Goal: Answer question/provide support: Share knowledge or assist other users

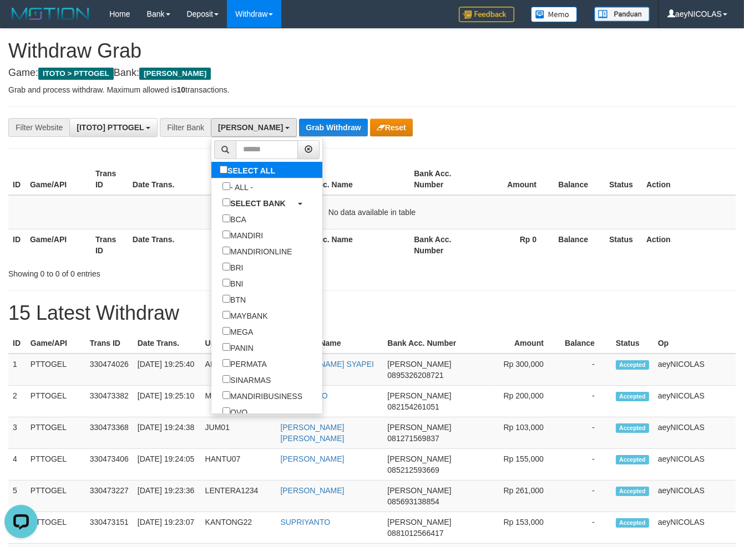
scroll to position [9, 0]
click at [211, 175] on label "SELECT ALL" at bounding box center [248, 170] width 75 height 16
select select "***"
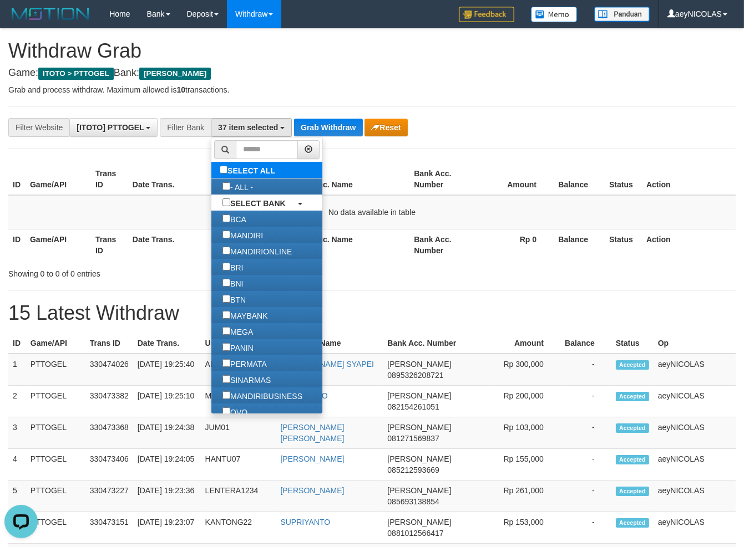
click at [211, 174] on label "SELECT ALL" at bounding box center [248, 170] width 75 height 16
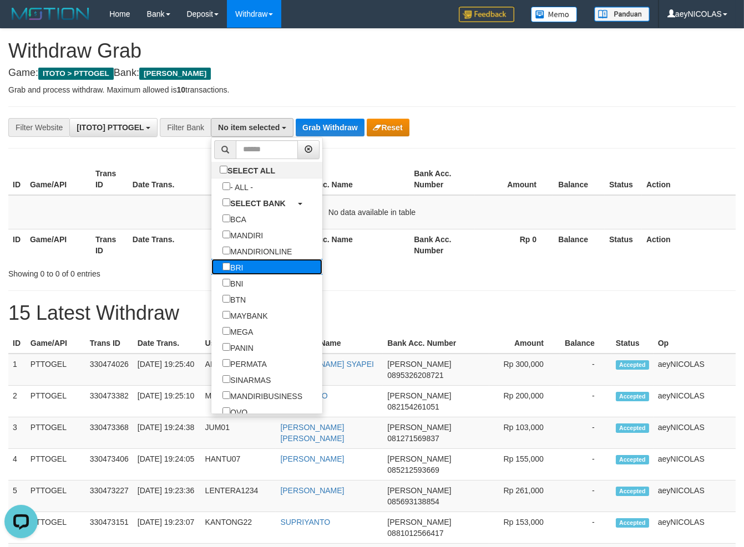
click at [211, 271] on label "BRI" at bounding box center [232, 267] width 43 height 16
select select "***"
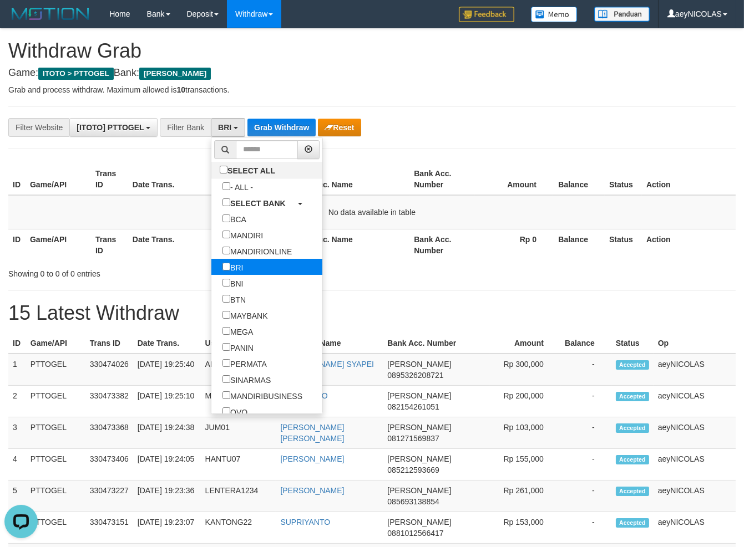
scroll to position [66, 0]
drag, startPoint x: 344, startPoint y: 211, endPoint x: 276, endPoint y: 140, distance: 98.5
click at [338, 202] on td "No data available in table" at bounding box center [371, 212] width 727 height 34
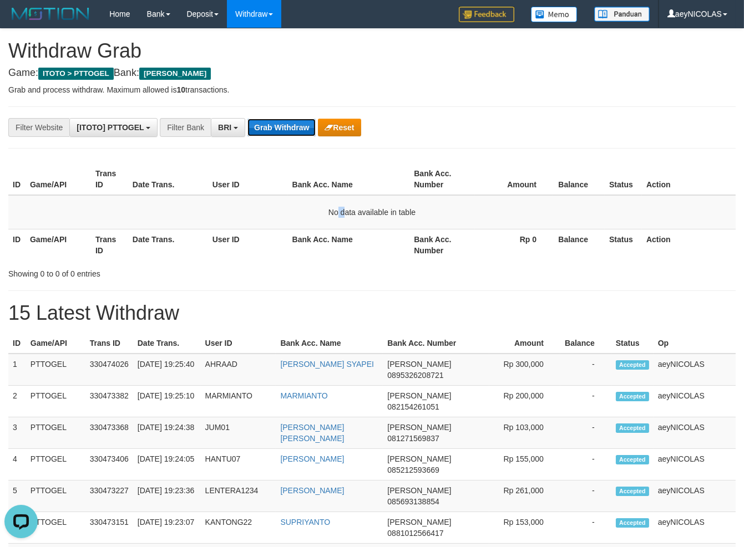
click at [266, 129] on button "Grab Withdraw" at bounding box center [281, 128] width 68 height 18
drag, startPoint x: 266, startPoint y: 129, endPoint x: 286, endPoint y: 145, distance: 25.2
click at [269, 133] on button "Grab Withdraw" at bounding box center [281, 128] width 68 height 18
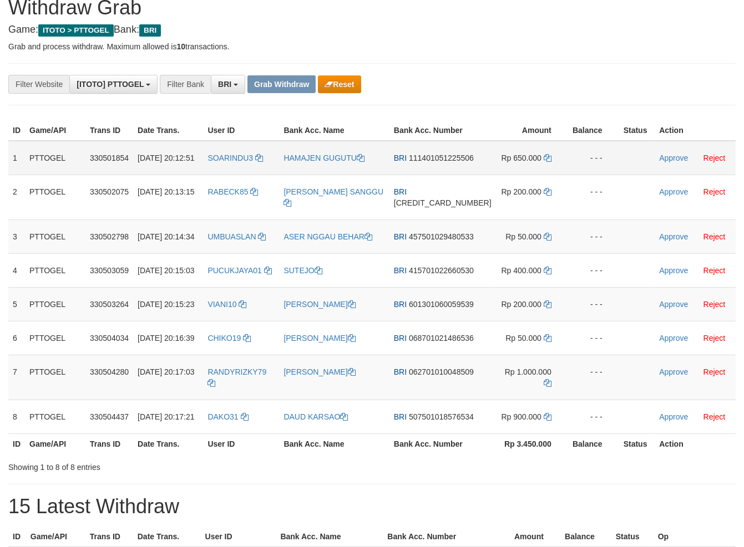
scroll to position [79, 0]
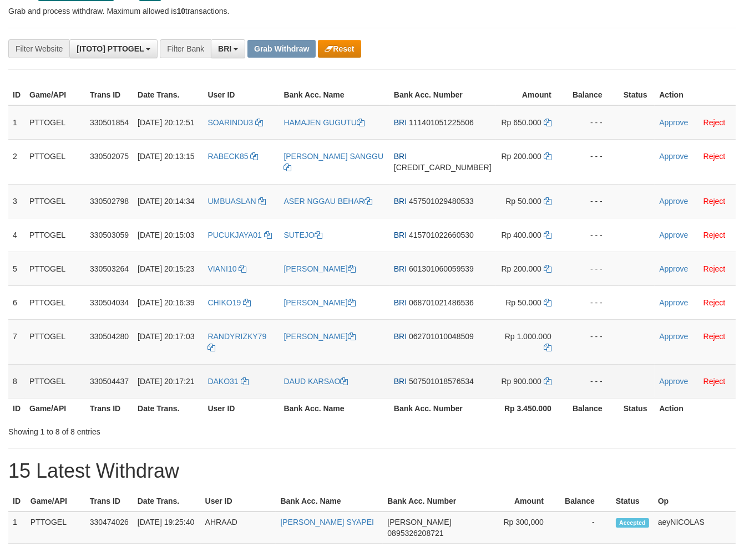
drag, startPoint x: 441, startPoint y: 373, endPoint x: 481, endPoint y: 459, distance: 95.0
click at [484, 399] on tbody "1 PTTOGEL 330501854 01/09/2025 20:12:51 SOARINDU3 HAMAJEN GUGUTU BRI 1114010512…" at bounding box center [371, 251] width 727 height 293
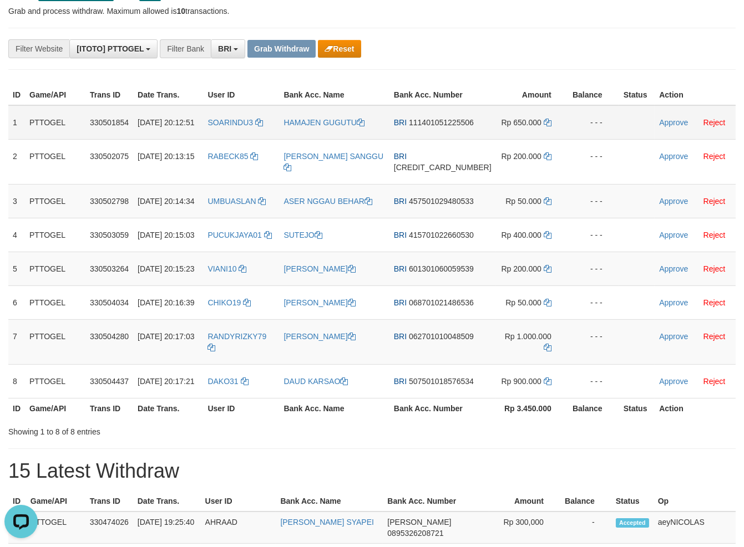
click at [468, 138] on td "BRI 111401051225506" at bounding box center [442, 122] width 106 height 34
click at [443, 127] on span "111401051225506" at bounding box center [441, 122] width 65 height 9
click at [442, 127] on span "111401051225506" at bounding box center [441, 122] width 65 height 9
copy span "111401051225506"
click at [449, 139] on td "BRI 111401051225506" at bounding box center [442, 122] width 106 height 34
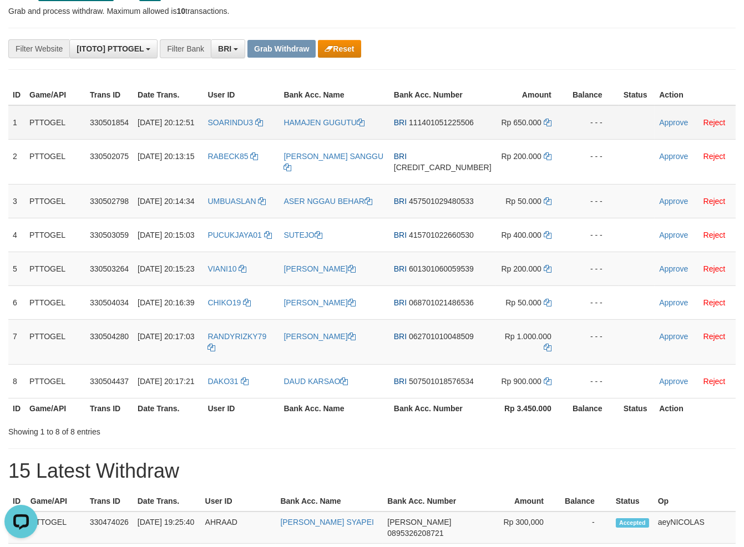
click at [445, 127] on span "111401051225506" at bounding box center [441, 122] width 65 height 9
copy span "111401051225506"
click at [496, 119] on td "Rp 650.000" at bounding box center [532, 122] width 72 height 34
click at [544, 126] on icon at bounding box center [548, 123] width 8 height 8
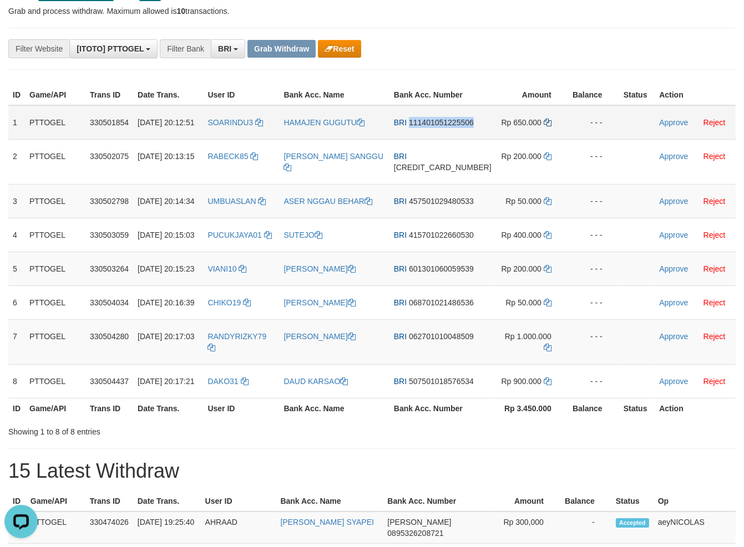
copy span "111401051225506"
click at [544, 126] on icon at bounding box center [548, 123] width 8 height 8
click at [670, 127] on link "Approve" at bounding box center [673, 122] width 29 height 9
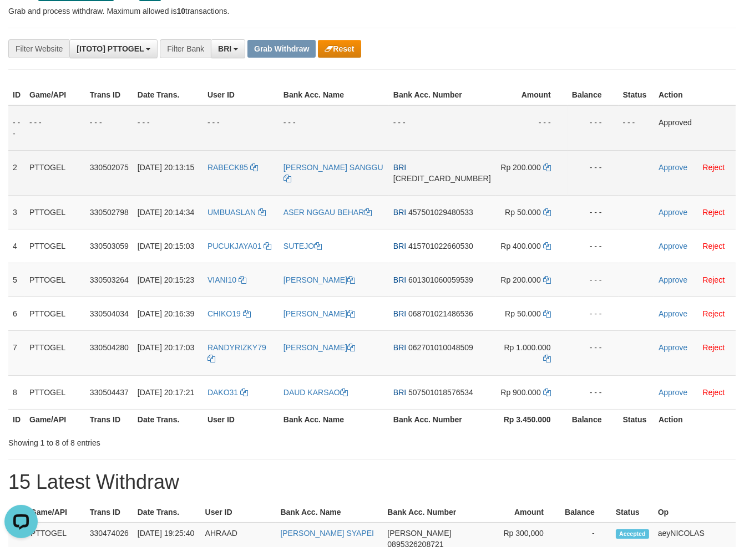
click at [429, 195] on td "BRI 361801066175534" at bounding box center [442, 172] width 106 height 45
click at [439, 183] on span "[CREDIT_CARD_NUMBER]" at bounding box center [442, 178] width 98 height 9
copy span "[CREDIT_CARD_NUMBER]"
click at [439, 183] on span "[CREDIT_CARD_NUMBER]" at bounding box center [442, 178] width 98 height 9
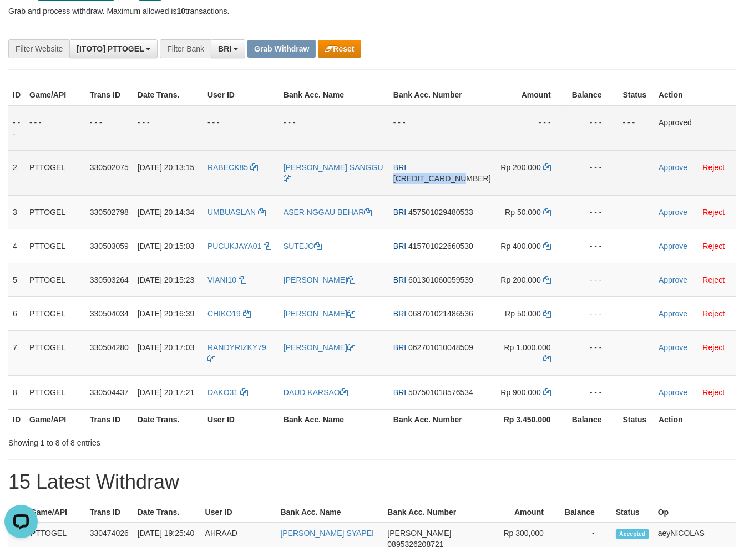
copy span "[CREDIT_CARD_NUMBER]"
click at [455, 183] on span "[CREDIT_CARD_NUMBER]" at bounding box center [442, 178] width 98 height 9
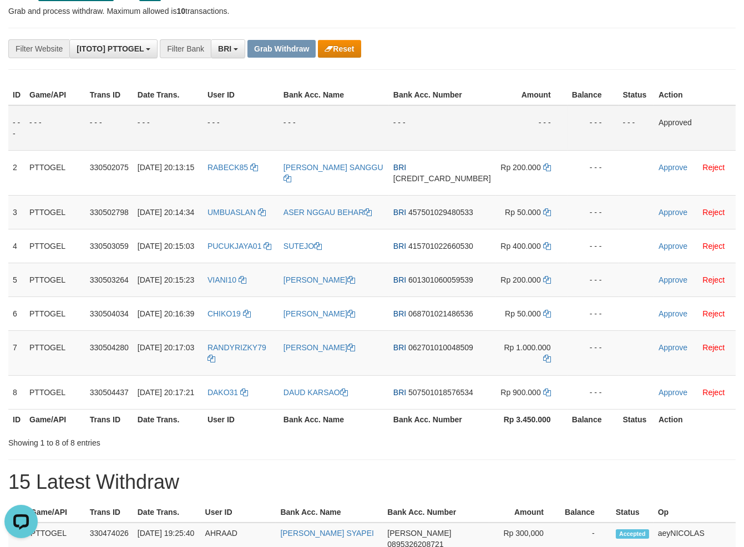
click at [495, 105] on th "Amount" at bounding box center [531, 95] width 72 height 21
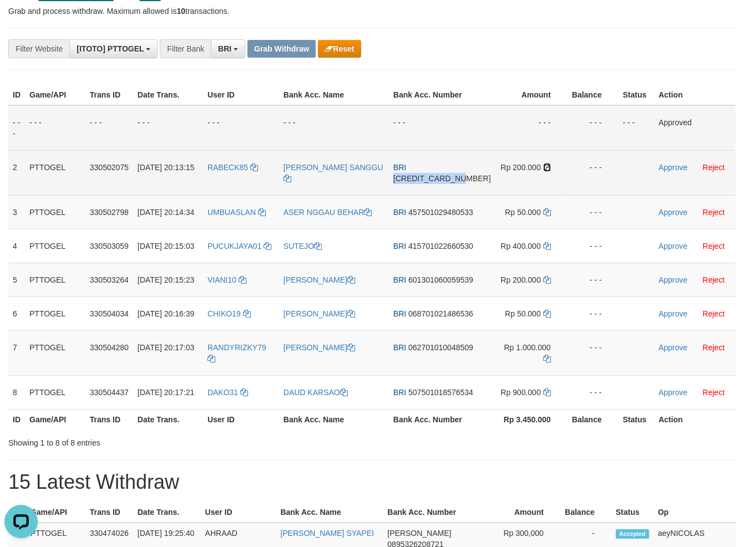
click at [543, 171] on icon at bounding box center [547, 168] width 8 height 8
copy span "[CREDIT_CARD_NUMBER]"
drag, startPoint x: 537, startPoint y: 177, endPoint x: 663, endPoint y: 182, distance: 126.0
click at [543, 171] on icon at bounding box center [547, 168] width 8 height 8
click at [667, 174] on td "Approve Reject" at bounding box center [695, 172] width 82 height 45
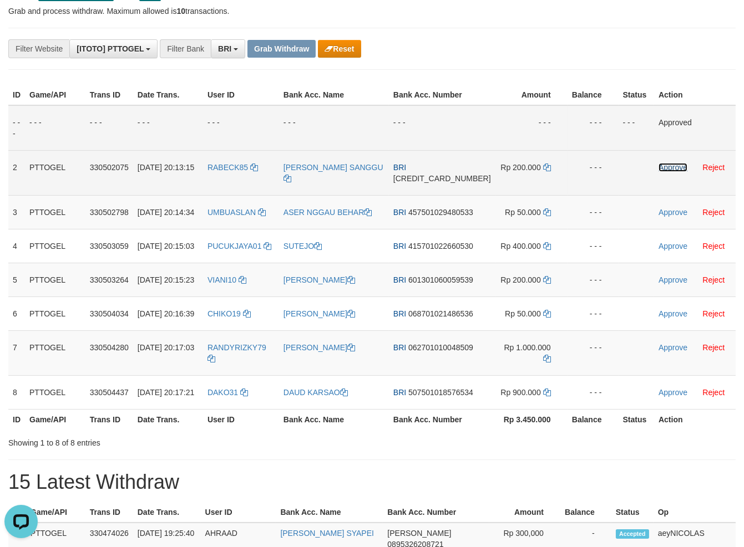
click at [667, 172] on link "Approve" at bounding box center [672, 167] width 29 height 9
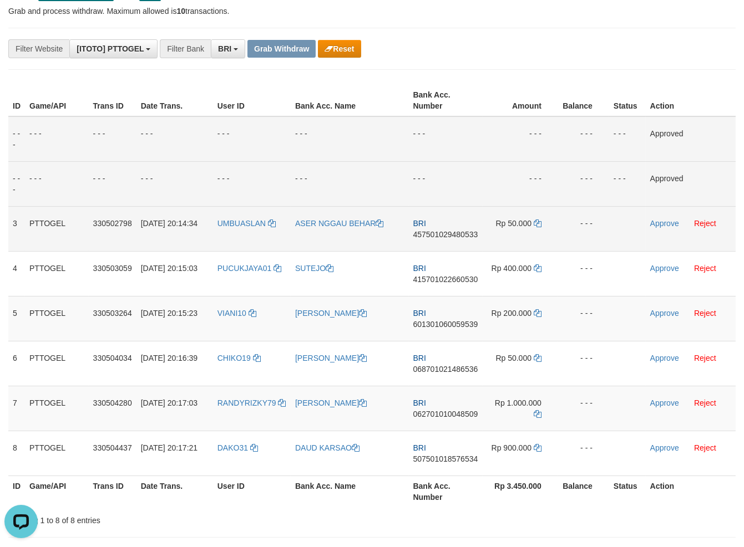
click at [435, 235] on span "457501029480533" at bounding box center [445, 234] width 65 height 9
click at [436, 235] on span "457501029480533" at bounding box center [445, 234] width 65 height 9
copy span "457501029480533"
click at [436, 235] on span "457501029480533" at bounding box center [445, 234] width 65 height 9
copy td "BRI 457501029480533"
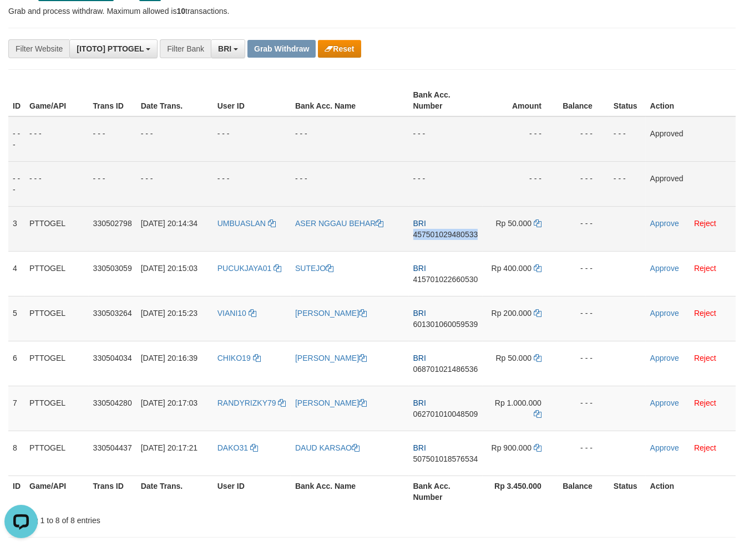
click at [436, 235] on span "457501029480533" at bounding box center [445, 234] width 65 height 9
copy span "457501029480533"
click at [471, 128] on td "- - -" at bounding box center [446, 138] width 74 height 45
click at [538, 225] on icon at bounding box center [538, 224] width 8 height 8
copy span "457501029480533"
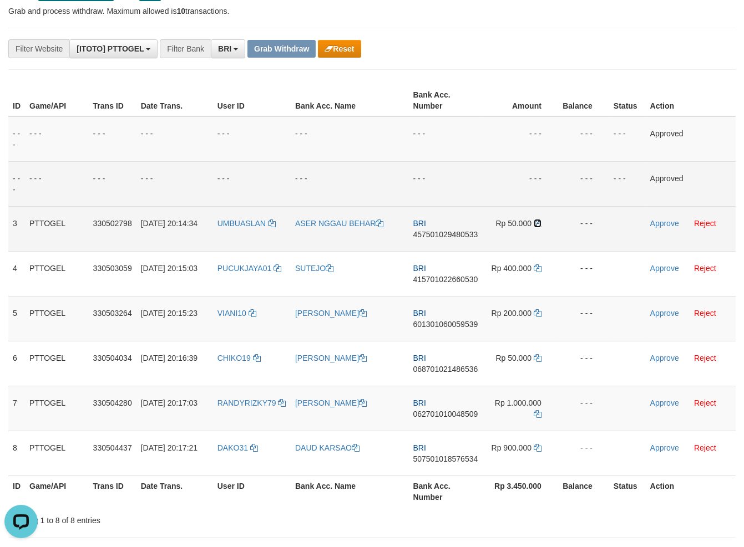
click at [538, 225] on icon at bounding box center [538, 224] width 8 height 8
click at [677, 222] on link "Approve" at bounding box center [664, 223] width 29 height 9
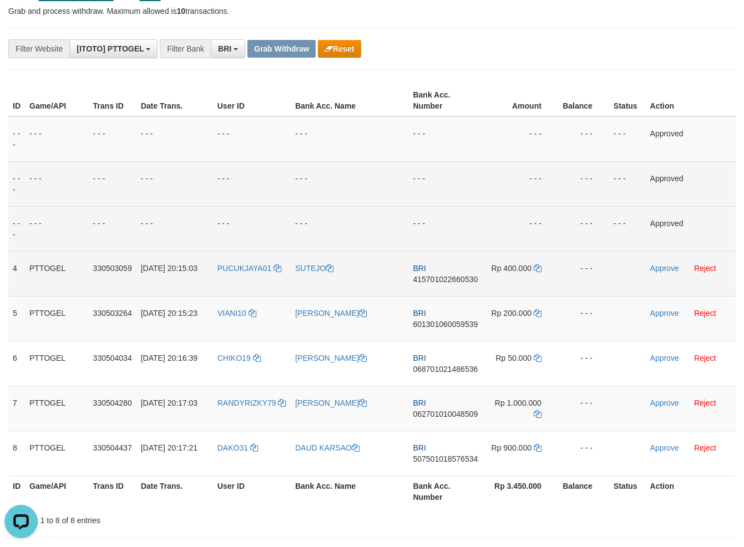
click at [425, 273] on td "BRI 415701022660530" at bounding box center [446, 273] width 74 height 45
click at [430, 280] on span "415701022660530" at bounding box center [445, 279] width 65 height 9
click at [430, 278] on span "415701022660530" at bounding box center [445, 279] width 65 height 9
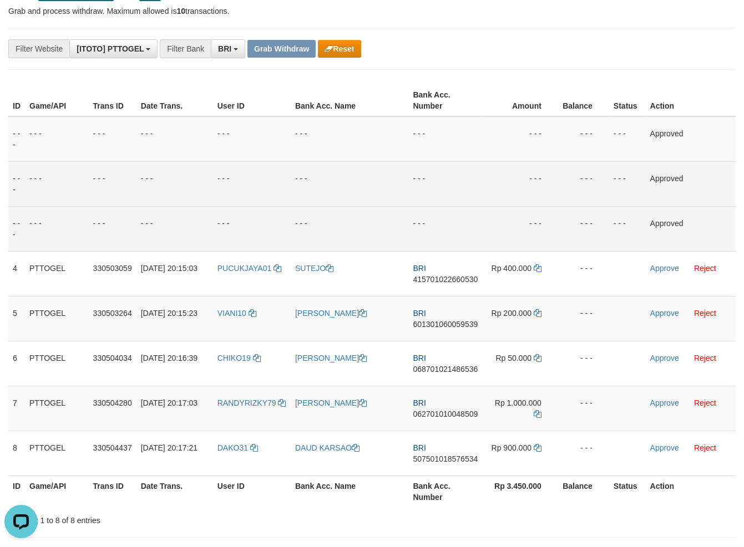
click at [416, 224] on td "- - -" at bounding box center [446, 228] width 74 height 45
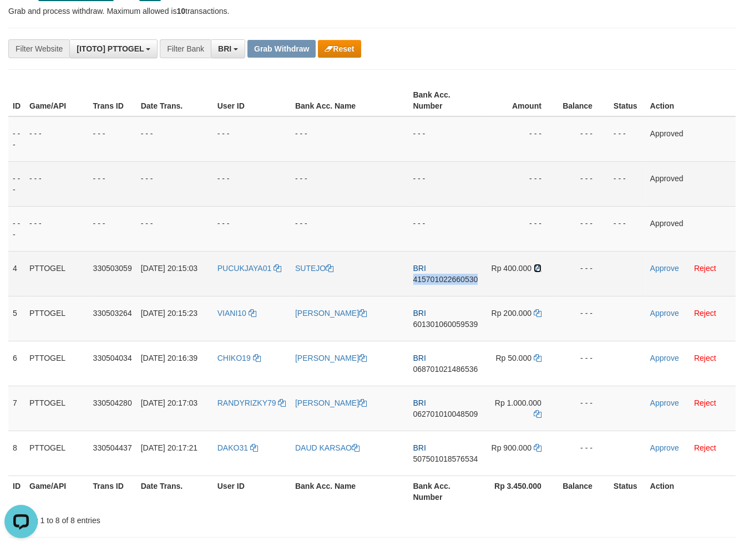
click at [538, 270] on icon at bounding box center [538, 269] width 8 height 8
click at [665, 268] on link "Approve" at bounding box center [664, 268] width 29 height 9
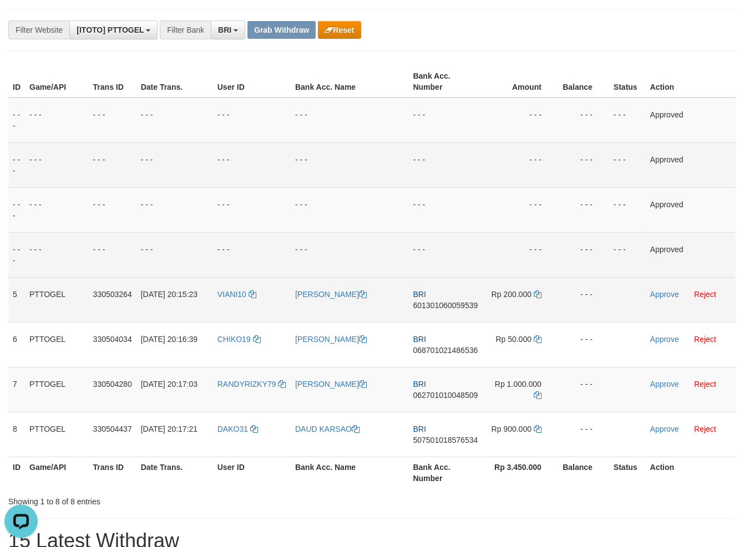
scroll to position [119, 0]
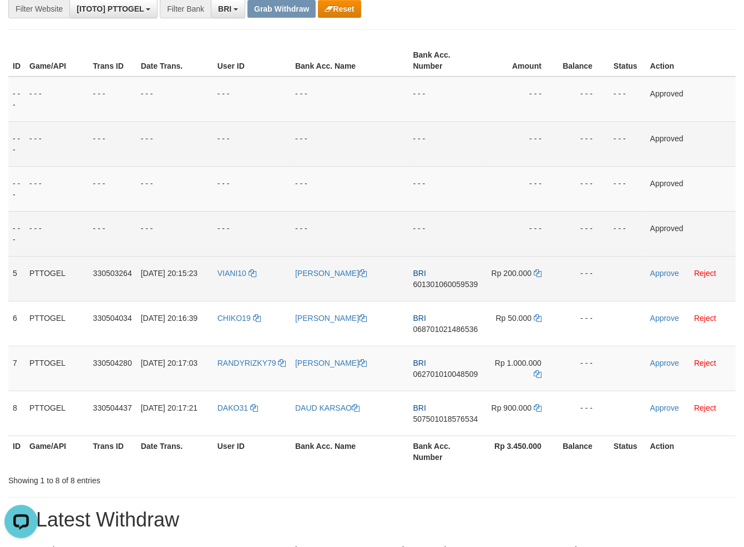
click at [435, 286] on span "601301060059539" at bounding box center [445, 284] width 65 height 9
click at [466, 210] on td "- - -" at bounding box center [446, 188] width 74 height 45
click at [534, 272] on icon at bounding box center [538, 274] width 8 height 8
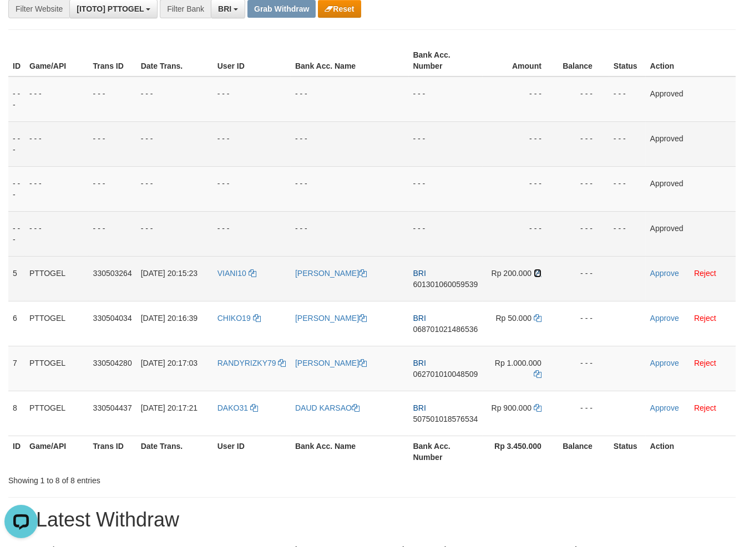
click at [534, 272] on icon at bounding box center [538, 274] width 8 height 8
drag, startPoint x: 534, startPoint y: 272, endPoint x: 643, endPoint y: 278, distance: 108.9
click at [536, 271] on icon at bounding box center [538, 274] width 8 height 8
click at [663, 272] on link "Approve" at bounding box center [664, 273] width 29 height 9
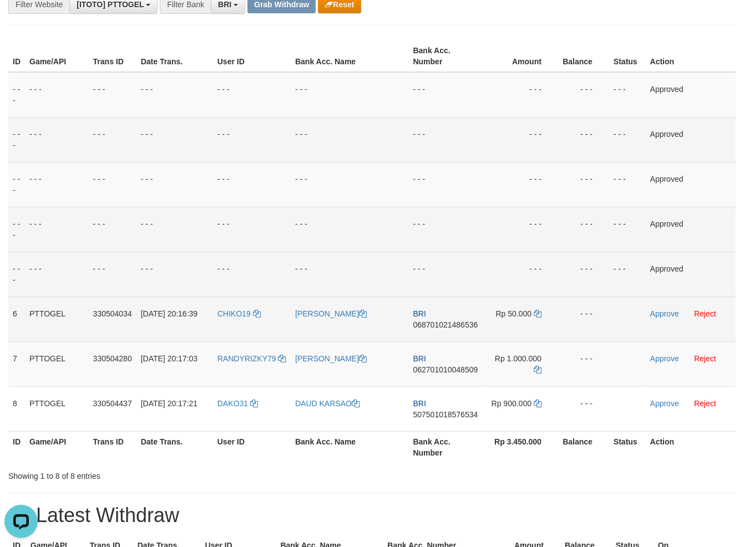
scroll to position [158, 0]
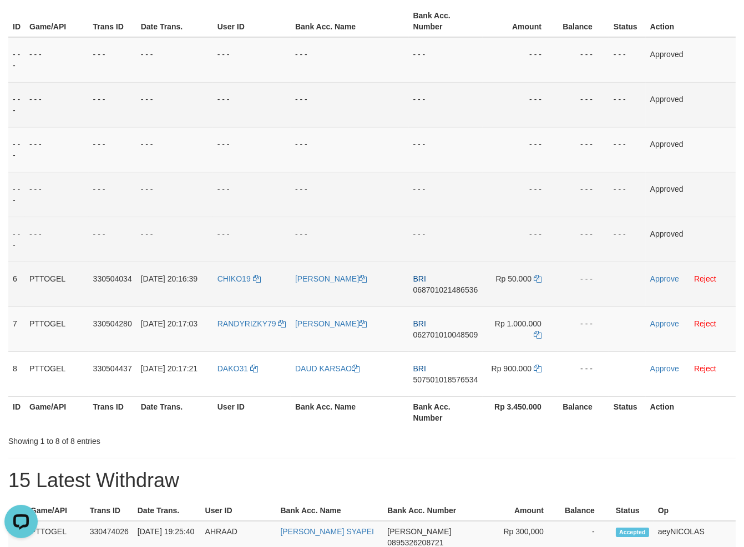
click at [453, 285] on td "BRI 068701021486536" at bounding box center [446, 284] width 74 height 45
click at [446, 292] on span "068701021486536" at bounding box center [445, 290] width 65 height 9
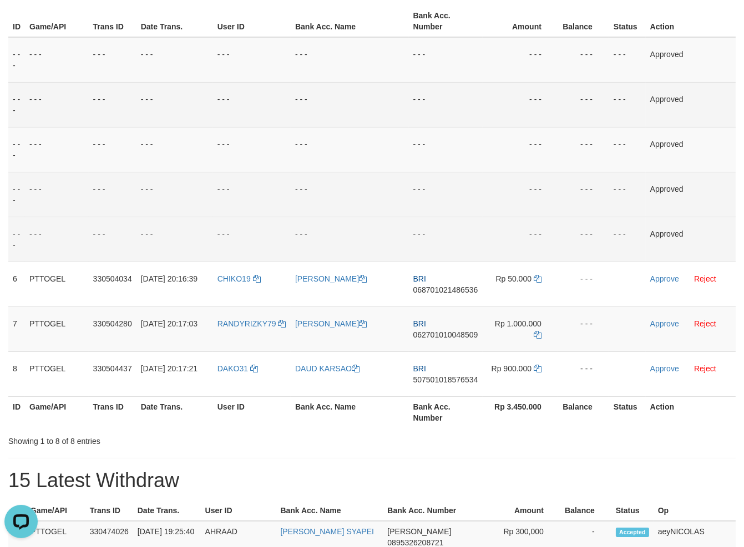
click at [484, 207] on tr "- - - - - - - - - - - - - - - - - - - - - - - - - - - - - - Approved" at bounding box center [371, 194] width 727 height 45
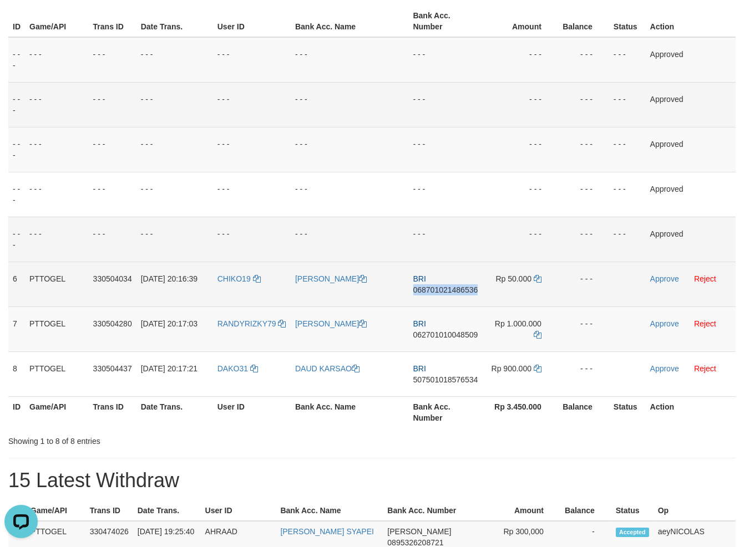
click at [537, 283] on td "Rp 50.000" at bounding box center [520, 284] width 75 height 45
click at [538, 278] on icon at bounding box center [538, 279] width 8 height 8
click at [667, 278] on link "Approve" at bounding box center [664, 279] width 29 height 9
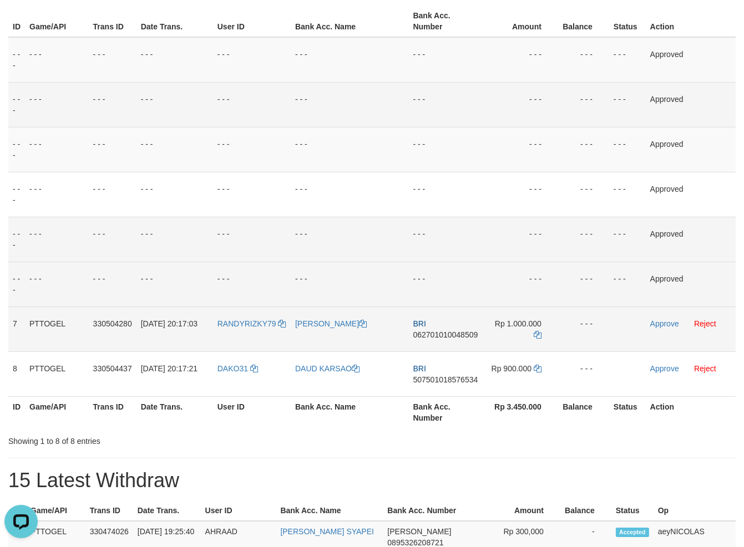
click at [459, 343] on td "BRI 062701010048509" at bounding box center [446, 329] width 74 height 45
click at [458, 335] on span "062701010048509" at bounding box center [445, 335] width 65 height 9
click at [460, 270] on td "- - -" at bounding box center [446, 284] width 74 height 45
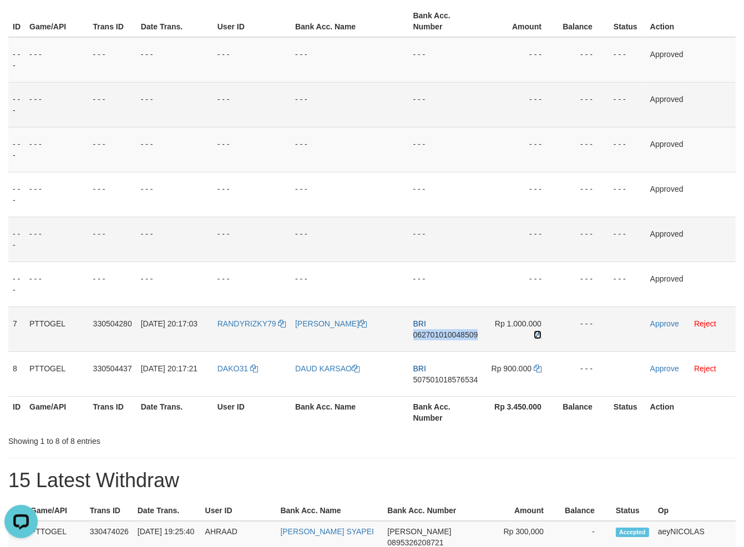
click at [538, 338] on icon at bounding box center [538, 335] width 8 height 8
click at [672, 329] on td "Approve Reject" at bounding box center [691, 329] width 90 height 45
click at [668, 319] on link "Approve" at bounding box center [664, 323] width 29 height 9
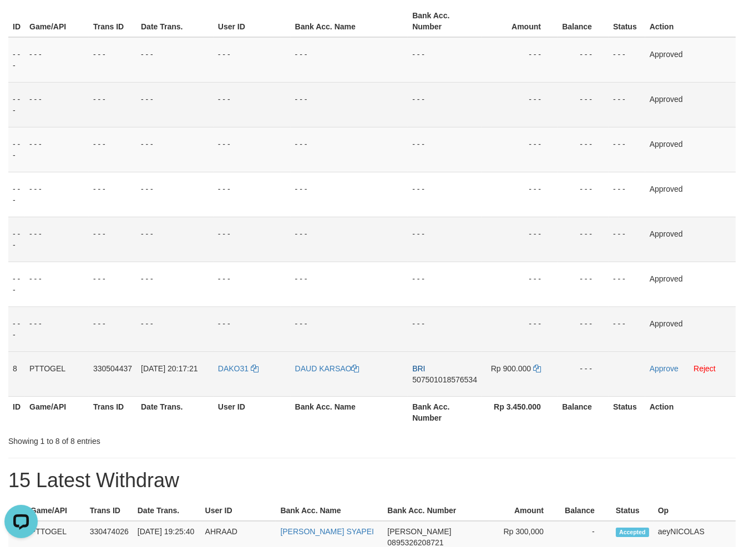
click at [411, 387] on td "BRI 507501018576534" at bounding box center [445, 374] width 74 height 45
click at [425, 381] on span "507501018576534" at bounding box center [444, 380] width 65 height 9
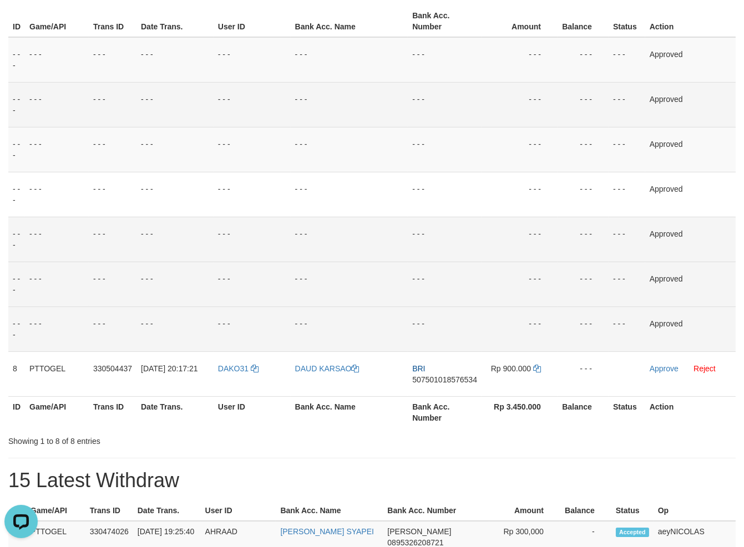
click at [450, 286] on td "- - -" at bounding box center [445, 284] width 74 height 45
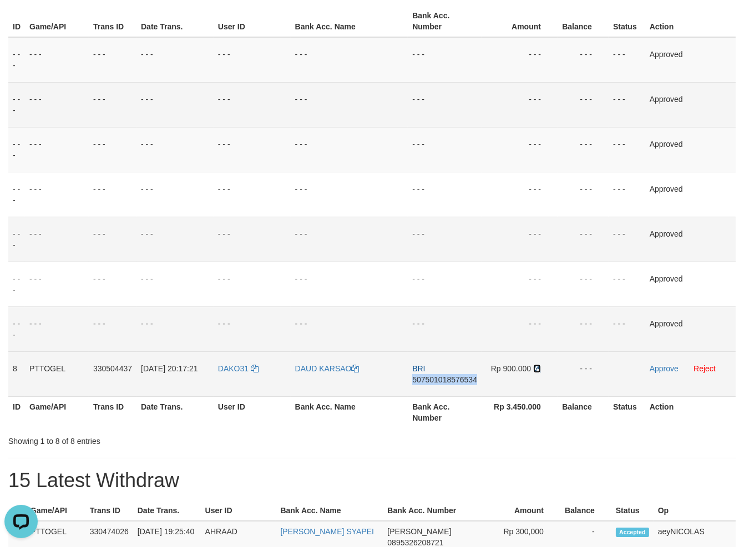
click at [537, 371] on icon at bounding box center [537, 369] width 8 height 8
click at [657, 367] on link "Approve" at bounding box center [664, 368] width 29 height 9
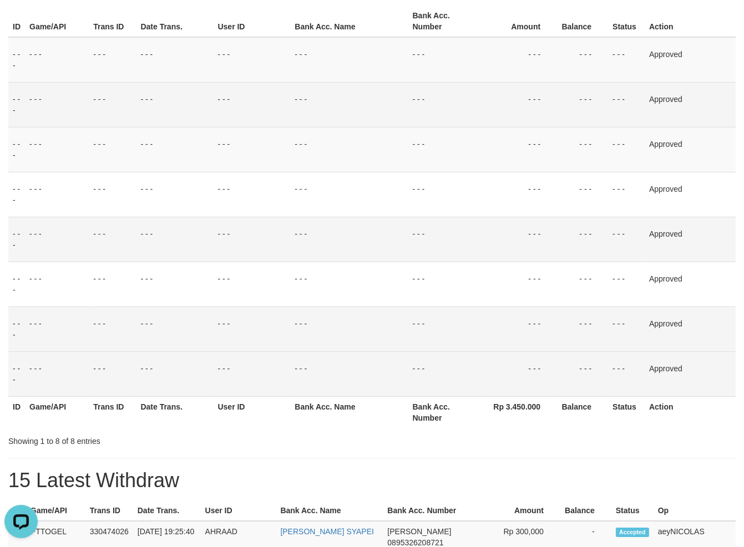
scroll to position [0, 0]
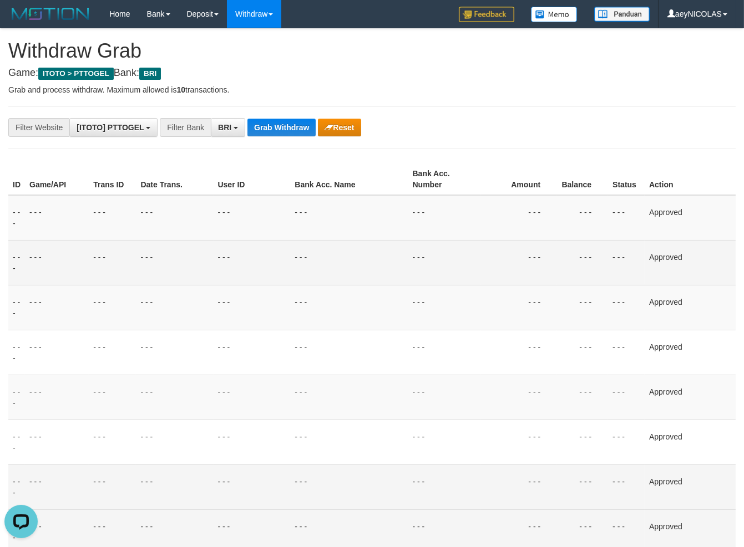
drag, startPoint x: 423, startPoint y: 126, endPoint x: 301, endPoint y: 118, distance: 122.4
click at [408, 126] on div "**********" at bounding box center [310, 127] width 620 height 19
click at [296, 128] on button "Grab Withdraw" at bounding box center [281, 128] width 68 height 18
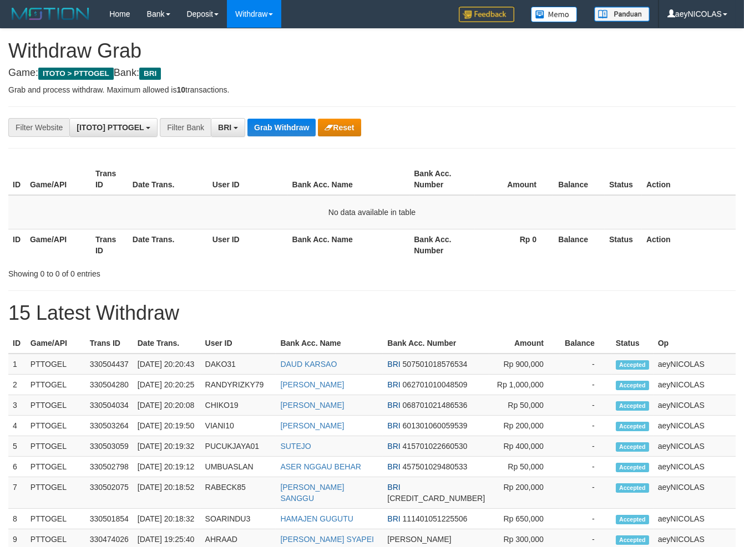
scroll to position [55, 0]
drag, startPoint x: 510, startPoint y: 221, endPoint x: 318, endPoint y: 149, distance: 204.3
click at [496, 219] on td "No data available in table" at bounding box center [371, 212] width 727 height 34
click at [293, 134] on button "Grab Withdraw" at bounding box center [281, 128] width 68 height 18
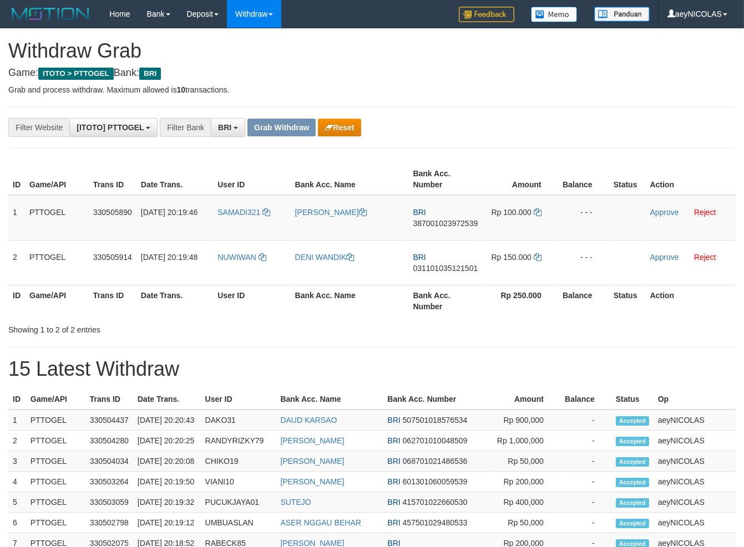
scroll to position [55, 0]
click at [348, 124] on button "Reset" at bounding box center [339, 128] width 43 height 18
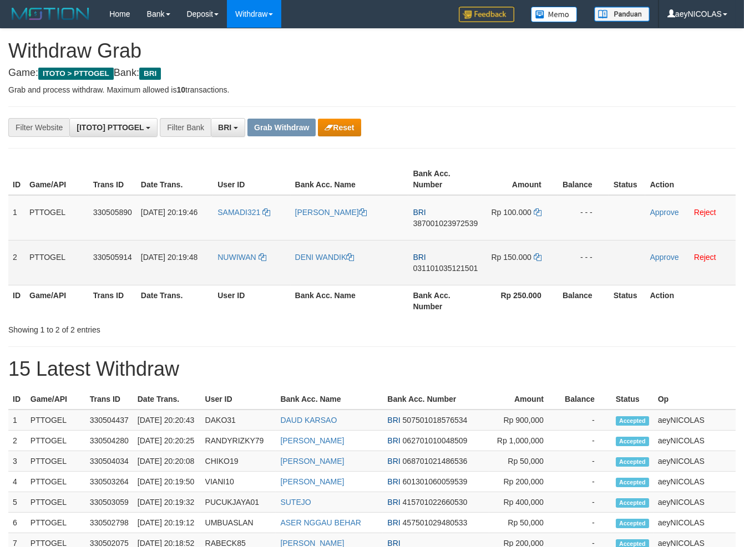
drag, startPoint x: 0, startPoint y: 0, endPoint x: 515, endPoint y: 261, distance: 577.0
click at [515, 261] on tbody "1 PTTOGEL 330505890 01/09/2025 20:19:46 SAMADI321 IDA ROKHMAWATI BRI 3870010239…" at bounding box center [371, 240] width 727 height 90
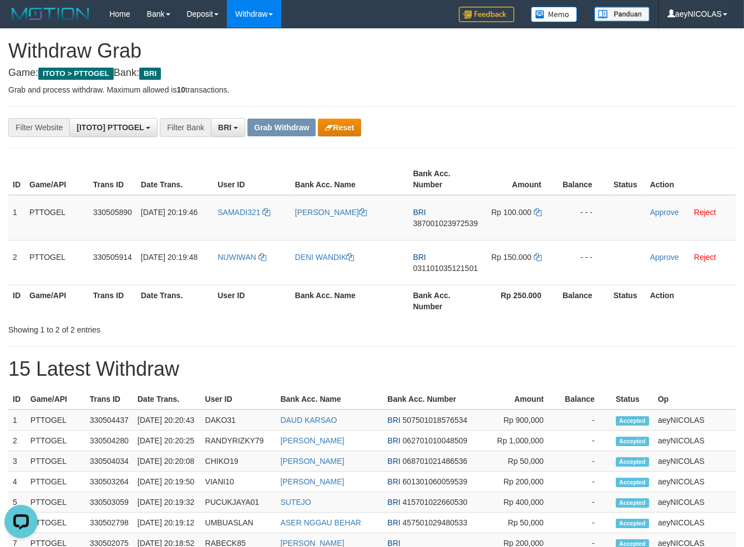
scroll to position [0, 0]
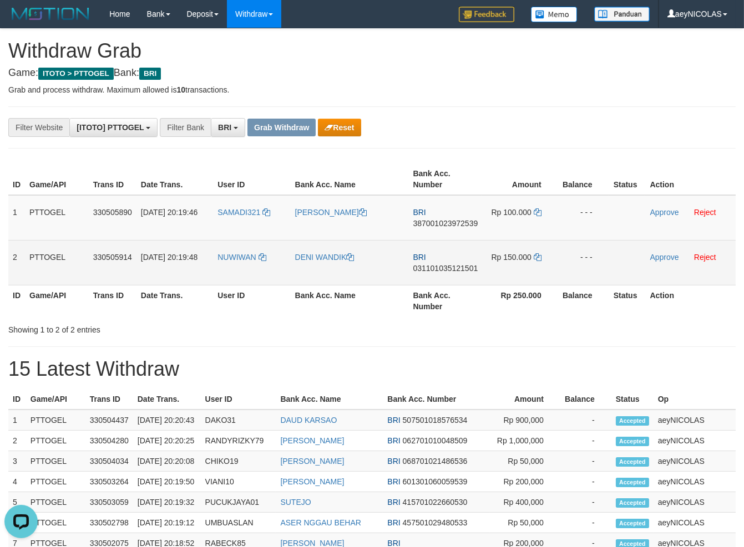
click at [460, 223] on span "387001023972539" at bounding box center [445, 223] width 65 height 9
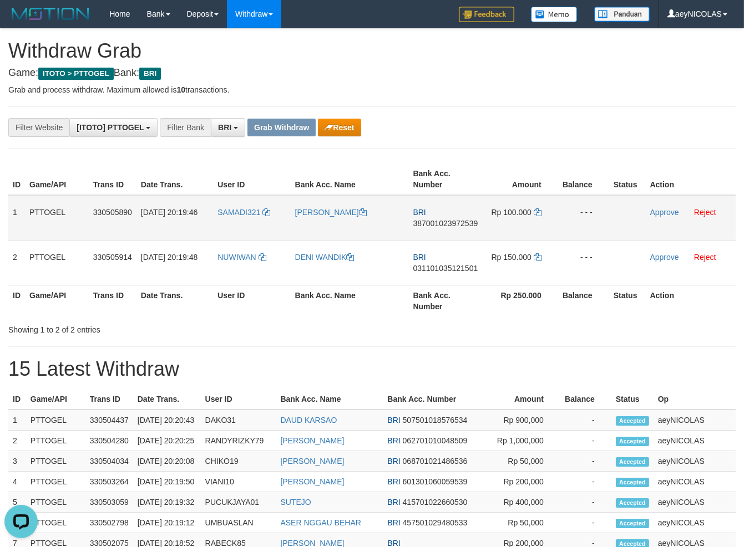
click at [442, 214] on td "BRI 387001023972539" at bounding box center [445, 217] width 74 height 45
click at [442, 222] on span "387001023972539" at bounding box center [445, 223] width 65 height 9
copy span "387001023972539"
click at [428, 327] on div "Showing 1 to 2 of 2 entries" at bounding box center [372, 328] width 744 height 16
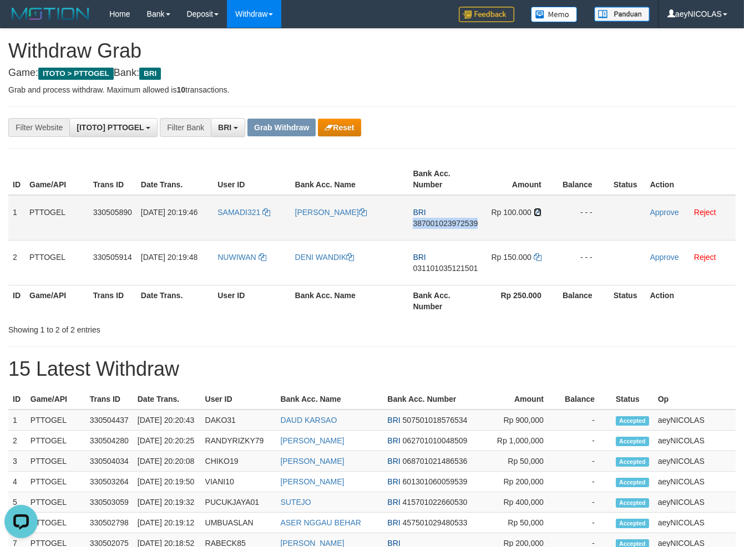
click at [536, 212] on icon at bounding box center [538, 213] width 8 height 8
copy span "387001023972539"
click at [536, 212] on icon at bounding box center [538, 213] width 8 height 8
drag, startPoint x: 536, startPoint y: 212, endPoint x: 657, endPoint y: 213, distance: 121.5
click at [540, 212] on icon at bounding box center [538, 213] width 8 height 8
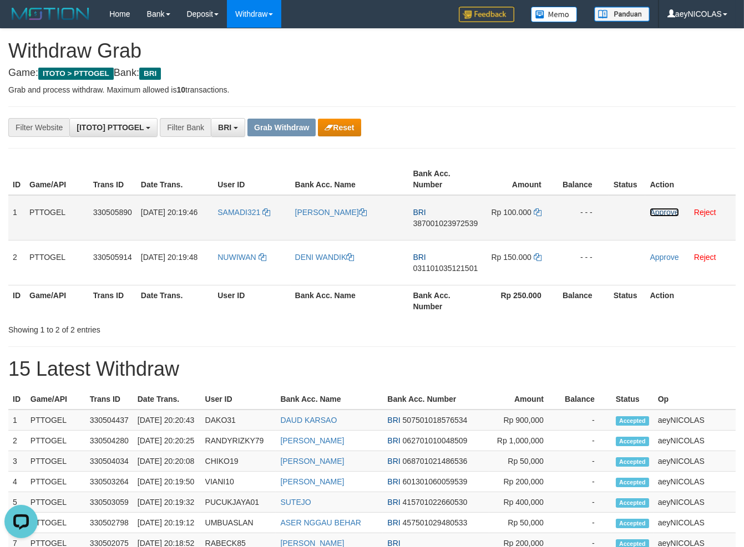
click at [665, 212] on link "Approve" at bounding box center [664, 212] width 29 height 9
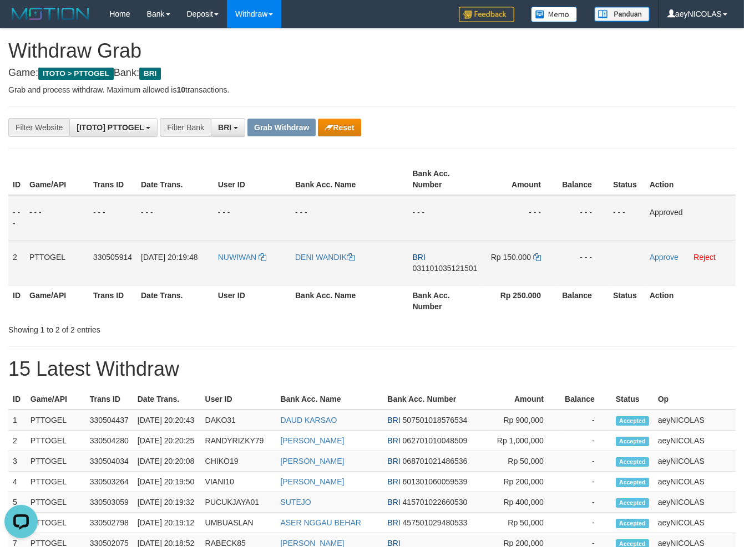
click at [430, 257] on td "BRI 031101035121501" at bounding box center [445, 262] width 74 height 45
click at [431, 266] on span "031101035121501" at bounding box center [445, 268] width 65 height 9
copy span "031101035121501"
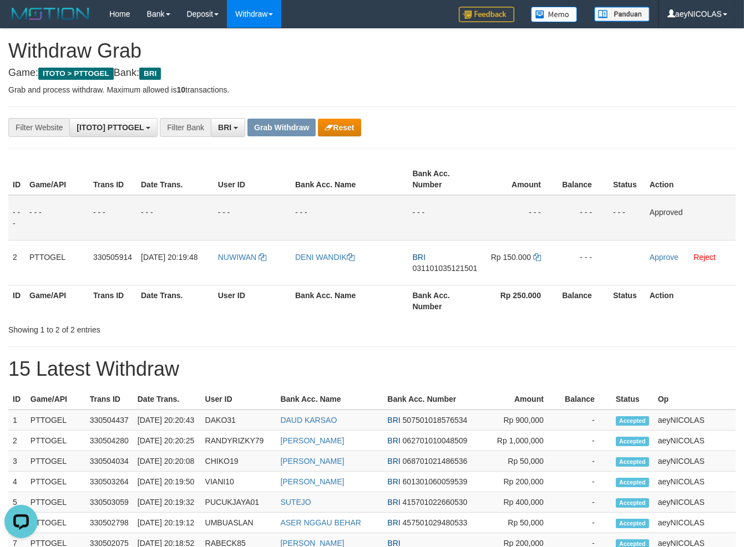
click at [454, 292] on th "Bank Acc. Number" at bounding box center [445, 301] width 74 height 32
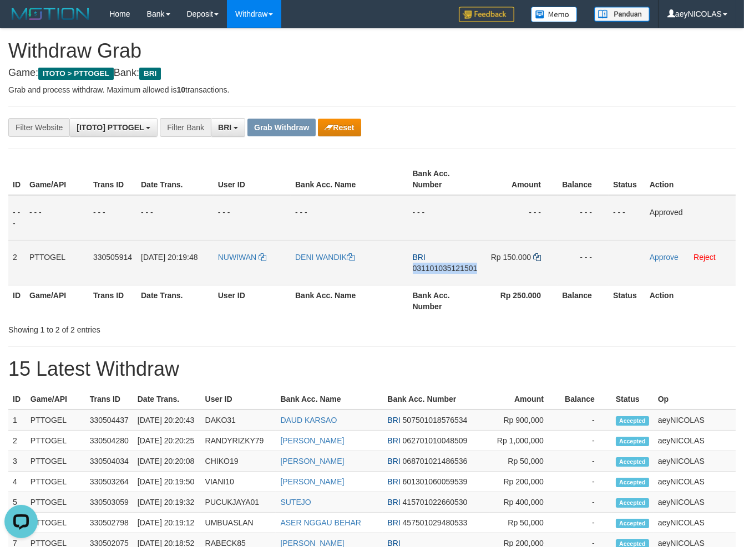
drag, startPoint x: 534, startPoint y: 251, endPoint x: 540, endPoint y: 261, distance: 11.4
click at [536, 254] on td "Rp 150.000" at bounding box center [520, 262] width 76 height 45
click at [540, 261] on icon at bounding box center [537, 257] width 8 height 8
drag, startPoint x: 540, startPoint y: 261, endPoint x: 657, endPoint y: 262, distance: 117.6
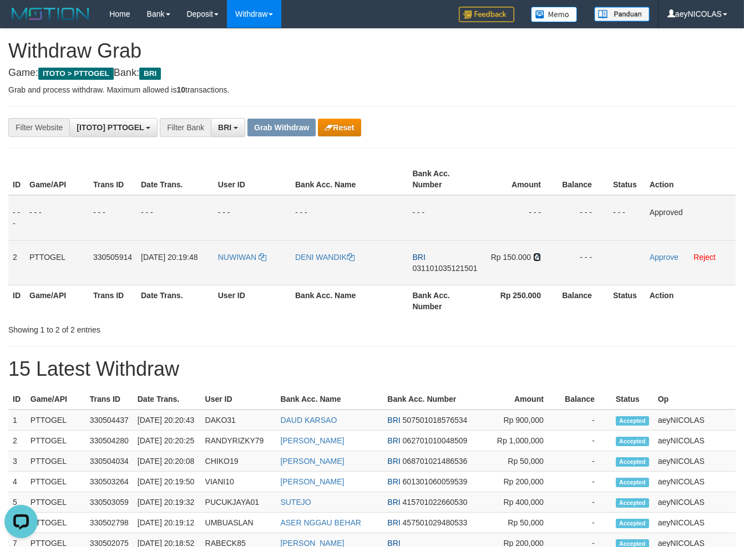
click at [546, 261] on td "Rp 150.000" at bounding box center [520, 262] width 76 height 45
click at [667, 262] on td "Approve Reject" at bounding box center [690, 262] width 90 height 45
click at [671, 253] on td "Approve Reject" at bounding box center [690, 262] width 90 height 45
click at [672, 253] on link "Approve" at bounding box center [664, 257] width 29 height 9
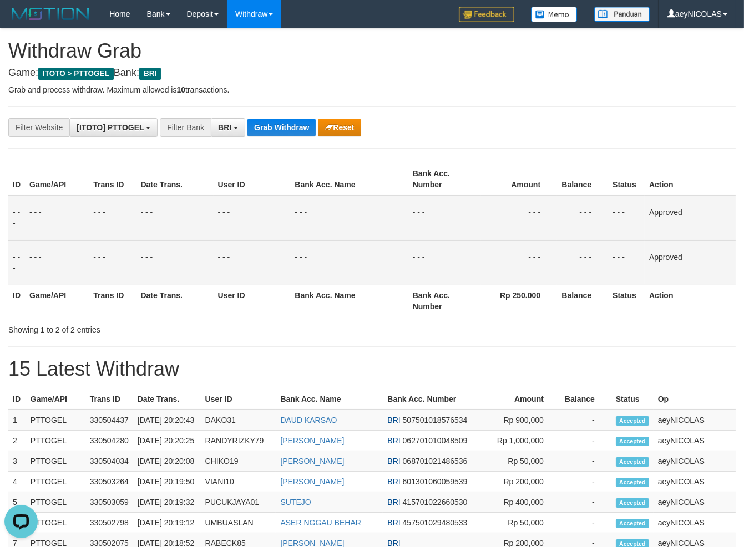
drag, startPoint x: 410, startPoint y: 309, endPoint x: 394, endPoint y: 273, distance: 39.5
click at [414, 306] on th "Bank Acc. Number" at bounding box center [444, 301] width 73 height 32
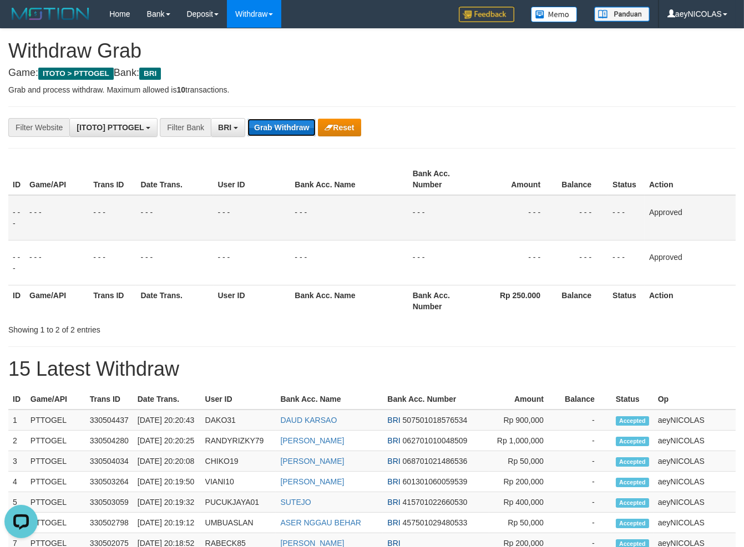
click at [286, 131] on button "Grab Withdraw" at bounding box center [281, 128] width 68 height 18
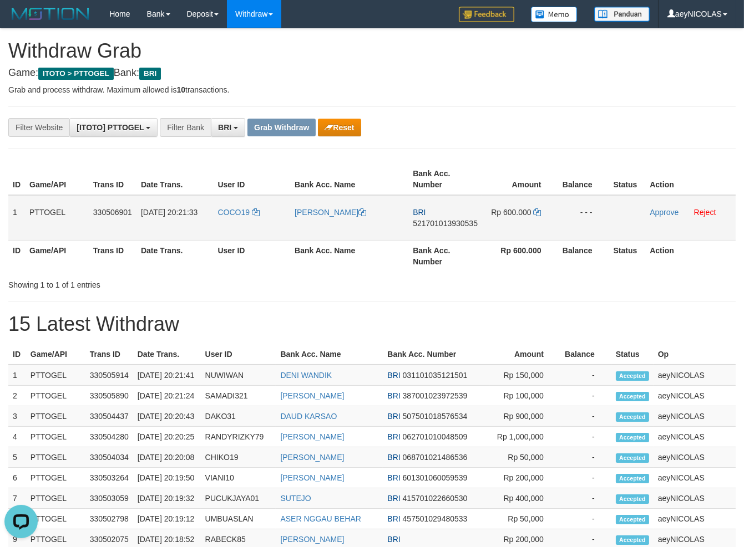
click at [428, 228] on td "BRI 521701013930535" at bounding box center [445, 217] width 74 height 45
copy tr
drag, startPoint x: 266, startPoint y: 228, endPoint x: 524, endPoint y: 227, distance: 258.5
click at [524, 227] on tr "1 PTTOGEL 330506901 [DATE] 20:21:33 COCO19 [PERSON_NAME] BRI 521701013930535 Rp…" at bounding box center [371, 217] width 727 height 45
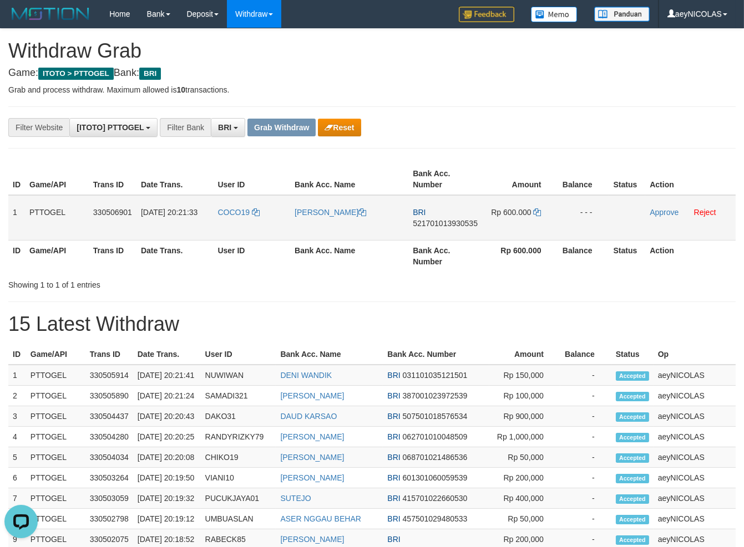
click at [448, 224] on span "521701013930535" at bounding box center [445, 223] width 65 height 9
copy tr
click at [449, 224] on span "521701013930535" at bounding box center [445, 223] width 65 height 9
click at [442, 225] on span "521701013930535" at bounding box center [445, 223] width 65 height 9
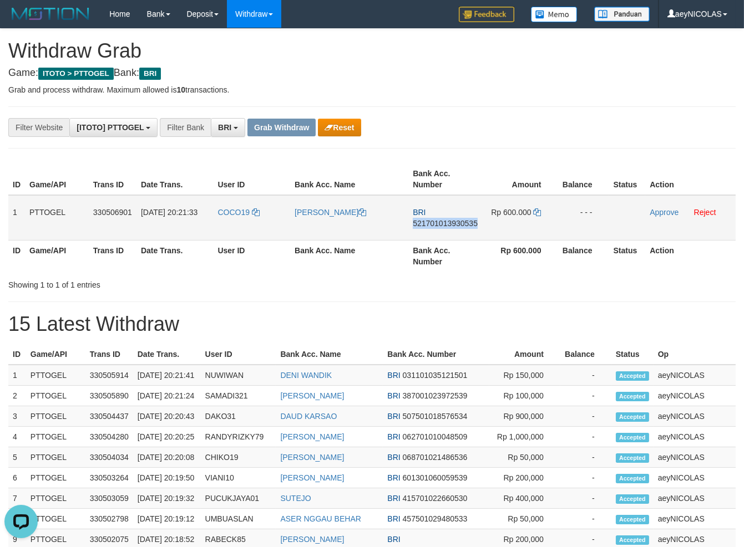
copy span "521701013930535"
click at [410, 283] on div "Showing 1 to 1 of 1 entries" at bounding box center [372, 283] width 744 height 16
click at [547, 211] on td "Rp 600.000" at bounding box center [519, 217] width 75 height 45
click at [537, 211] on icon at bounding box center [538, 213] width 8 height 8
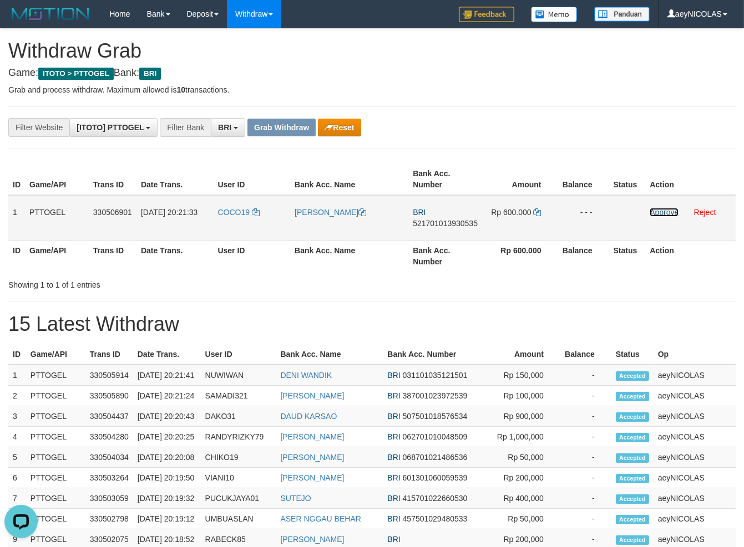
click at [663, 211] on link "Approve" at bounding box center [664, 212] width 29 height 9
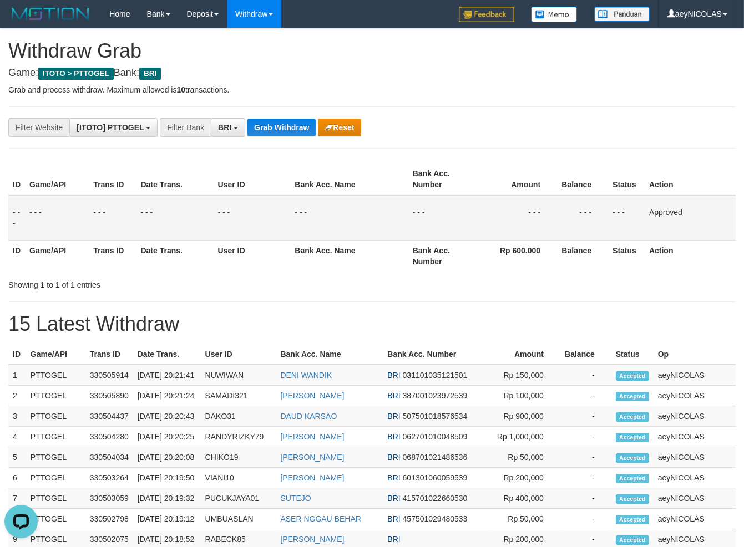
drag, startPoint x: 412, startPoint y: 245, endPoint x: 359, endPoint y: 216, distance: 60.3
click at [412, 245] on th "Bank Acc. Number" at bounding box center [444, 256] width 73 height 32
click at [294, 133] on button "Grab Withdraw" at bounding box center [281, 128] width 68 height 18
drag, startPoint x: 292, startPoint y: 132, endPoint x: 28, endPoint y: 268, distance: 297.7
click at [277, 135] on button "Grab Withdraw" at bounding box center [281, 128] width 68 height 18
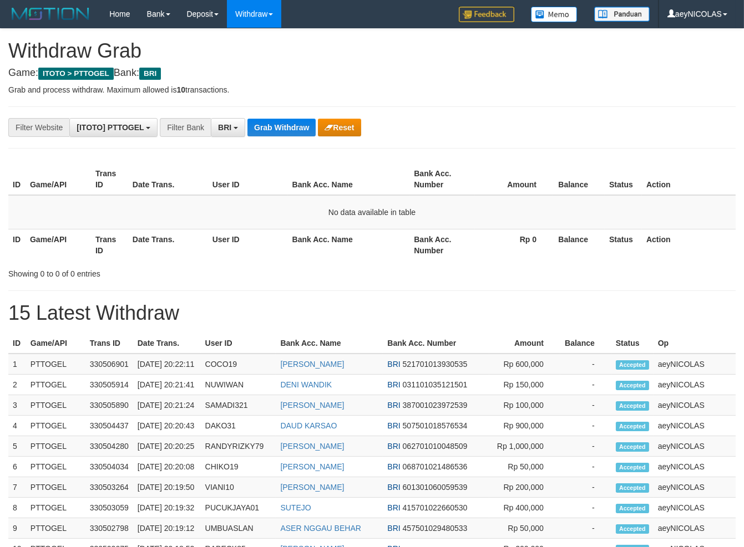
scroll to position [55, 0]
drag, startPoint x: 415, startPoint y: 259, endPoint x: 410, endPoint y: 256, distance: 6.5
click at [416, 256] on th "Bank Acc. Number" at bounding box center [441, 245] width 65 height 32
click at [277, 124] on button "Grab Withdraw" at bounding box center [281, 128] width 68 height 18
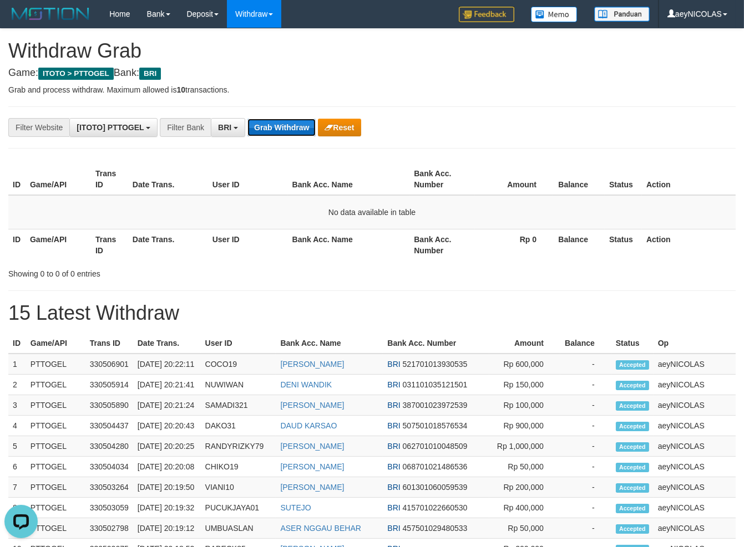
click at [277, 124] on button "Grab Withdraw" at bounding box center [281, 128] width 68 height 18
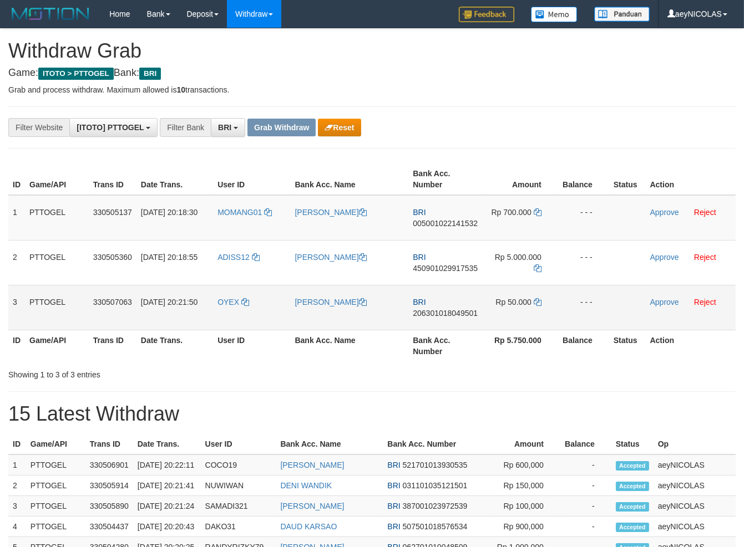
scroll to position [55, 0]
drag, startPoint x: 520, startPoint y: 276, endPoint x: 510, endPoint y: 323, distance: 48.1
click at [510, 323] on tbody "1 PTTOGEL 330505137 [DATE] 20:18:30 MOMANG01 [PERSON_NAME] BRI 005001022141532 …" at bounding box center [371, 262] width 727 height 135
click at [455, 224] on span "005001022141532" at bounding box center [445, 223] width 65 height 9
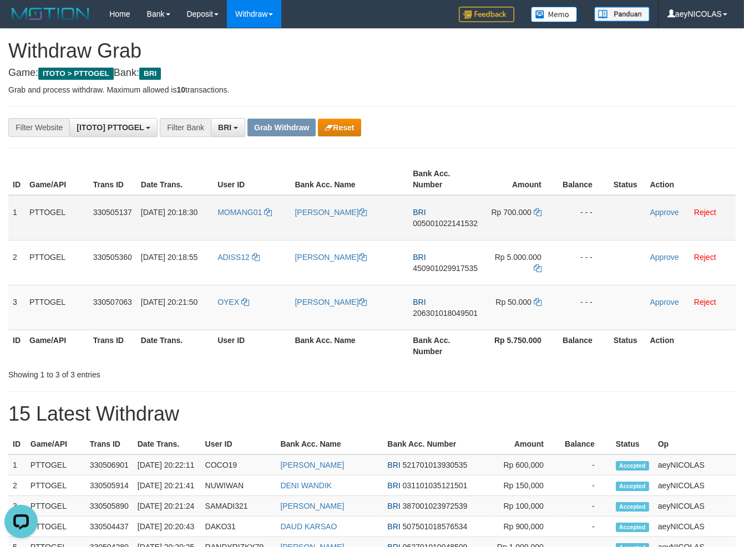
click at [455, 224] on span "005001022141532" at bounding box center [445, 223] width 65 height 9
click at [450, 225] on span "005001022141532" at bounding box center [445, 223] width 65 height 9
copy span "005001022141532"
click at [447, 362] on div "ID Game/API Trans ID Date Trans. User ID Bank Acc. Name Bank Acc. Number Amount…" at bounding box center [372, 262] width 744 height 205
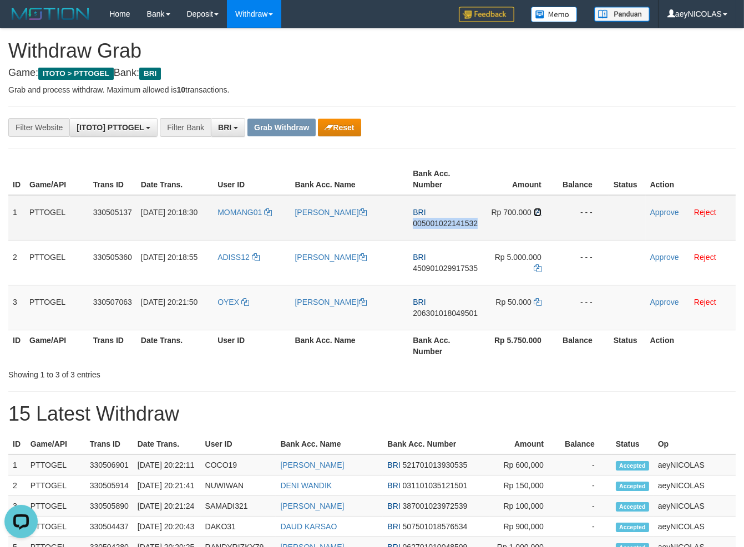
click at [538, 209] on icon at bounding box center [538, 213] width 8 height 8
copy span "005001022141532"
click at [538, 209] on icon at bounding box center [538, 213] width 8 height 8
drag, startPoint x: 538, startPoint y: 209, endPoint x: 653, endPoint y: 214, distance: 115.5
click at [538, 207] on td "Rp 700.000" at bounding box center [520, 217] width 76 height 45
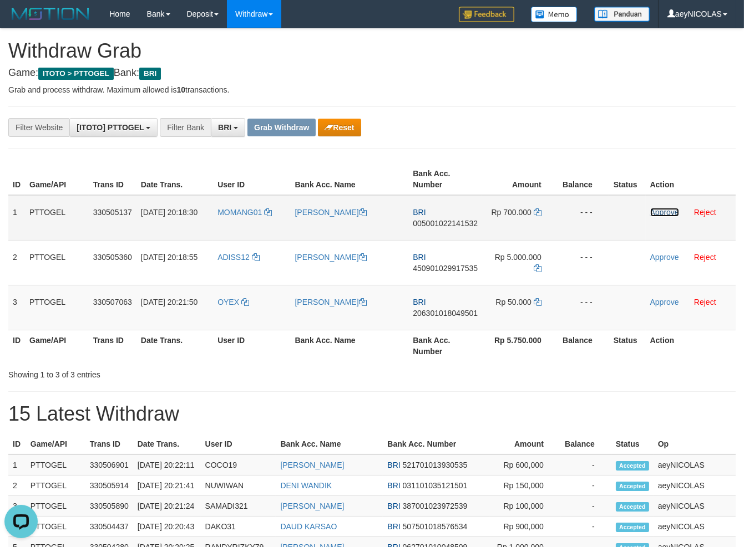
click at [666, 214] on link "Approve" at bounding box center [664, 212] width 29 height 9
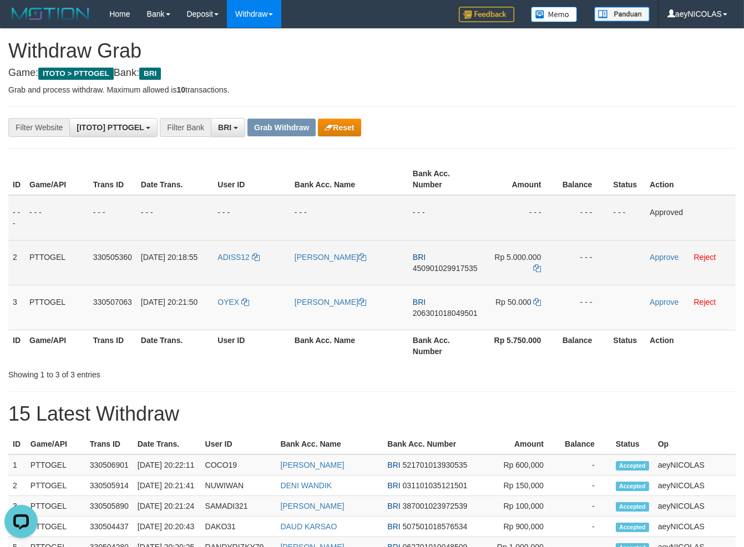
click at [457, 270] on span "450901029917535" at bounding box center [445, 268] width 65 height 9
click at [438, 271] on span "450901029917535" at bounding box center [445, 268] width 65 height 9
copy span "450901029917535"
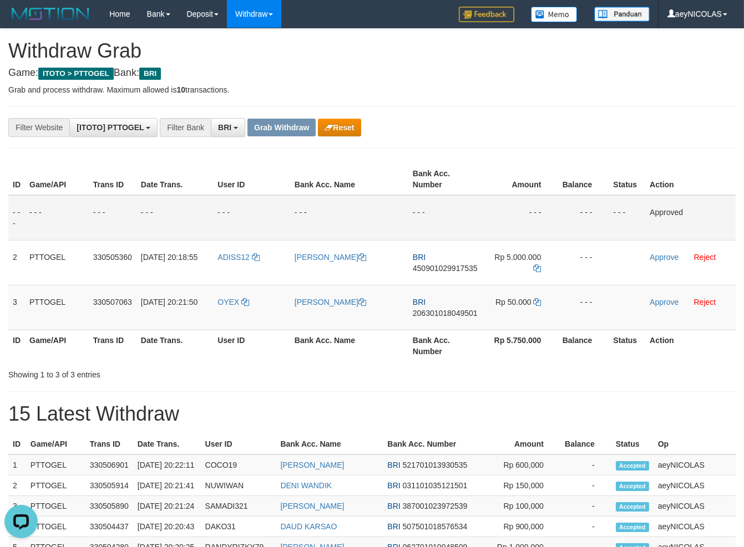
click at [439, 372] on div "Showing 1 to 3 of 3 entries" at bounding box center [372, 373] width 744 height 16
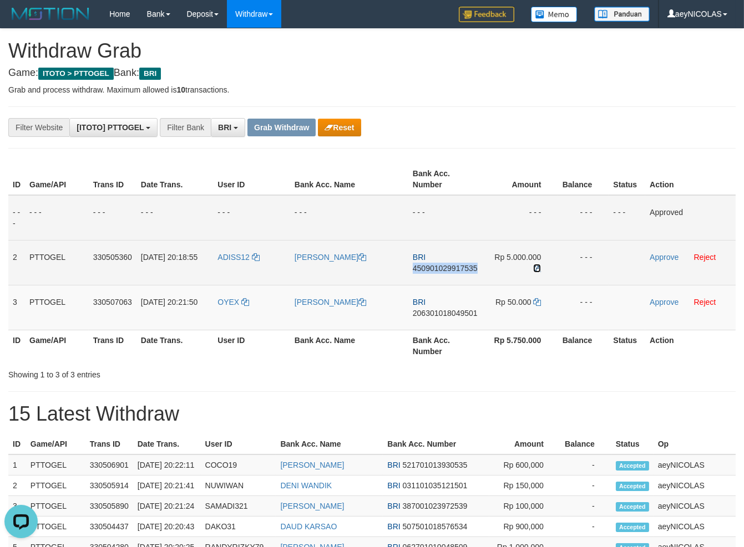
click at [537, 268] on icon at bounding box center [537, 269] width 8 height 8
copy span "450901029917535"
click at [537, 268] on icon at bounding box center [537, 269] width 8 height 8
click at [671, 251] on td "Approve Reject" at bounding box center [690, 262] width 90 height 45
click at [662, 258] on link "Approve" at bounding box center [664, 257] width 29 height 9
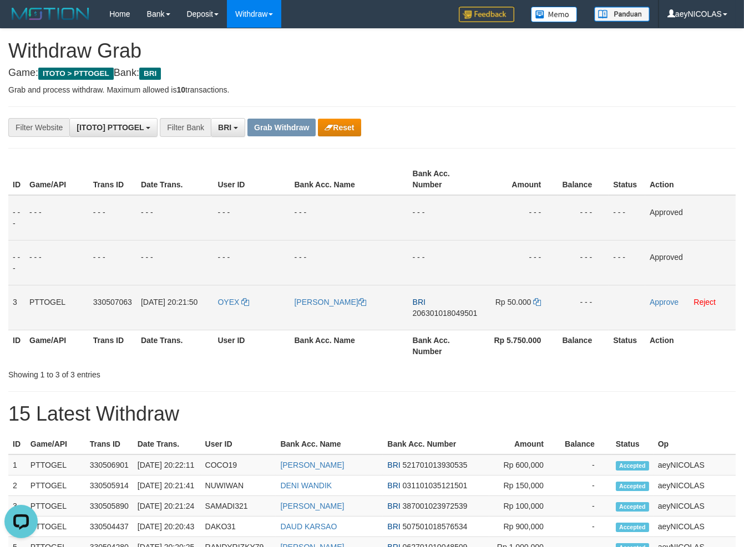
click at [437, 320] on td "BRI 206301018049501" at bounding box center [445, 307] width 74 height 45
click at [442, 308] on td "BRI 206301018049501" at bounding box center [445, 307] width 74 height 45
click at [440, 308] on td "BRI 206301018049501" at bounding box center [445, 307] width 74 height 45
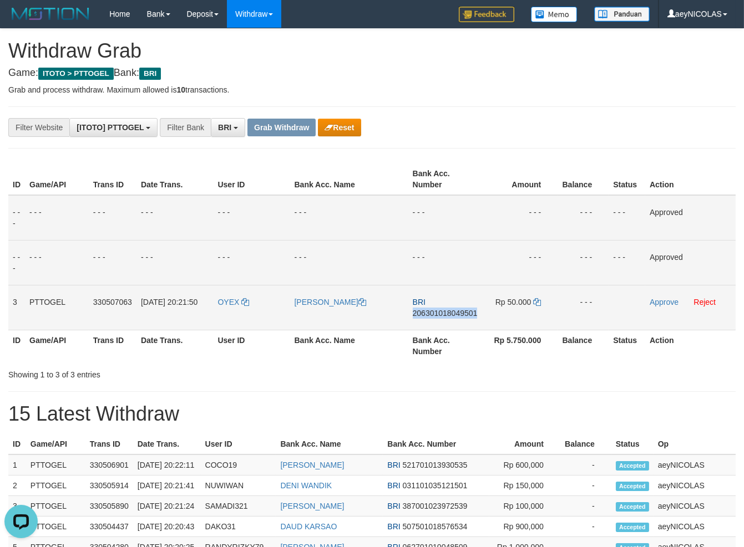
click at [432, 312] on span "206301018049501" at bounding box center [445, 313] width 65 height 9
copy span "206301018049501"
click at [431, 312] on span "206301018049501" at bounding box center [445, 313] width 65 height 9
copy span "206301018049501"
drag, startPoint x: 425, startPoint y: 350, endPoint x: 399, endPoint y: 359, distance: 28.2
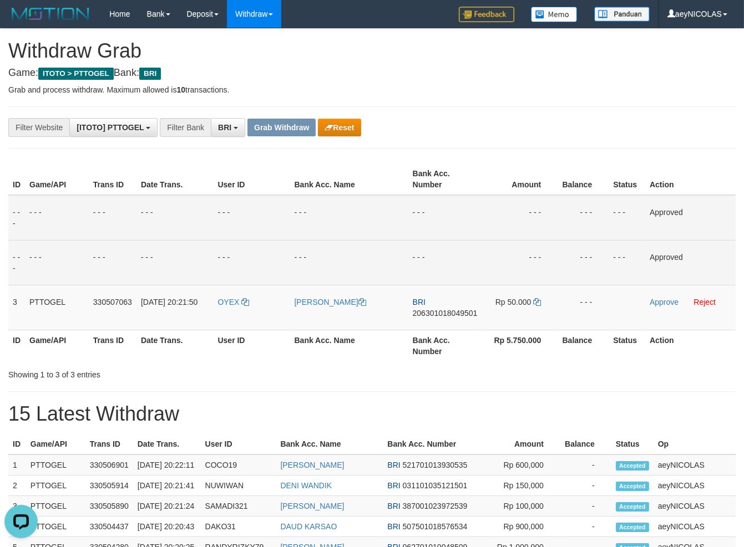
click at [427, 350] on tr "ID Game/API Trans ID Date Trans. User ID Bank Acc. Name Bank Acc. Number Rp 5.7…" at bounding box center [371, 346] width 727 height 32
click at [537, 299] on icon at bounding box center [537, 302] width 8 height 8
copy span "206301018049501"
drag, startPoint x: 537, startPoint y: 299, endPoint x: 567, endPoint y: 302, distance: 30.1
click at [550, 299] on td "Rp 50.000" at bounding box center [520, 307] width 76 height 45
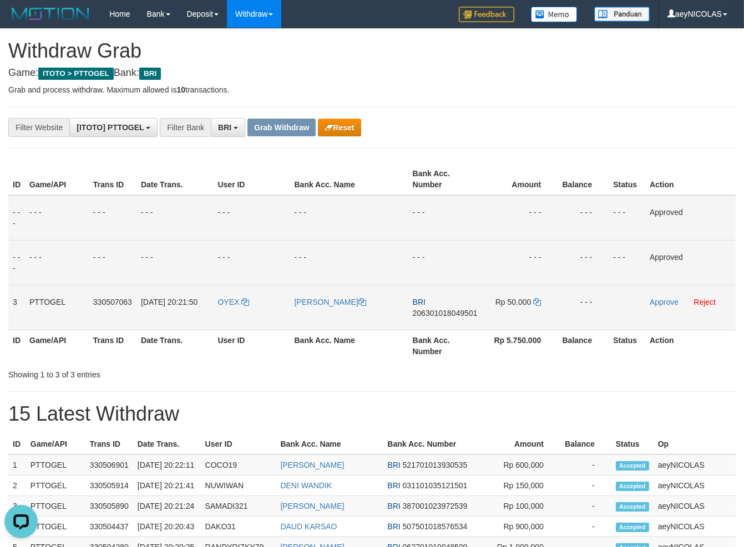
click at [662, 307] on td "Approve Reject" at bounding box center [690, 307] width 90 height 45
click at [665, 301] on link "Approve" at bounding box center [664, 302] width 29 height 9
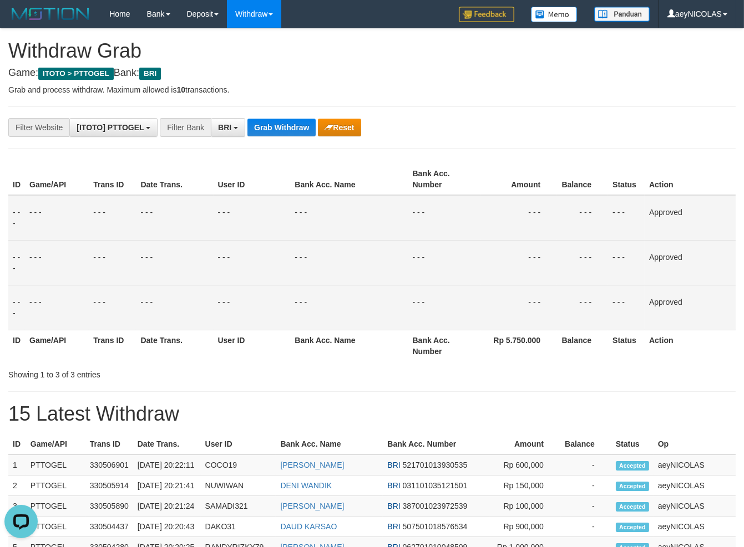
drag, startPoint x: 455, startPoint y: 319, endPoint x: 338, endPoint y: 192, distance: 172.7
click at [453, 319] on td "- - -" at bounding box center [444, 307] width 73 height 45
drag, startPoint x: 280, startPoint y: 129, endPoint x: 222, endPoint y: 155, distance: 62.8
click at [280, 126] on button "Grab Withdraw" at bounding box center [281, 128] width 68 height 18
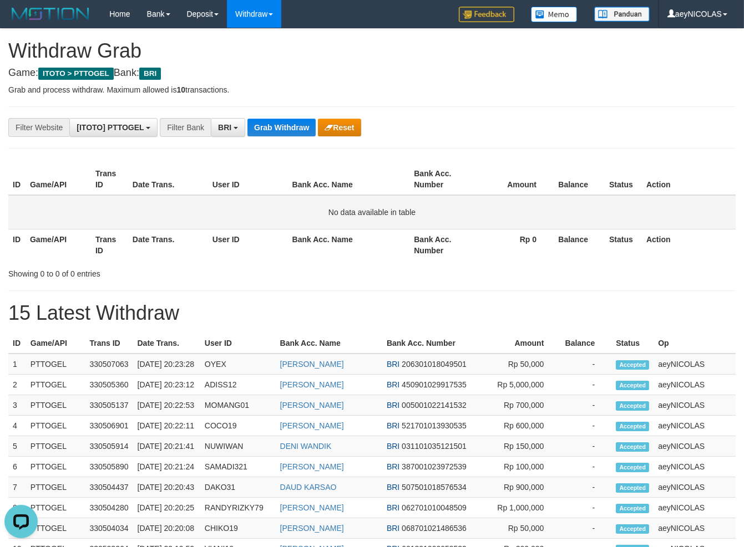
click at [483, 207] on td "No data available in table" at bounding box center [371, 212] width 727 height 34
click at [273, 130] on button "Grab Withdraw" at bounding box center [281, 128] width 68 height 18
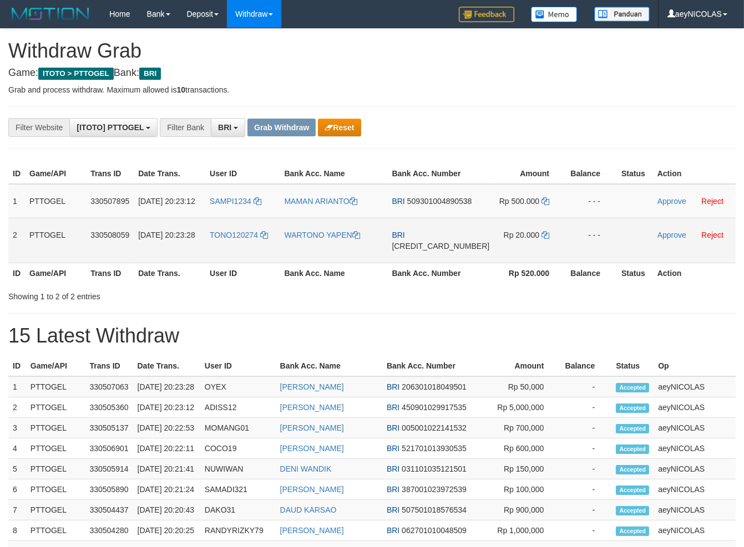
scroll to position [55, 0]
drag, startPoint x: 239, startPoint y: 226, endPoint x: 521, endPoint y: 262, distance: 284.6
click at [521, 262] on tbody "1 PTTOGEL 330507895 [DATE] 20:23:12 SAMPI1234 [PERSON_NAME] BRI 509301004890538…" at bounding box center [371, 223] width 727 height 79
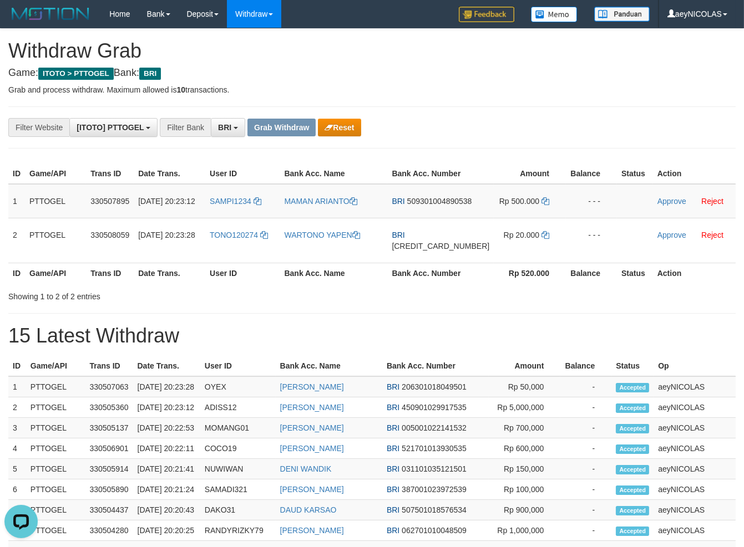
scroll to position [0, 0]
click at [428, 219] on td "BRI 509301004890538" at bounding box center [440, 201] width 106 height 34
drag, startPoint x: 428, startPoint y: 230, endPoint x: 448, endPoint y: 222, distance: 21.2
click at [430, 219] on td "BRI 509301004890538" at bounding box center [440, 201] width 106 height 34
click at [448, 206] on span "509301004890538" at bounding box center [439, 201] width 65 height 9
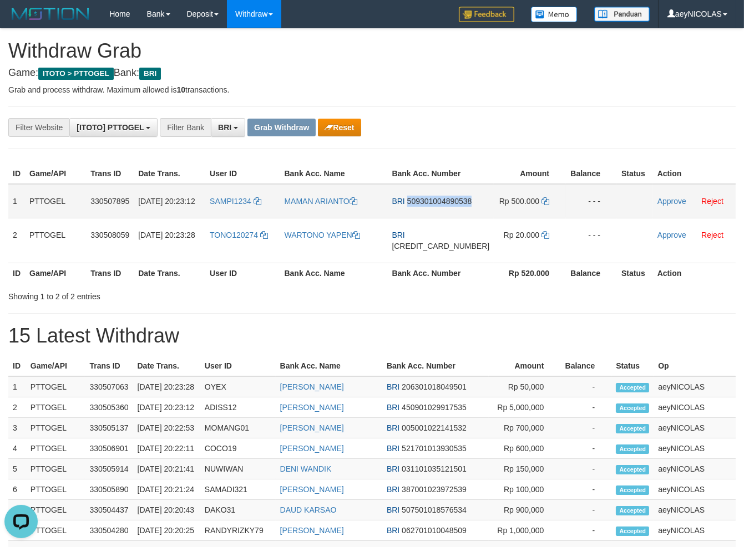
copy span "509301004890538"
click at [448, 206] on span "509301004890538" at bounding box center [439, 201] width 65 height 9
click at [445, 206] on span "509301004890538" at bounding box center [439, 201] width 65 height 9
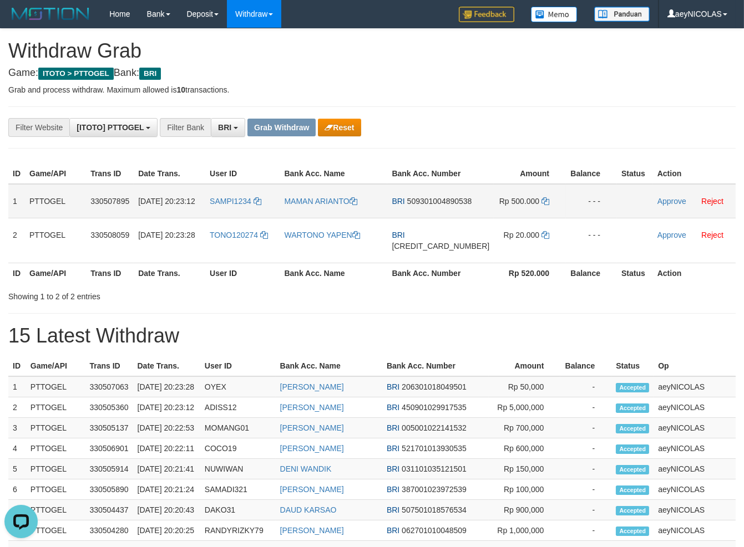
click at [445, 216] on td "BRI 509301004890538" at bounding box center [440, 201] width 106 height 34
click at [442, 206] on span "509301004890538" at bounding box center [439, 201] width 65 height 9
copy span "509301004890538"
click at [559, 287] on div "ID Game/API Trans ID Date Trans. User ID Bank Acc. Name Bank Acc. Number Amount…" at bounding box center [372, 223] width 744 height 126
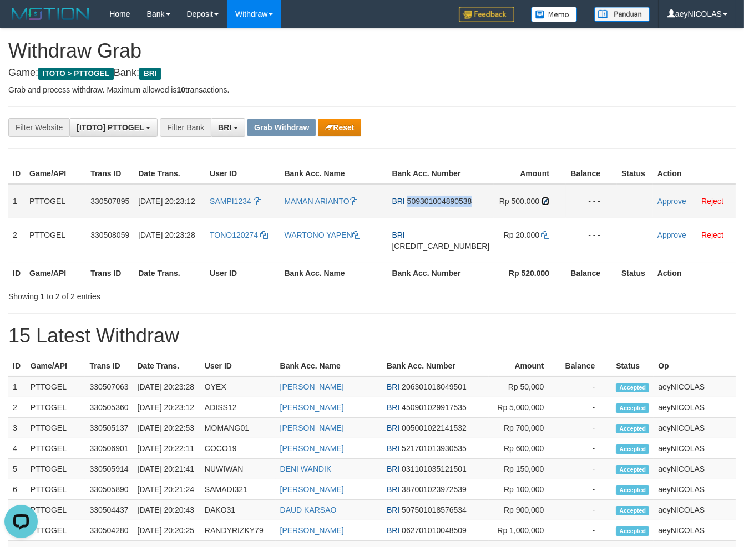
click at [541, 205] on icon at bounding box center [545, 201] width 8 height 8
copy span "509301004890538"
click at [541, 205] on icon at bounding box center [545, 201] width 8 height 8
click at [661, 206] on link "Approve" at bounding box center [671, 201] width 29 height 9
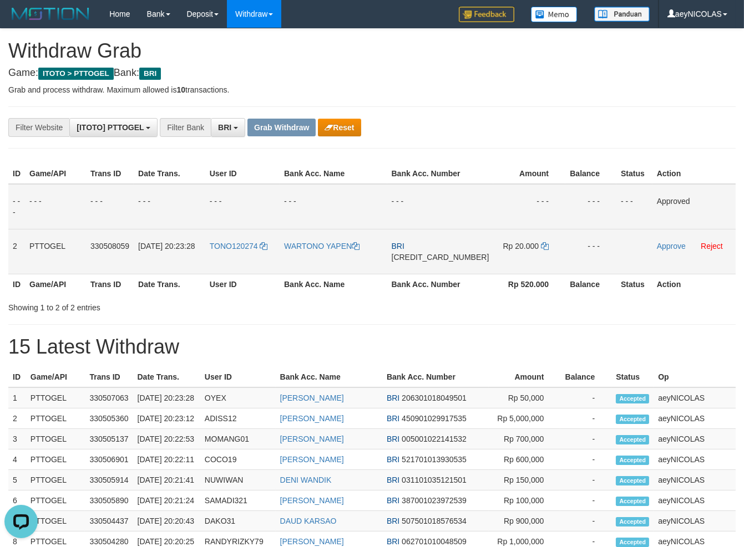
click at [452, 262] on span "[CREDIT_CARD_NUMBER]" at bounding box center [441, 257] width 98 height 9
copy span "[CREDIT_CARD_NUMBER]"
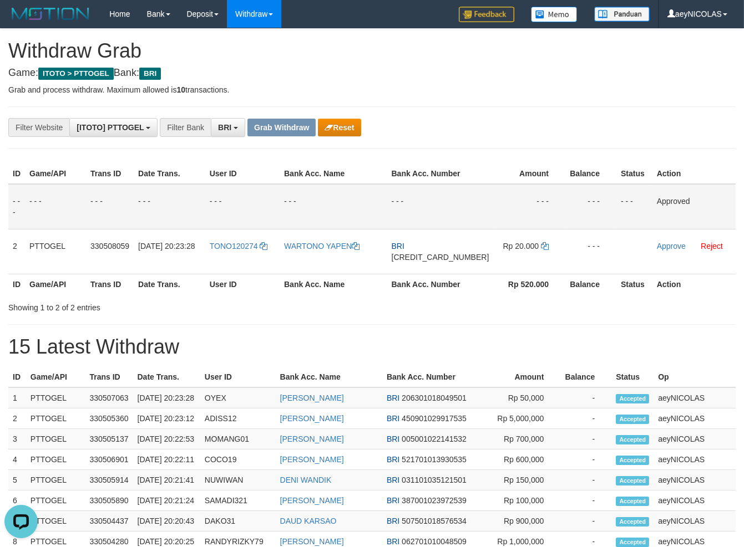
click at [477, 295] on th "Bank Acc. Number" at bounding box center [440, 284] width 106 height 21
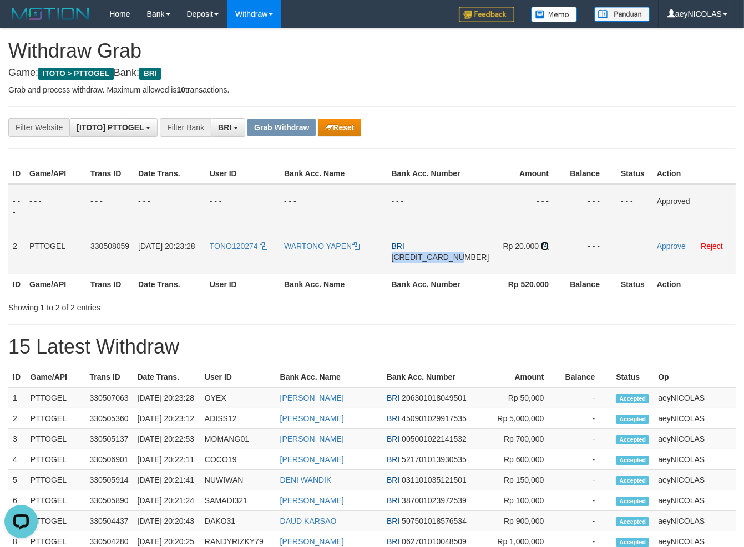
click at [541, 250] on icon at bounding box center [545, 246] width 8 height 8
copy span "[CREDIT_CARD_NUMBER]"
click at [663, 251] on link "Approve" at bounding box center [671, 246] width 29 height 9
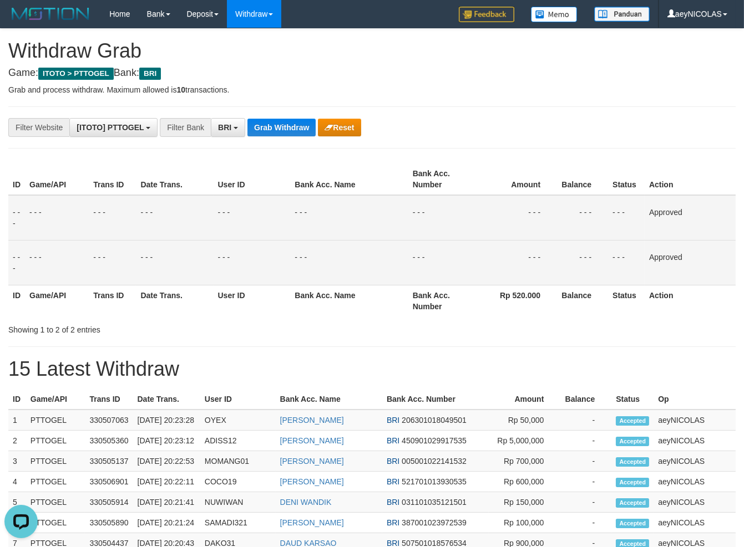
click at [402, 306] on th "Bank Acc. Name" at bounding box center [349, 301] width 118 height 32
click at [286, 128] on button "Grab Withdraw" at bounding box center [281, 128] width 68 height 18
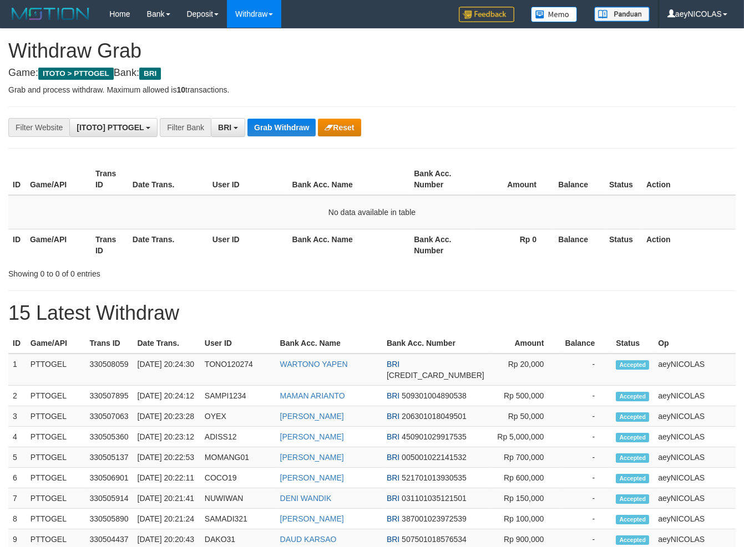
scroll to position [55, 0]
click at [535, 234] on th "Rp 0" at bounding box center [514, 245] width 78 height 32
click at [294, 132] on button "Grab Withdraw" at bounding box center [281, 128] width 68 height 18
drag, startPoint x: 585, startPoint y: 253, endPoint x: 310, endPoint y: 148, distance: 294.3
click at [567, 245] on th "Balance" at bounding box center [579, 245] width 52 height 32
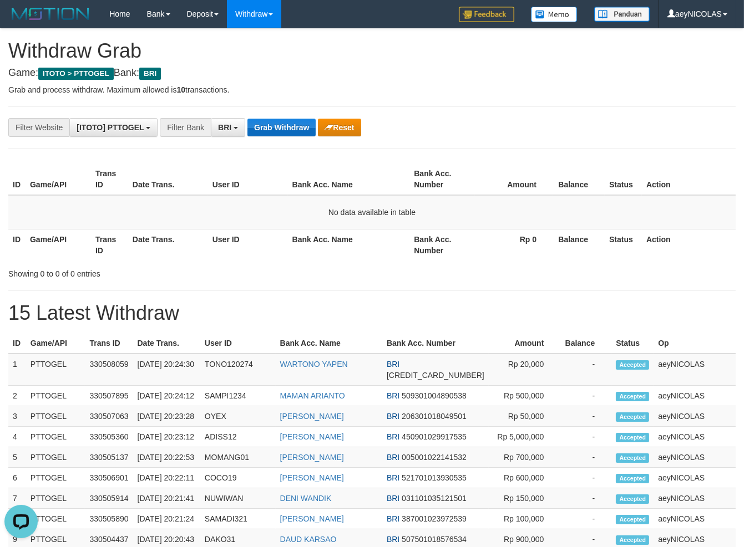
drag, startPoint x: 306, startPoint y: 143, endPoint x: 291, endPoint y: 129, distance: 20.8
click at [305, 143] on div "**********" at bounding box center [372, 534] width 744 height 1011
click at [291, 129] on button "Grab Withdraw" at bounding box center [281, 128] width 68 height 18
click at [480, 246] on th "Rp 0" at bounding box center [514, 245] width 78 height 32
drag, startPoint x: 294, startPoint y: 145, endPoint x: 295, endPoint y: 136, distance: 8.4
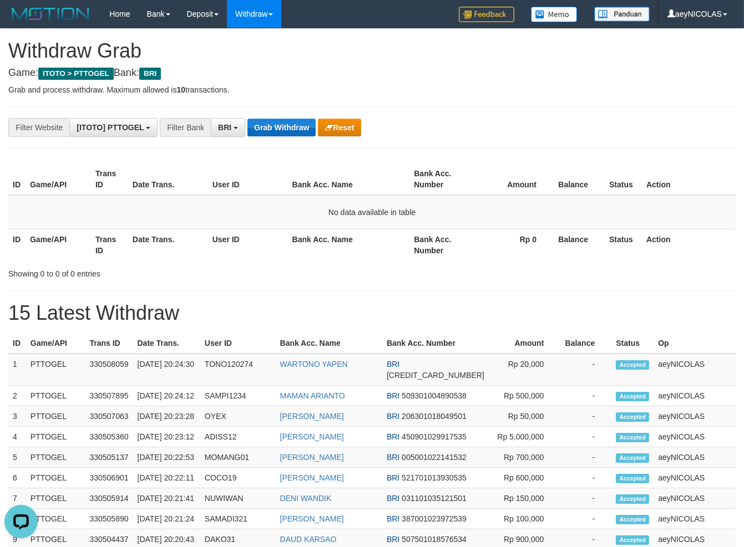
click at [294, 138] on div "**********" at bounding box center [372, 534] width 744 height 1011
click at [293, 133] on button "Grab Withdraw" at bounding box center [281, 128] width 68 height 18
drag, startPoint x: 283, startPoint y: 142, endPoint x: 287, endPoint y: 131, distance: 11.1
click at [283, 139] on div "**********" at bounding box center [372, 534] width 744 height 1011
click at [287, 131] on button "Grab Withdraw" at bounding box center [281, 128] width 68 height 18
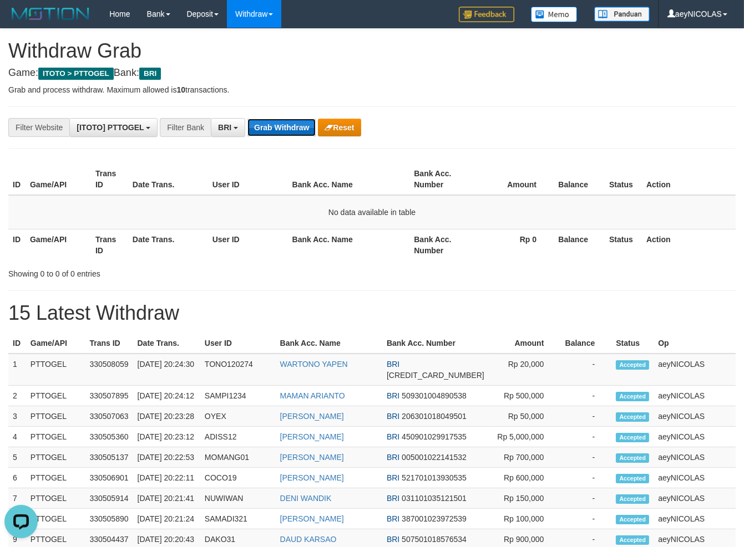
click at [300, 131] on button "Grab Withdraw" at bounding box center [281, 128] width 68 height 18
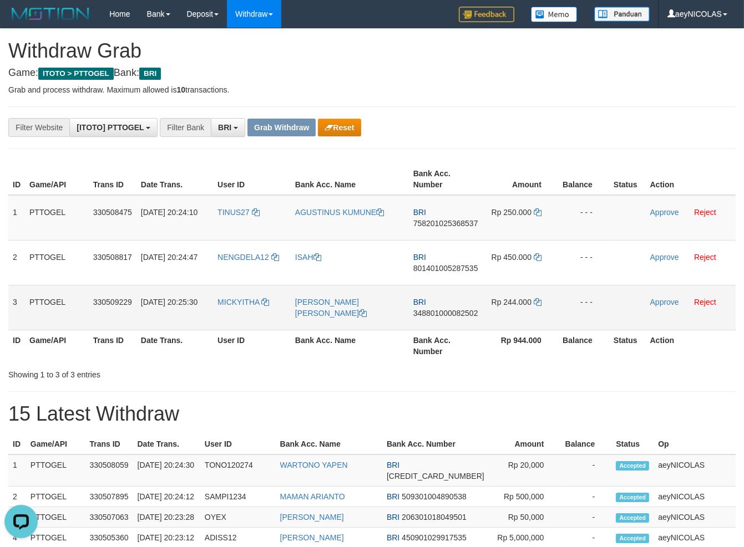
drag, startPoint x: 250, startPoint y: 226, endPoint x: 492, endPoint y: 303, distance: 253.7
click at [492, 305] on tbody "1 PTTOGEL 330508475 [DATE] 20:24:10 TINUS27 AGUSTINUS KUMUNE BRI 75820102536853…" at bounding box center [371, 262] width 727 height 135
copy tr
click at [453, 224] on span "758201025368537" at bounding box center [445, 223] width 65 height 9
copy tr
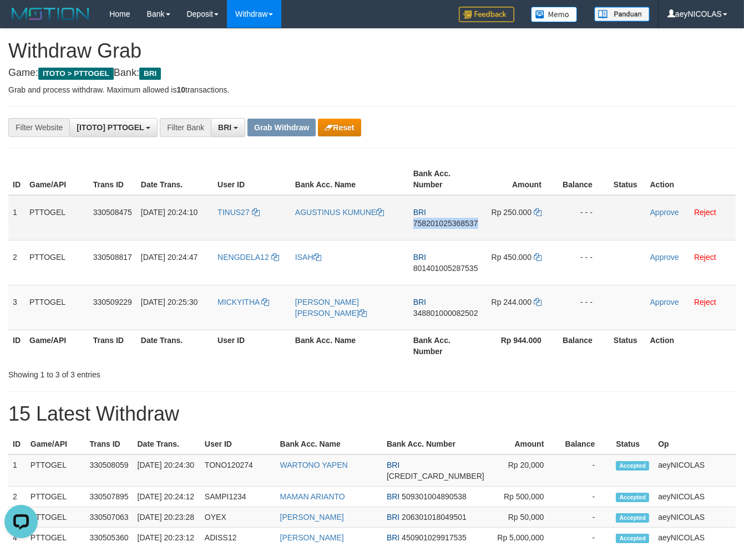
click at [453, 224] on span "758201025368537" at bounding box center [445, 223] width 65 height 9
copy span "758201025368537"
click at [447, 221] on span "758201025368537" at bounding box center [445, 223] width 65 height 9
copy span "758201025368537"
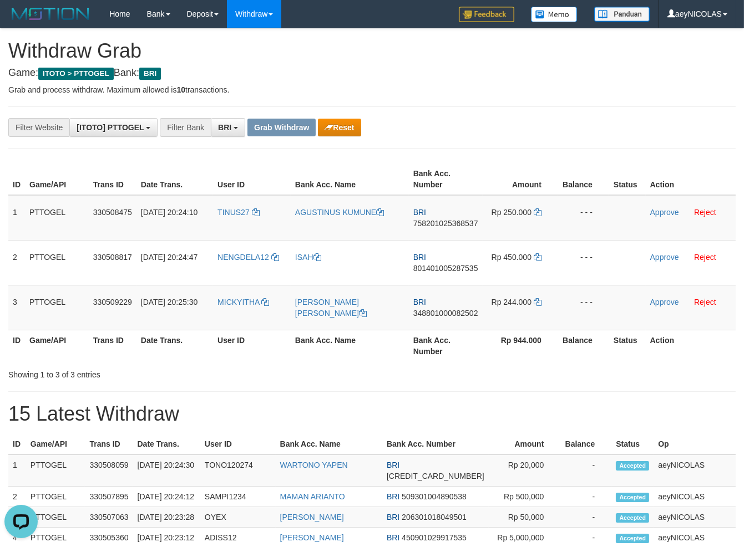
click at [538, 214] on icon at bounding box center [538, 213] width 8 height 8
copy span "758201025368537"
click at [538, 214] on icon at bounding box center [538, 213] width 8 height 8
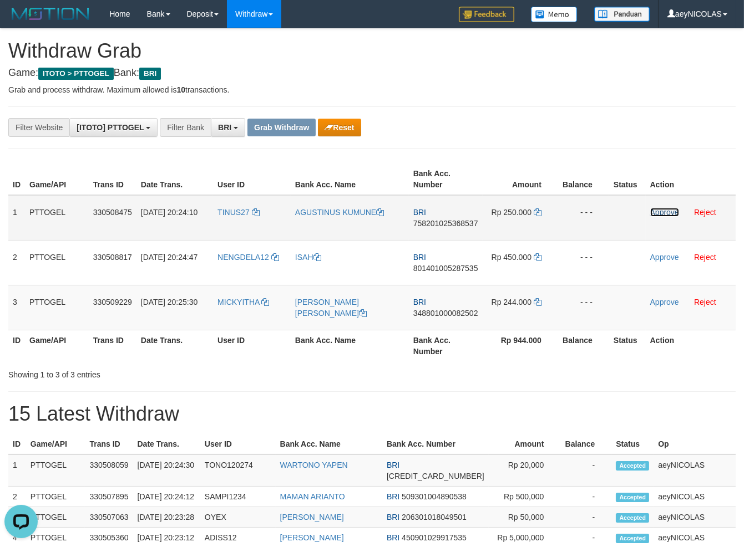
click at [670, 212] on link "Approve" at bounding box center [664, 212] width 29 height 9
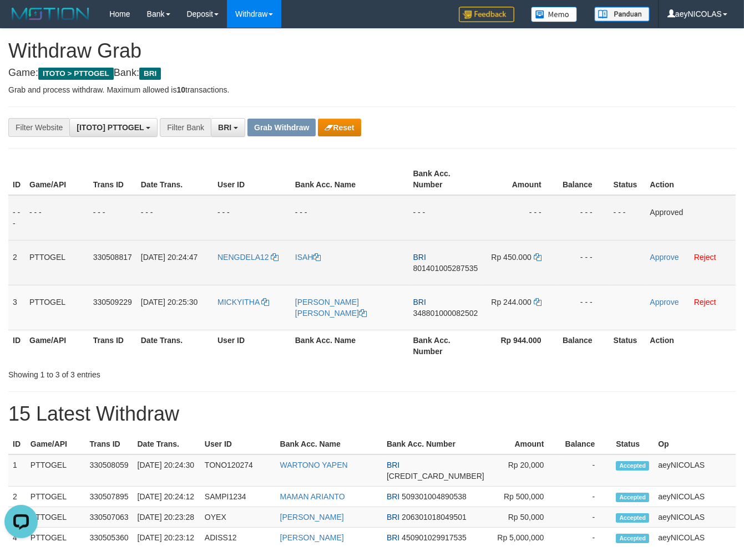
click at [450, 265] on span "801401005287535" at bounding box center [445, 268] width 65 height 9
copy span "801401005287535"
click at [450, 271] on span "801401005287535" at bounding box center [445, 268] width 65 height 9
copy span "5"
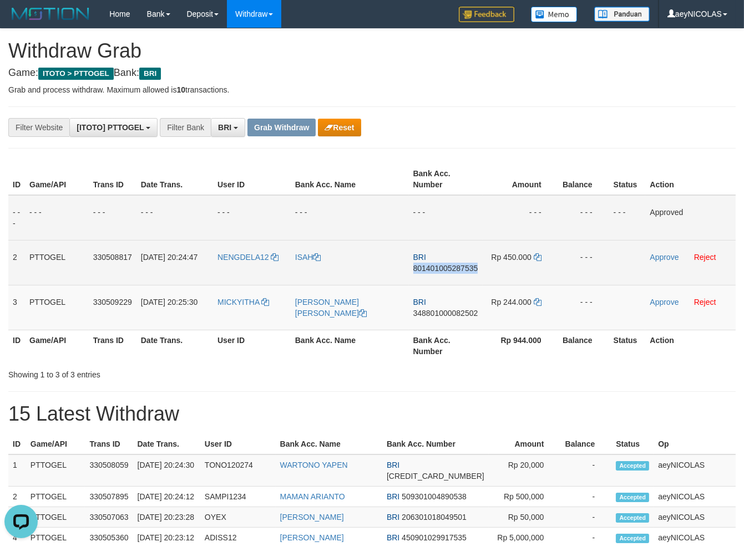
click at [450, 271] on span "801401005287535" at bounding box center [445, 268] width 65 height 9
copy span "801401005287535"
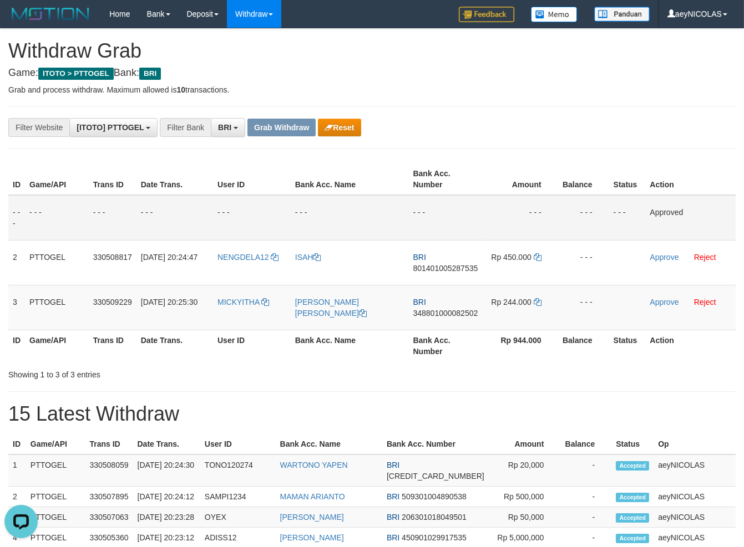
click at [425, 372] on div "Showing 1 to 3 of 3 entries" at bounding box center [372, 373] width 744 height 16
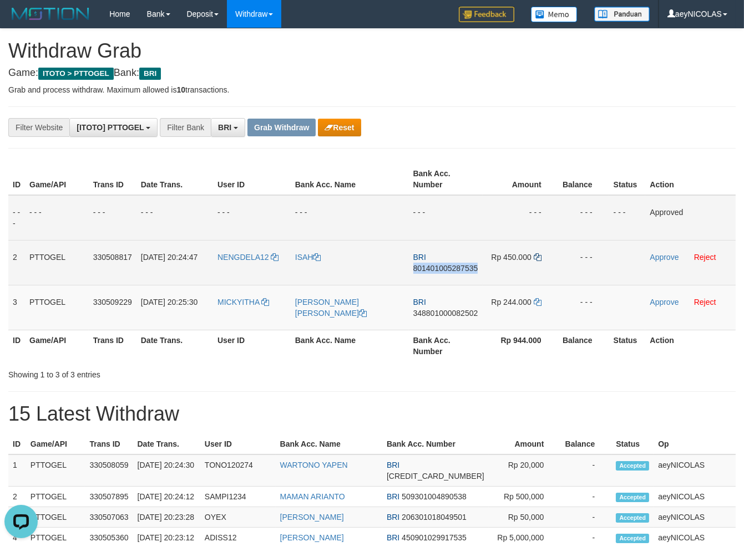
click at [536, 259] on td "Rp 450.000" at bounding box center [520, 262] width 75 height 45
click at [541, 258] on icon at bounding box center [538, 257] width 8 height 8
drag, startPoint x: 541, startPoint y: 258, endPoint x: 655, endPoint y: 258, distance: 114.3
click at [546, 258] on td "Rp 450.000" at bounding box center [520, 262] width 75 height 45
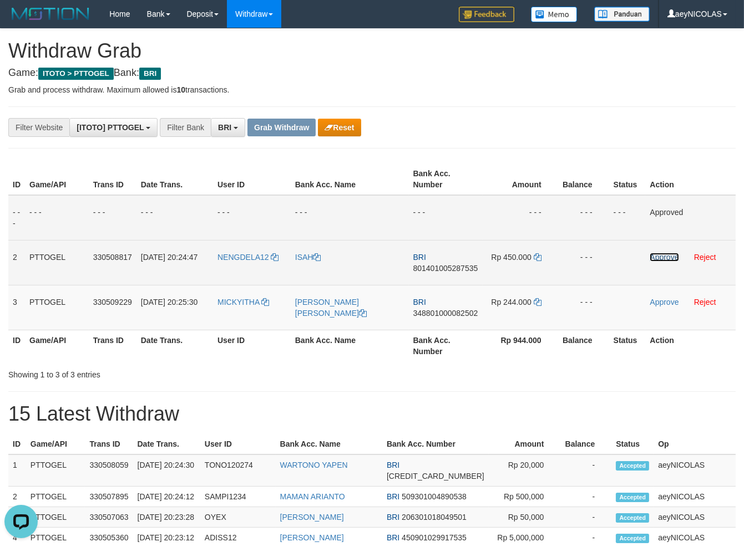
click at [655, 258] on link "Approve" at bounding box center [664, 257] width 29 height 9
click at [425, 302] on span "BRI" at bounding box center [419, 302] width 13 height 9
click at [439, 319] on td "BRI 348801000082502" at bounding box center [445, 307] width 74 height 45
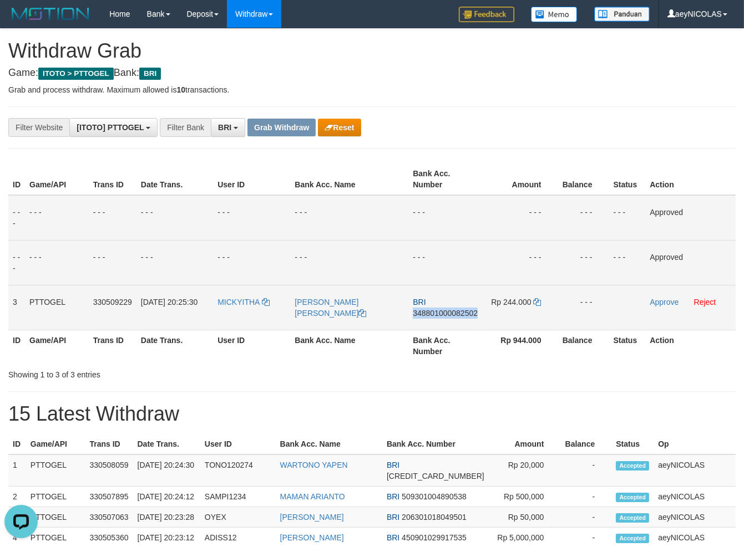
click at [439, 319] on td "BRI 348801000082502" at bounding box center [445, 307] width 74 height 45
click at [453, 315] on span "348801000082502" at bounding box center [445, 313] width 65 height 9
copy span "348801000082502"
click at [453, 315] on span "348801000082502" at bounding box center [445, 313] width 65 height 9
copy span "348801000082502"
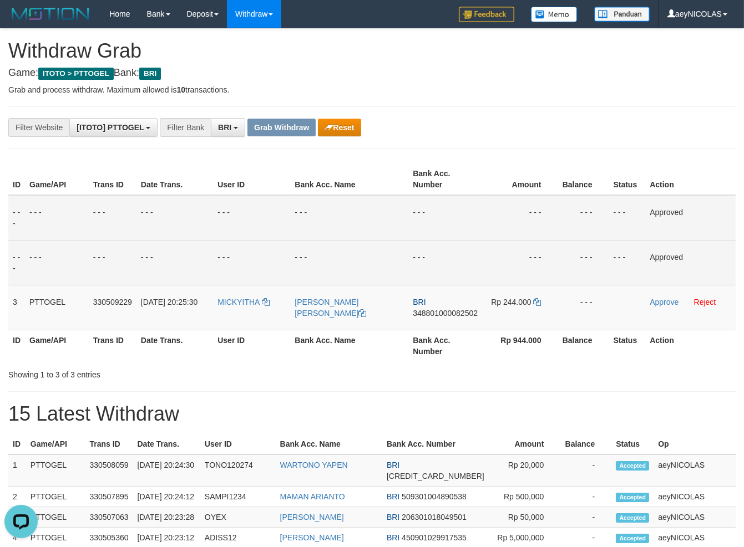
click at [405, 372] on div "Showing 1 to 3 of 3 entries" at bounding box center [372, 373] width 744 height 16
click at [387, 381] on div "Showing 1 to 3 of 3 entries" at bounding box center [372, 373] width 744 height 16
drag, startPoint x: 523, startPoint y: 306, endPoint x: 532, endPoint y: 305, distance: 10.0
click at [529, 306] on span "Rp 244.000" at bounding box center [511, 302] width 40 height 9
drag, startPoint x: 532, startPoint y: 305, endPoint x: 540, endPoint y: 303, distance: 7.8
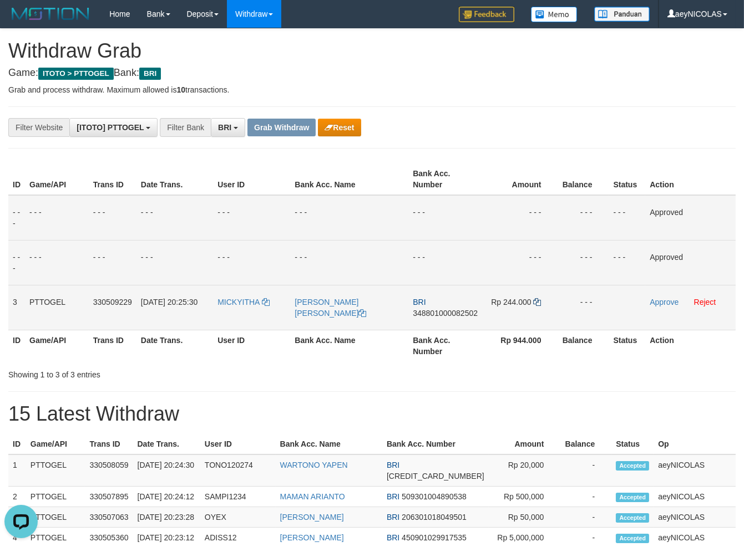
click at [534, 305] on td "Rp 244.000" at bounding box center [519, 307] width 75 height 45
click at [540, 303] on icon at bounding box center [538, 302] width 8 height 8
drag, startPoint x: 540, startPoint y: 303, endPoint x: 630, endPoint y: 309, distance: 89.5
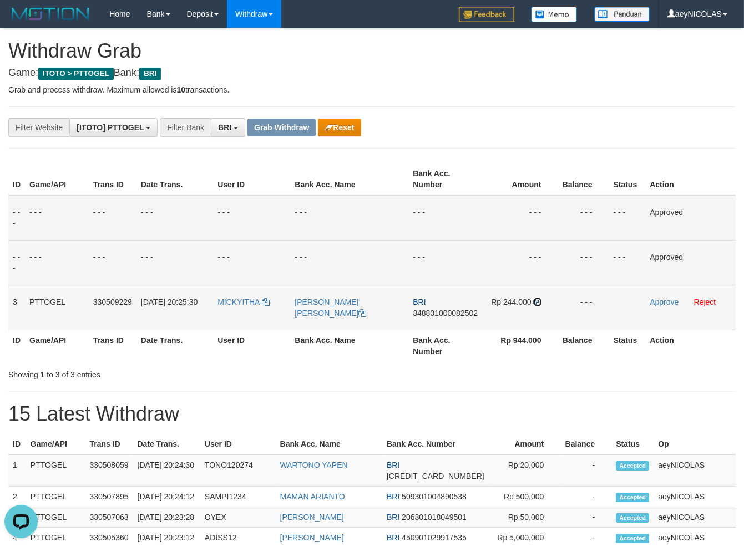
click at [543, 303] on td "Rp 244.000" at bounding box center [519, 307] width 75 height 45
click at [661, 306] on link "Approve" at bounding box center [664, 302] width 29 height 9
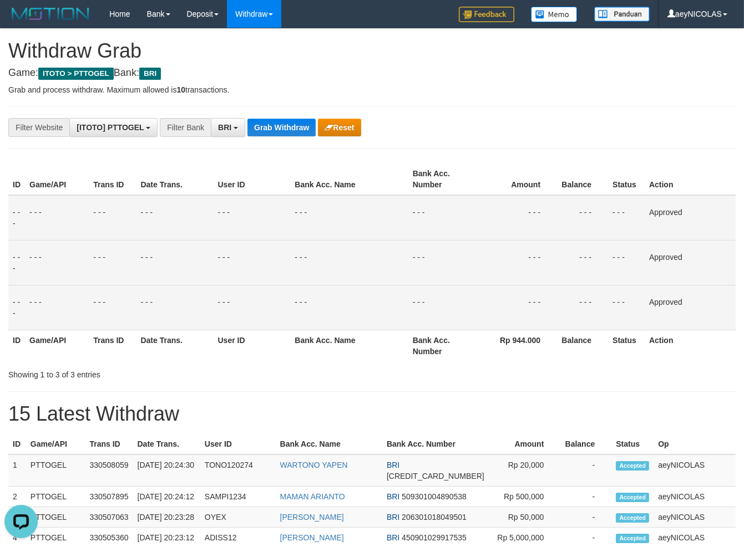
click at [450, 189] on th "Bank Acc. Number" at bounding box center [444, 180] width 73 height 32
click at [302, 137] on div "**********" at bounding box center [310, 127] width 620 height 19
click at [302, 133] on button "Grab Withdraw" at bounding box center [281, 128] width 68 height 18
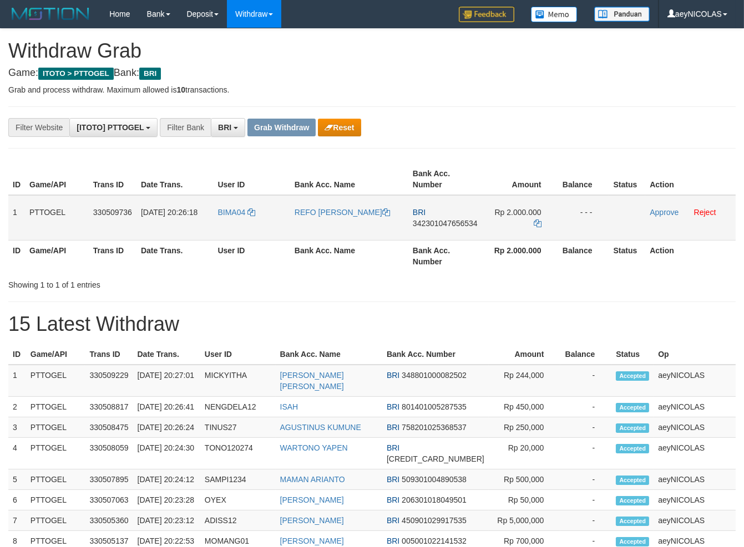
scroll to position [55, 0]
click at [520, 219] on tr "1 PTTOGEL 330509736 [DATE] 20:26:18 BIMA04 REFO BIMA WAHYU ALFURKHON BRI 342301…" at bounding box center [371, 217] width 727 height 45
click at [267, 275] on div "Showing 1 to 1 of 1 entries" at bounding box center [154, 283] width 293 height 16
click at [341, 128] on button "Reset" at bounding box center [339, 128] width 43 height 18
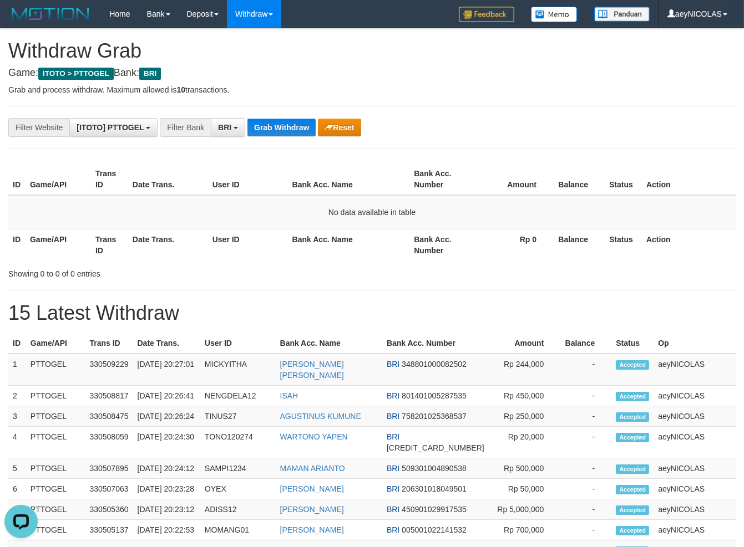
drag, startPoint x: 212, startPoint y: 138, endPoint x: 222, endPoint y: 138, distance: 10.0
click at [213, 138] on div "**********" at bounding box center [372, 523] width 744 height 988
click at [229, 134] on button "BRI" at bounding box center [228, 127] width 34 height 19
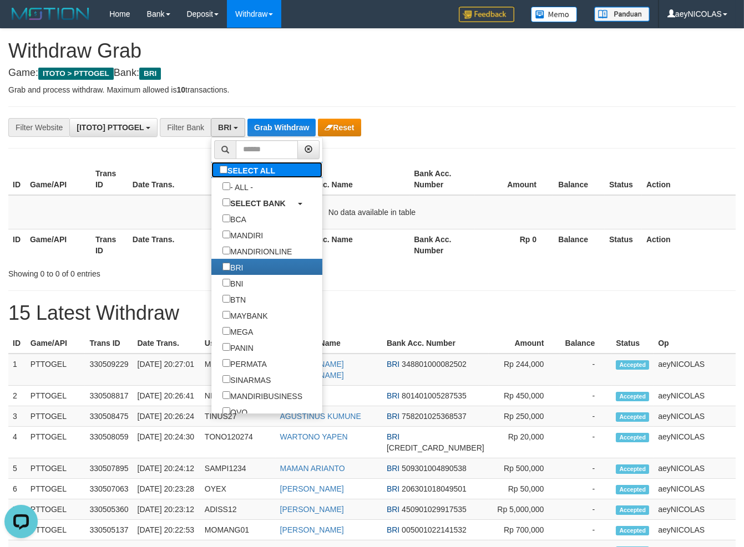
click at [211, 175] on label "SELECT ALL" at bounding box center [248, 170] width 75 height 16
select select "***"
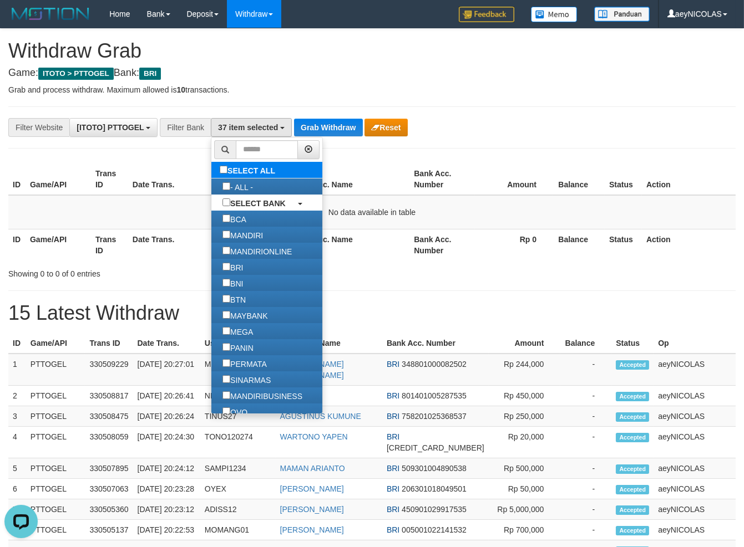
drag, startPoint x: 191, startPoint y: 174, endPoint x: 200, endPoint y: 172, distance: 9.0
click at [211, 173] on label "SELECT ALL" at bounding box center [248, 170] width 75 height 16
click at [211, 165] on label "SELECT ALL" at bounding box center [248, 170] width 75 height 16
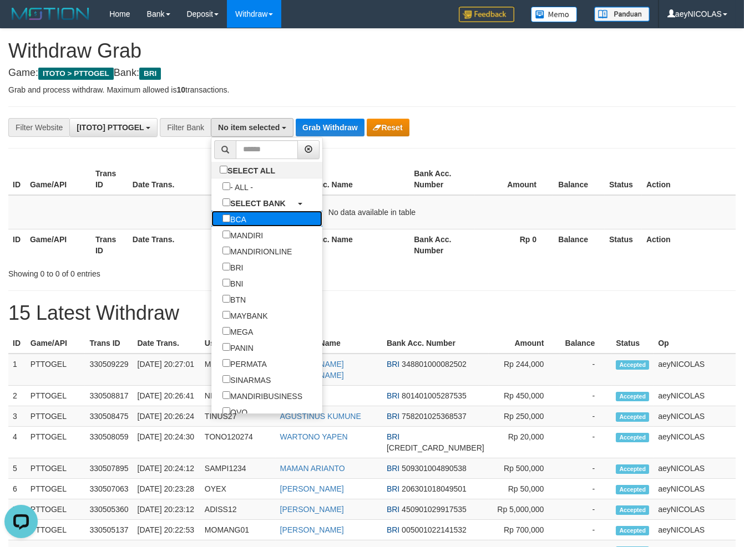
click at [211, 219] on label "BCA" at bounding box center [234, 219] width 46 height 16
select select "***"
click at [348, 194] on th "Bank Acc. Name" at bounding box center [349, 180] width 122 height 32
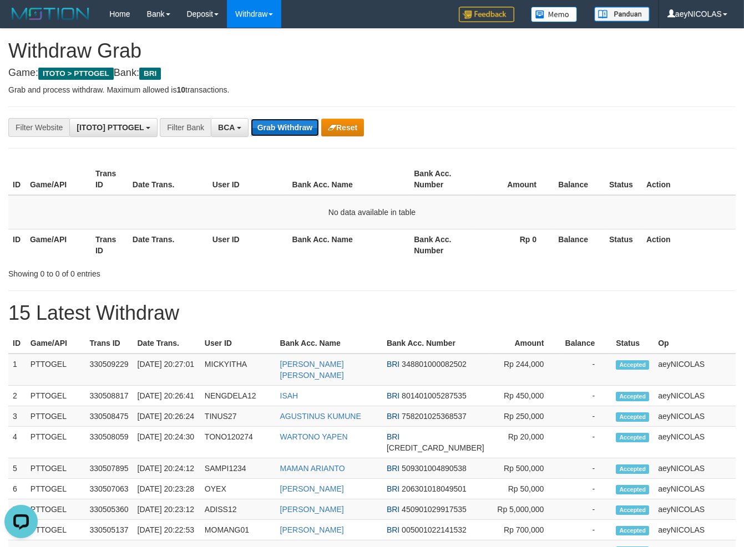
click at [300, 126] on button "Grab Withdraw" at bounding box center [285, 128] width 68 height 18
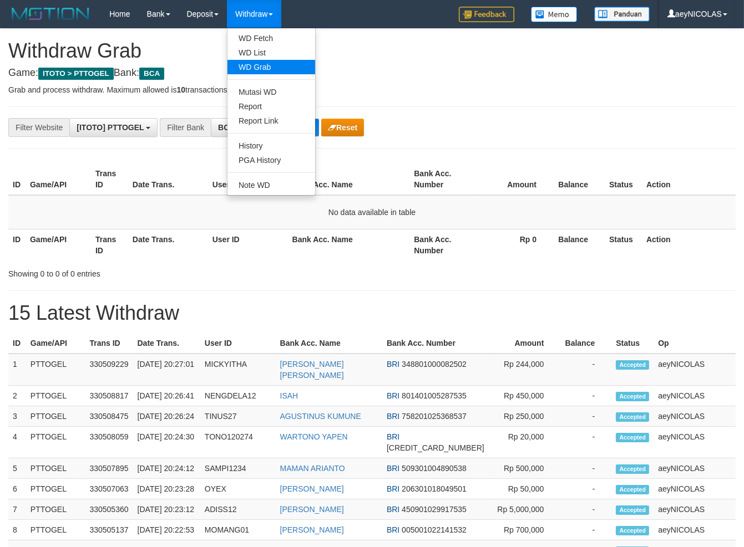
scroll to position [21, 0]
click at [271, 57] on link "WD List" at bounding box center [271, 52] width 88 height 14
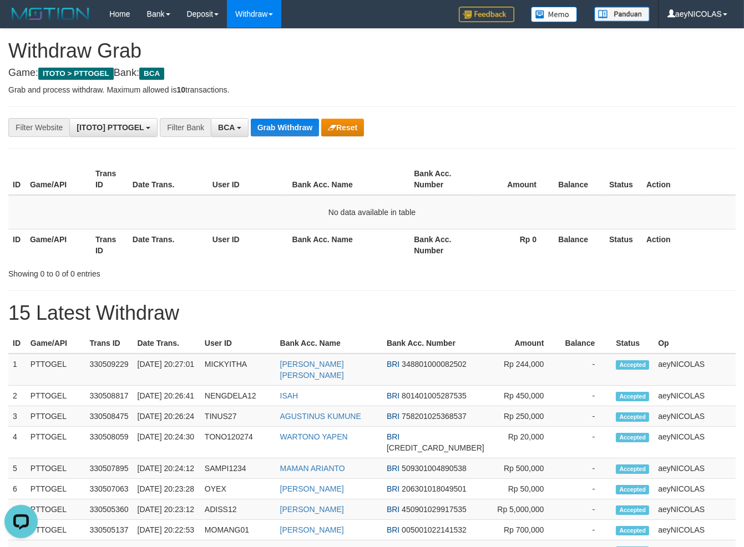
scroll to position [0, 0]
click at [280, 128] on button "Grab Withdraw" at bounding box center [285, 128] width 68 height 18
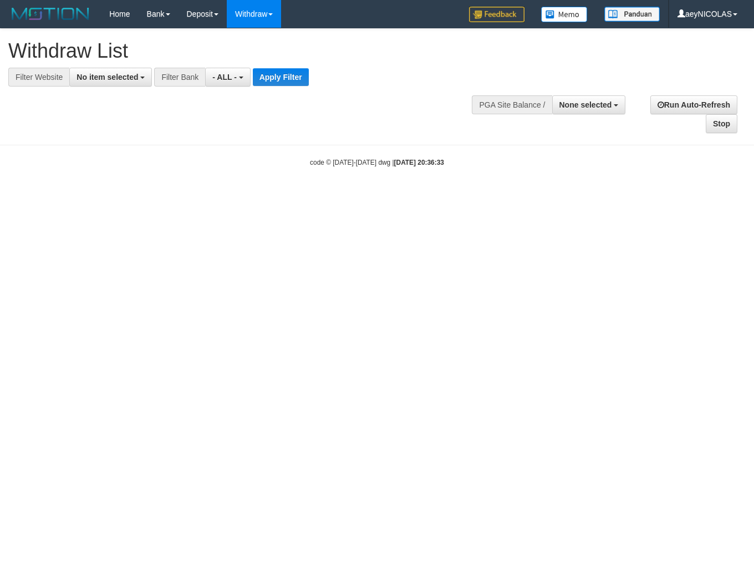
select select
click at [109, 65] on div "**********" at bounding box center [254, 58] width 492 height 58
click at [116, 75] on span "No item selected" at bounding box center [108, 77] width 62 height 9
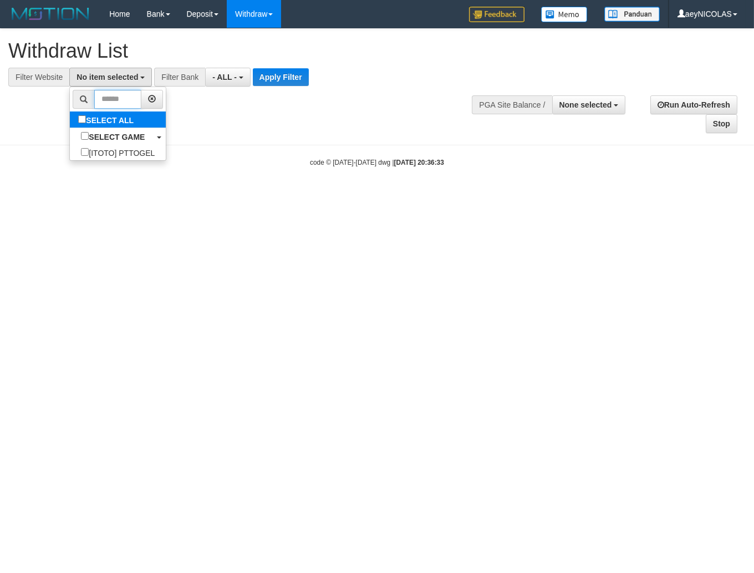
click at [94, 106] on input "text" at bounding box center [117, 99] width 47 height 19
click at [70, 115] on label "SELECT ALL" at bounding box center [107, 119] width 75 height 16
select select "***"
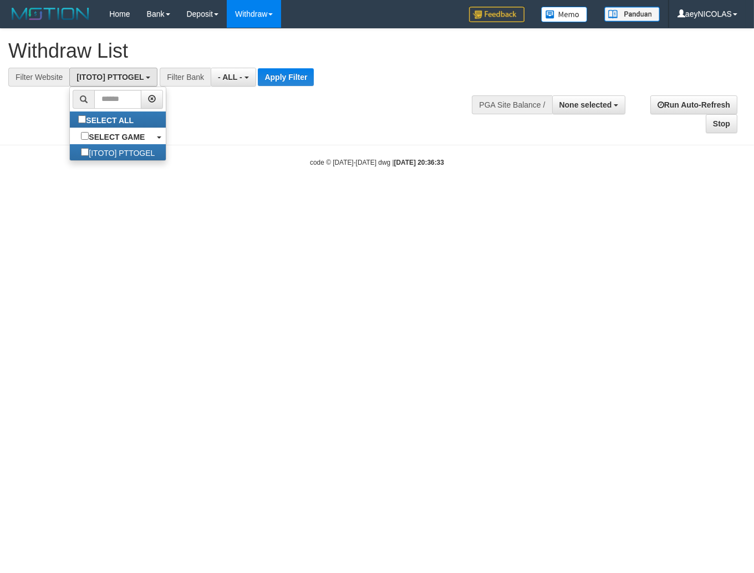
click at [340, 115] on div "**********" at bounding box center [377, 81] width 754 height 105
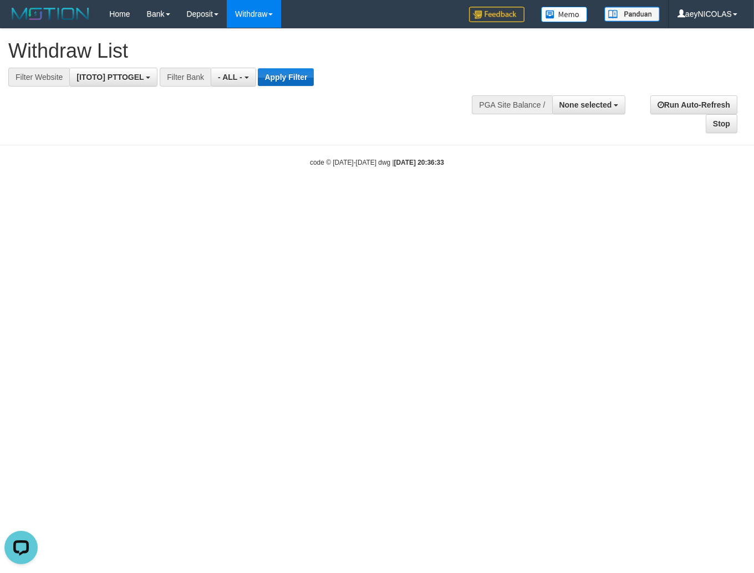
scroll to position [0, 0]
click at [287, 78] on button "Apply Filter" at bounding box center [286, 77] width 56 height 18
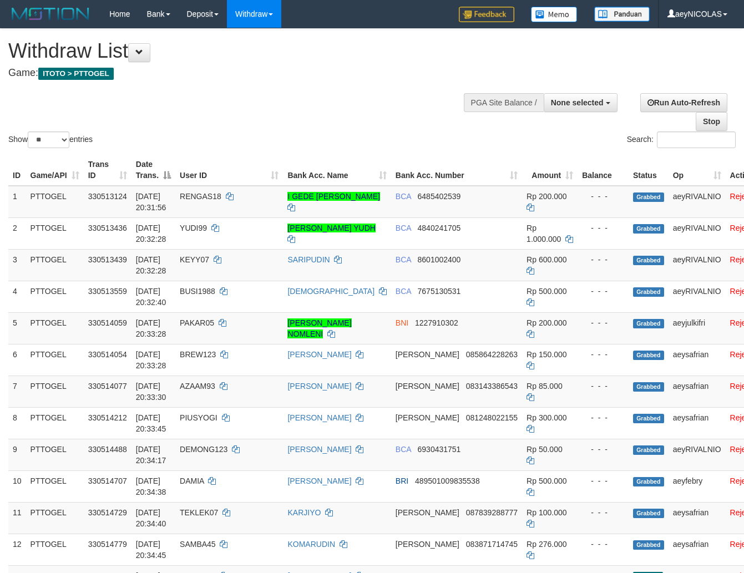
select select
select select "**"
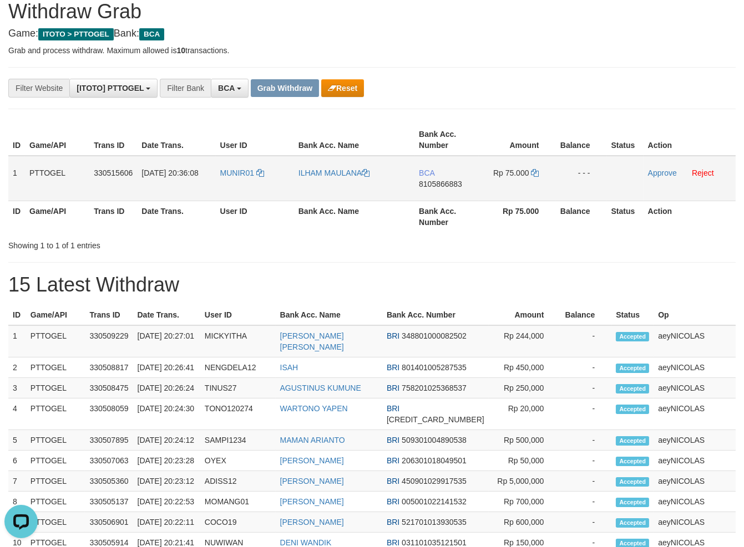
drag, startPoint x: 230, startPoint y: 185, endPoint x: 512, endPoint y: 179, distance: 282.4
click at [512, 179] on tr "1 PTTOGEL 330515606 01/09/2025 20:36:08 MUNIR01 ILHAM MAULANA BCA 8105866883 Rp…" at bounding box center [371, 178] width 727 height 45
click at [451, 189] on td "BCA 8105866883" at bounding box center [446, 178] width 64 height 45
click at [454, 187] on span "8105866883" at bounding box center [440, 184] width 43 height 9
copy span "8105866883"
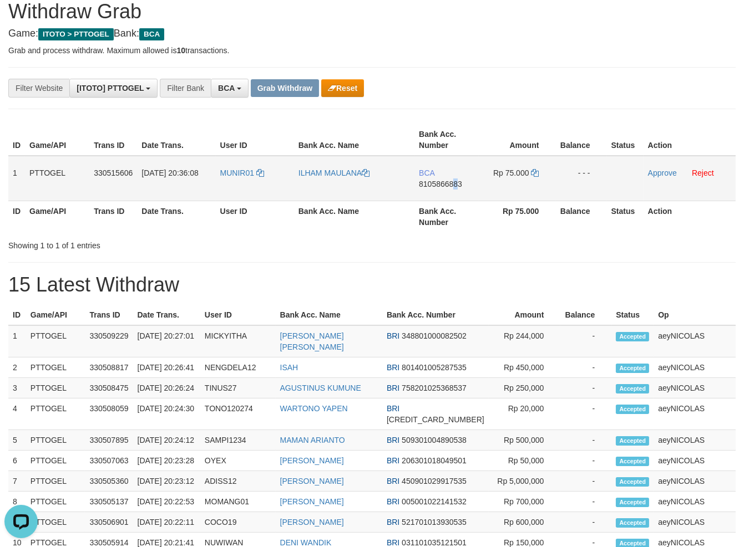
click at [454, 186] on span "8105866883" at bounding box center [440, 184] width 43 height 9
copy span "8"
click at [454, 186] on span "8105866883" at bounding box center [440, 184] width 43 height 9
copy span "8105866883"
click at [443, 184] on span "8105866883" at bounding box center [440, 184] width 43 height 9
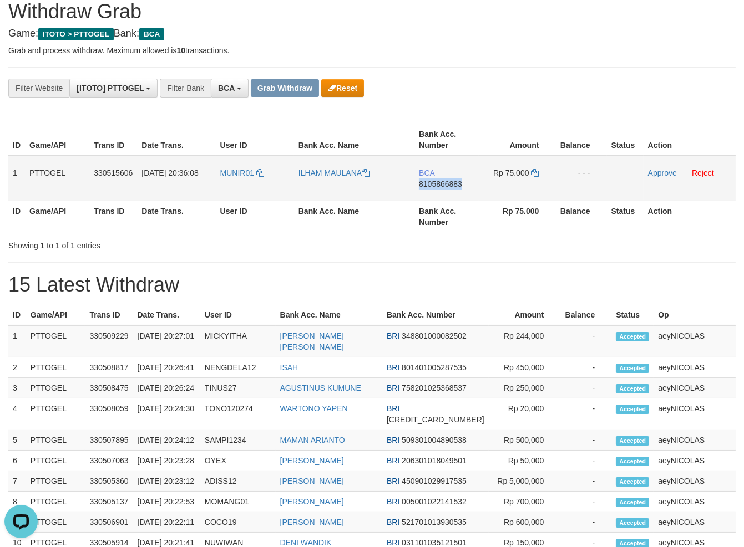
click at [443, 184] on span "8105866883" at bounding box center [440, 184] width 43 height 9
copy span "8105866883"
drag, startPoint x: 434, startPoint y: 276, endPoint x: 445, endPoint y: 271, distance: 11.9
click at [440, 273] on div "**********" at bounding box center [372, 489] width 744 height 1000
drag, startPoint x: 529, startPoint y: 177, endPoint x: 535, endPoint y: 171, distance: 8.2
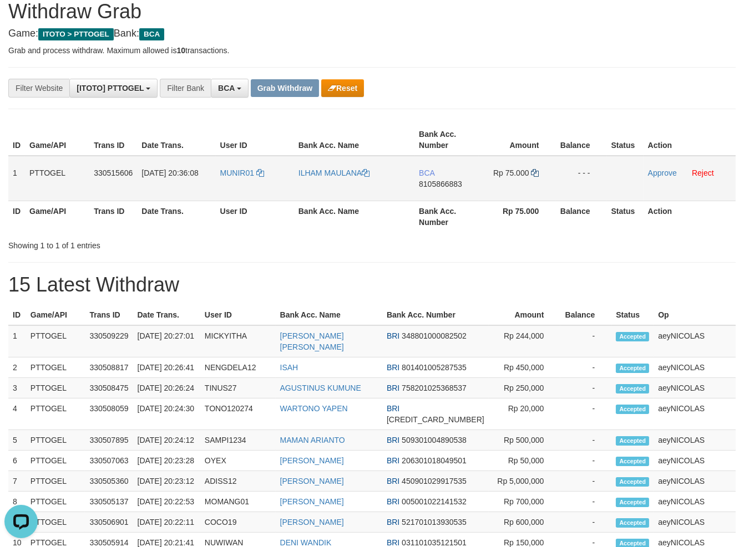
click at [532, 175] on td "Rp 75.000" at bounding box center [517, 178] width 77 height 45
click at [535, 171] on icon at bounding box center [535, 173] width 8 height 8
drag, startPoint x: 535, startPoint y: 171, endPoint x: 611, endPoint y: 176, distance: 76.7
click at [538, 171] on icon at bounding box center [535, 173] width 8 height 8
click at [541, 176] on td "Rp 75.000" at bounding box center [517, 178] width 77 height 45
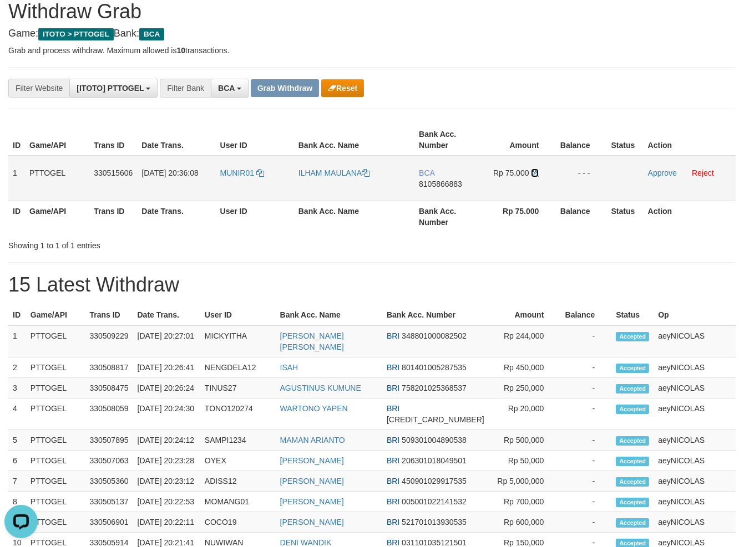
click at [532, 170] on icon at bounding box center [535, 173] width 8 height 8
click at [668, 168] on td "Approve Reject" at bounding box center [689, 178] width 92 height 45
click at [665, 170] on link "Approve" at bounding box center [662, 173] width 29 height 9
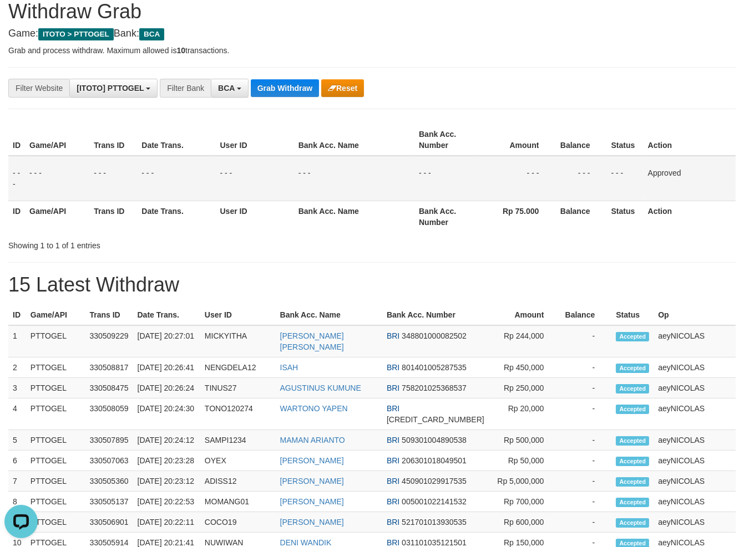
click at [508, 235] on div "ID Game/API Trans ID Date Trans. User ID Bank Acc. Name Bank Acc. Number Amount…" at bounding box center [371, 185] width 727 height 131
click at [281, 80] on button "Grab Withdraw" at bounding box center [285, 88] width 68 height 18
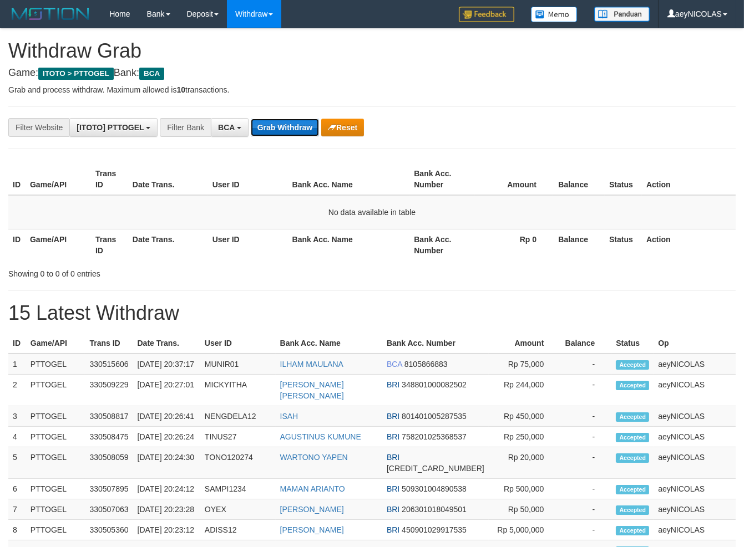
scroll to position [21, 0]
click at [297, 124] on button "Grab Withdraw" at bounding box center [285, 128] width 68 height 18
click at [231, 130] on span "BCA" at bounding box center [226, 127] width 17 height 9
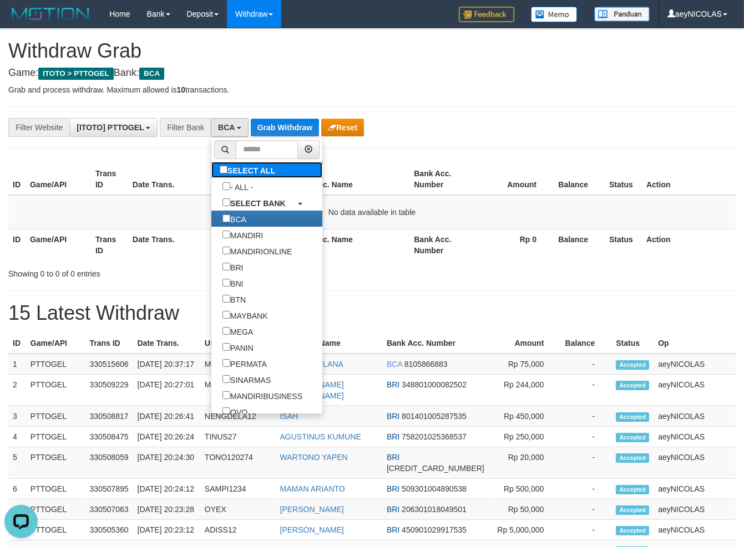
click at [211, 168] on label "SELECT ALL" at bounding box center [248, 170] width 75 height 16
select select "***"
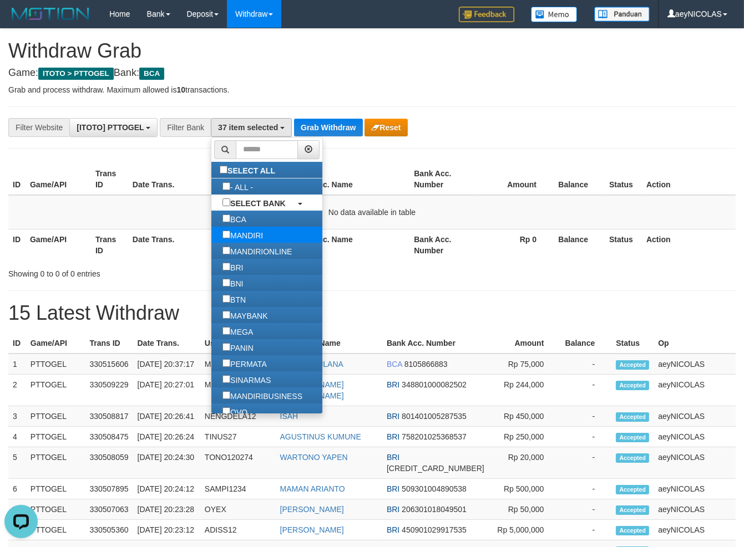
drag, startPoint x: 181, startPoint y: 171, endPoint x: 243, endPoint y: 233, distance: 87.5
click at [211, 173] on label "SELECT ALL" at bounding box center [248, 170] width 75 height 16
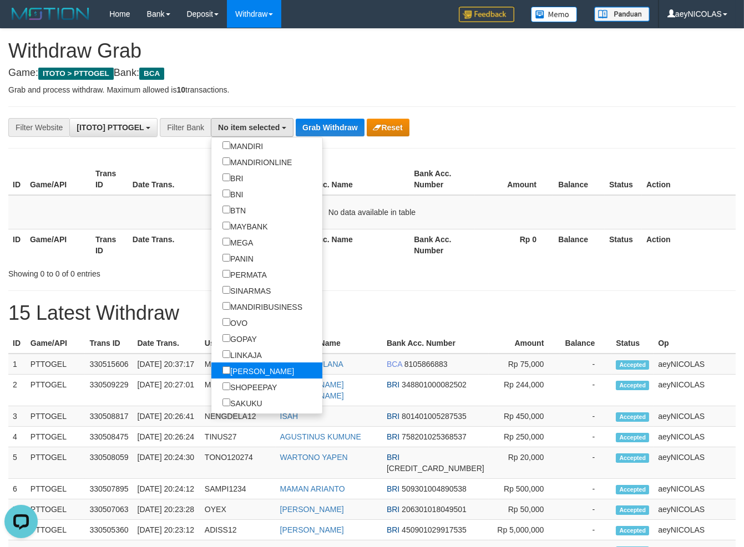
scroll to position [104, 0]
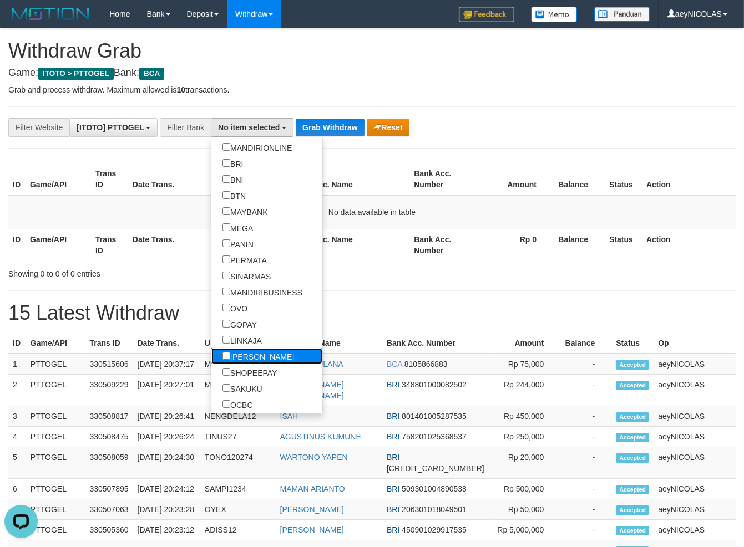
click at [211, 359] on label "[PERSON_NAME]" at bounding box center [258, 356] width 94 height 16
select select "****"
drag, startPoint x: 345, startPoint y: 281, endPoint x: 332, endPoint y: 247, distance: 35.6
click at [346, 277] on div "**********" at bounding box center [372, 517] width 744 height 977
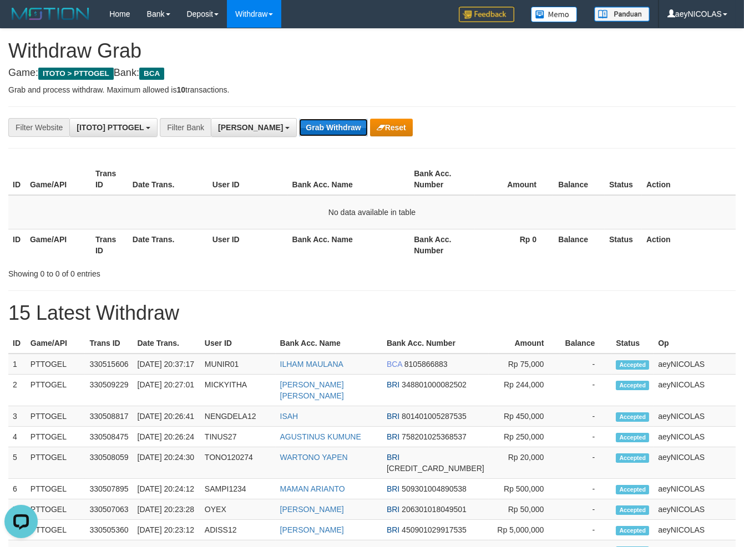
click at [299, 123] on button "Grab Withdraw" at bounding box center [333, 128] width 68 height 18
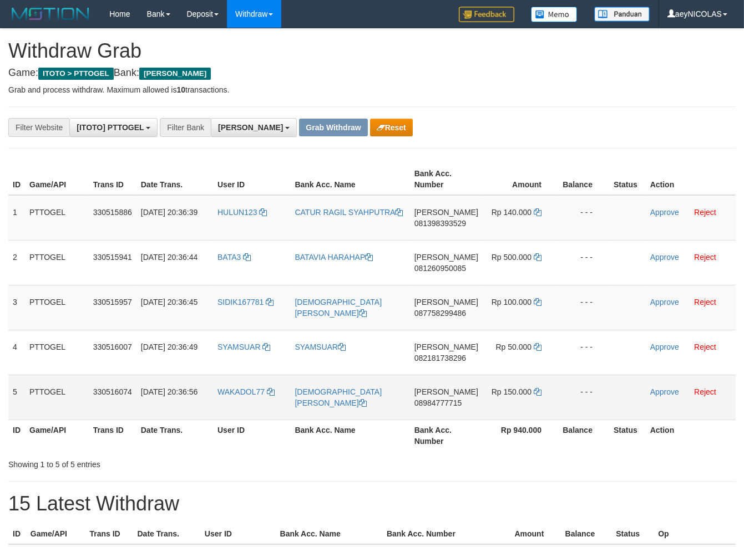
scroll to position [193, 0]
click at [502, 391] on tbody "1 PTTOGEL 330515886 [DATE] 20:36:39 HULUN123 CATUR RAGIL [PERSON_NAME] 08139839…" at bounding box center [371, 307] width 727 height 225
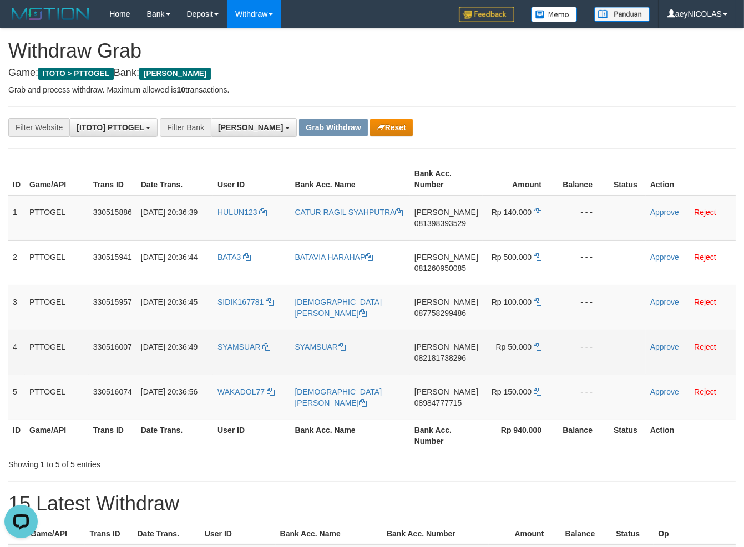
scroll to position [0, 0]
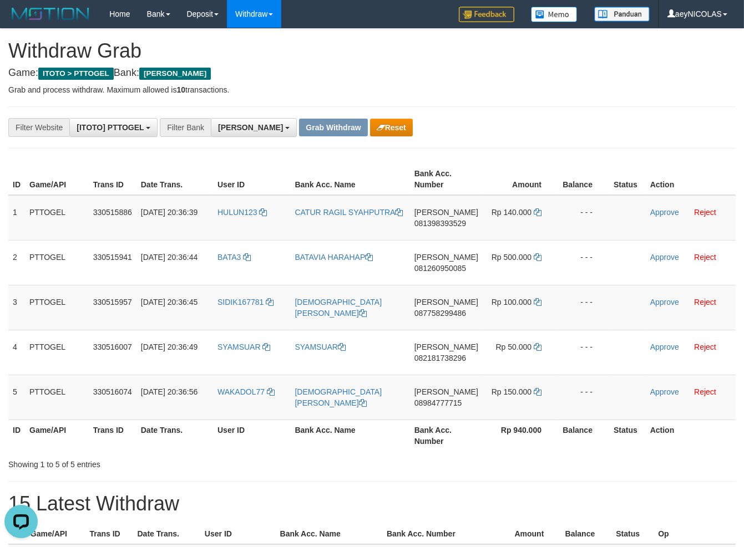
click at [432, 227] on span "081398393529" at bounding box center [440, 223] width 52 height 9
click at [437, 225] on span "081398393529" at bounding box center [440, 223] width 52 height 9
click at [439, 223] on span "081398393529" at bounding box center [440, 223] width 52 height 9
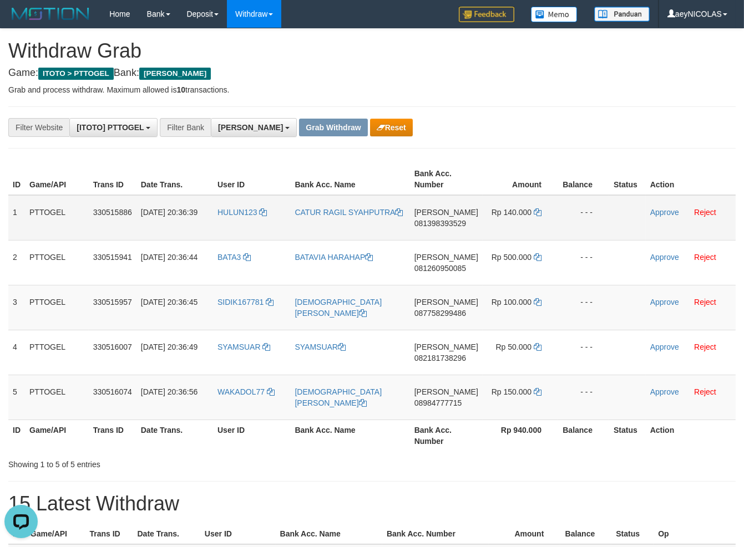
click at [439, 223] on span "081398393529" at bounding box center [440, 223] width 52 height 9
click at [424, 225] on span "081398393529" at bounding box center [440, 223] width 52 height 9
click at [428, 224] on span "081398393529" at bounding box center [440, 223] width 52 height 9
copy span "081398393529"
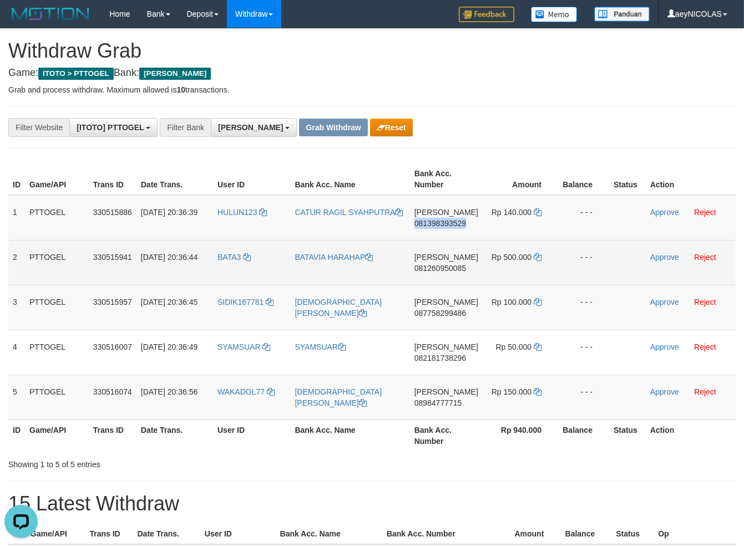
click at [443, 267] on span "081260950085" at bounding box center [440, 268] width 52 height 9
copy span "081398393529"
click at [443, 267] on span "081260950085" at bounding box center [440, 268] width 52 height 9
copy span "081260950085"
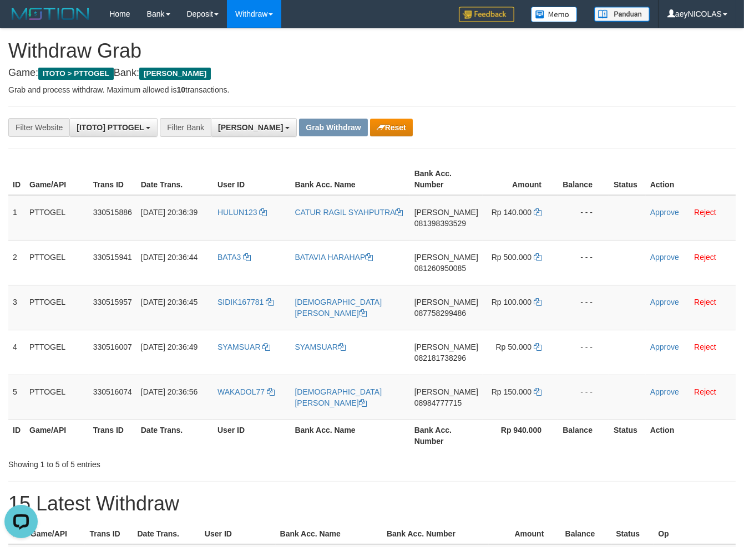
drag, startPoint x: 434, startPoint y: 133, endPoint x: 421, endPoint y: 131, distance: 12.9
click at [421, 131] on div "**********" at bounding box center [310, 127] width 620 height 19
click at [370, 129] on button "Reset" at bounding box center [391, 128] width 43 height 18
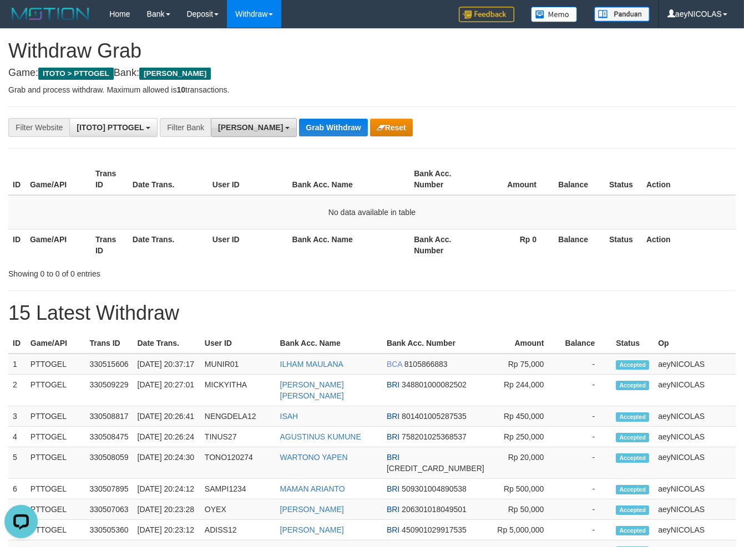
click at [222, 127] on span "[PERSON_NAME]" at bounding box center [250, 127] width 65 height 9
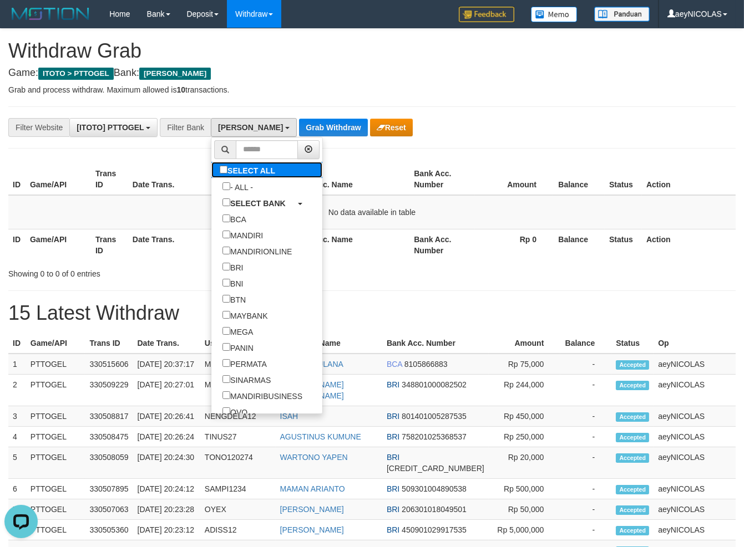
click at [211, 164] on label "SELECT ALL" at bounding box center [248, 170] width 75 height 16
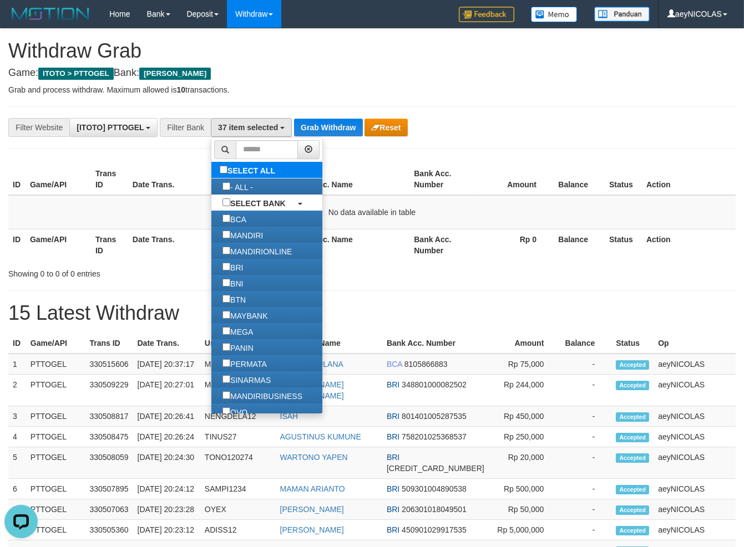
select select "***"
drag, startPoint x: 182, startPoint y: 168, endPoint x: 189, endPoint y: 168, distance: 7.2
click at [211, 168] on label "SELECT ALL" at bounding box center [248, 170] width 75 height 16
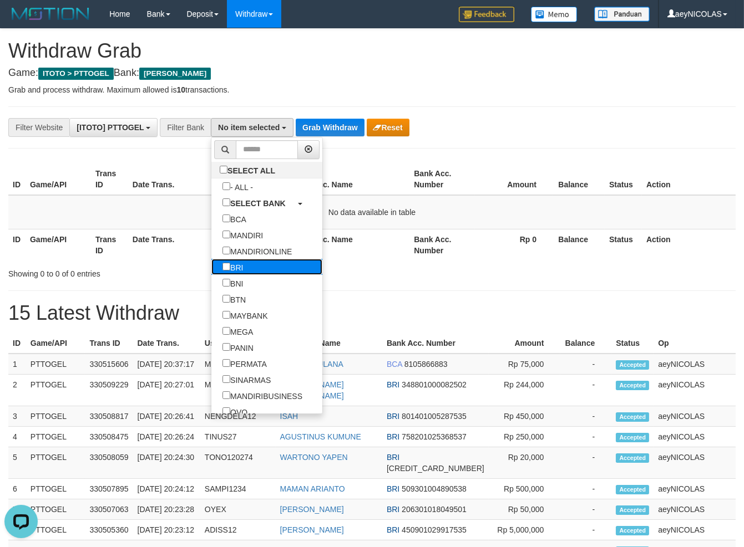
click at [211, 274] on label "BRI" at bounding box center [232, 267] width 43 height 16
select select "***"
drag, startPoint x: 347, startPoint y: 217, endPoint x: 314, endPoint y: 172, distance: 55.6
click at [343, 216] on td "No data available in table" at bounding box center [371, 212] width 727 height 34
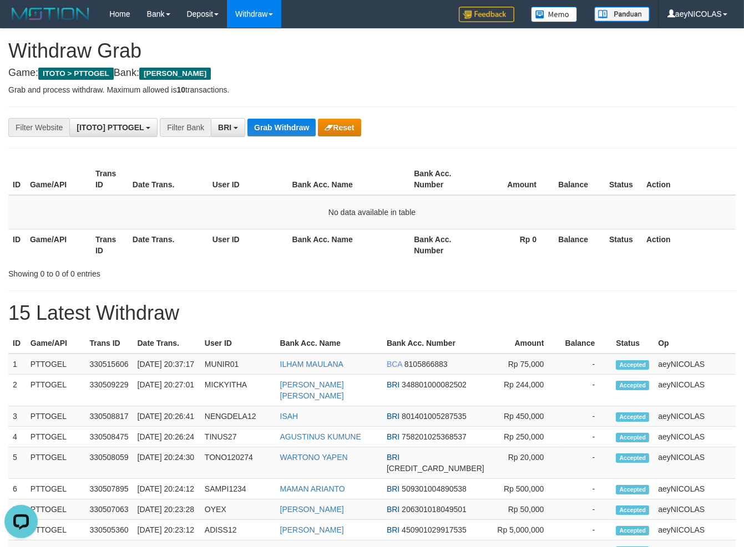
click at [279, 118] on div "**********" at bounding box center [372, 517] width 744 height 977
click at [275, 128] on button "Grab Withdraw" at bounding box center [281, 128] width 68 height 18
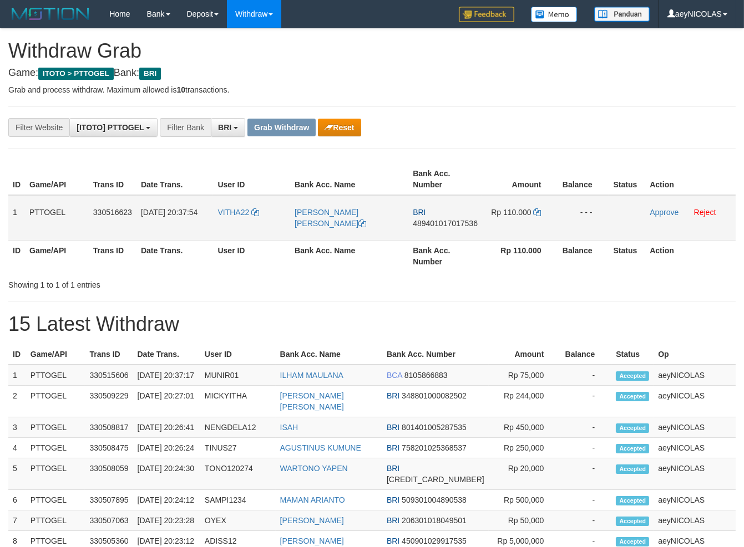
scroll to position [55, 0]
click at [488, 221] on tr "1 PTTOGEL 330516623 01/09/2025 20:37:54 VITHA22 AMITA NOVITA REY BRI 4894010170…" at bounding box center [371, 217] width 727 height 45
click at [463, 228] on td "BRI 489401017017536" at bounding box center [445, 217] width 74 height 45
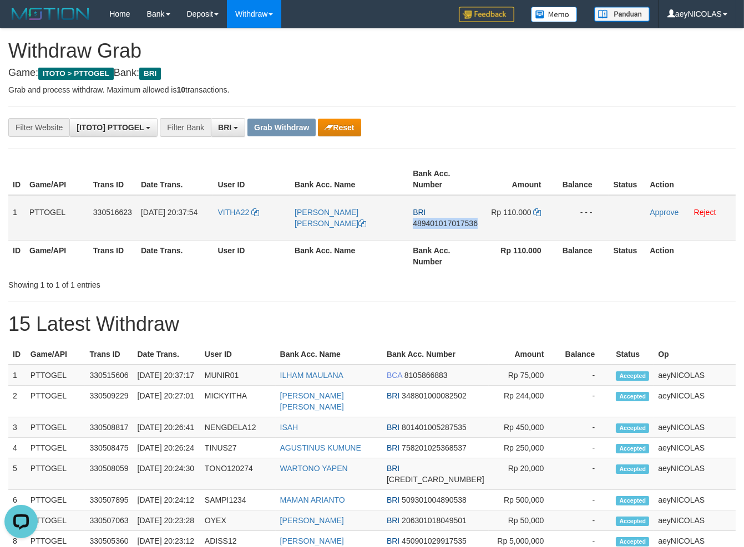
click at [456, 222] on span "489401017017536" at bounding box center [445, 223] width 65 height 9
copy span "489401017017536"
click at [456, 222] on span "489401017017536" at bounding box center [445, 223] width 65 height 9
copy span "489401017017536"
click at [405, 306] on div "**********" at bounding box center [372, 523] width 744 height 988
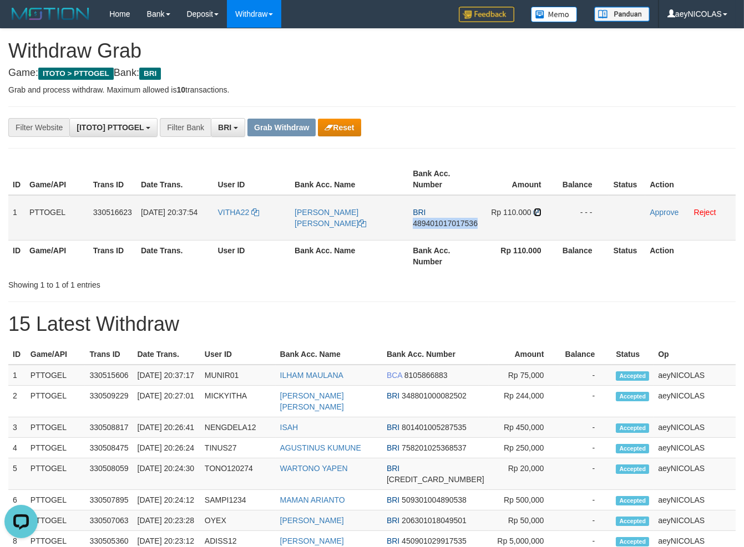
click at [535, 213] on icon at bounding box center [538, 213] width 8 height 8
copy span "489401017017536"
click at [535, 213] on icon at bounding box center [538, 213] width 8 height 8
click at [661, 216] on link "Approve" at bounding box center [664, 212] width 29 height 9
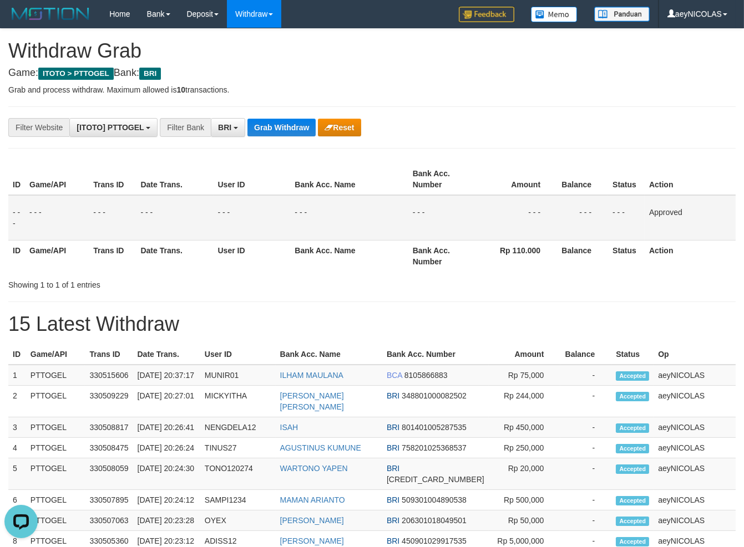
drag, startPoint x: 477, startPoint y: 285, endPoint x: 342, endPoint y: 187, distance: 166.9
click at [474, 285] on div "Showing 1 to 1 of 1 entries" at bounding box center [372, 283] width 744 height 16
click at [285, 129] on button "Grab Withdraw" at bounding box center [281, 128] width 68 height 18
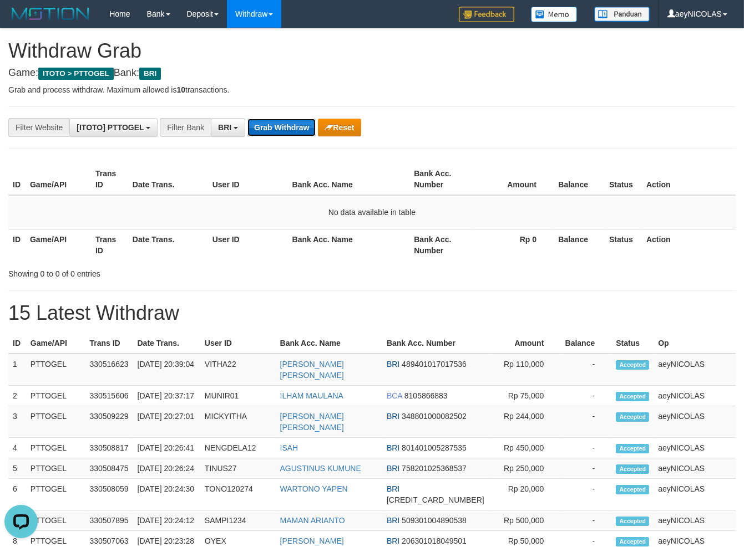
click at [312, 123] on button "Grab Withdraw" at bounding box center [281, 128] width 68 height 18
click at [263, 126] on button "Grab Withdraw" at bounding box center [281, 128] width 68 height 18
click at [297, 130] on button "Grab Withdraw" at bounding box center [281, 128] width 68 height 18
click at [290, 129] on button "Grab Withdraw" at bounding box center [281, 128] width 68 height 18
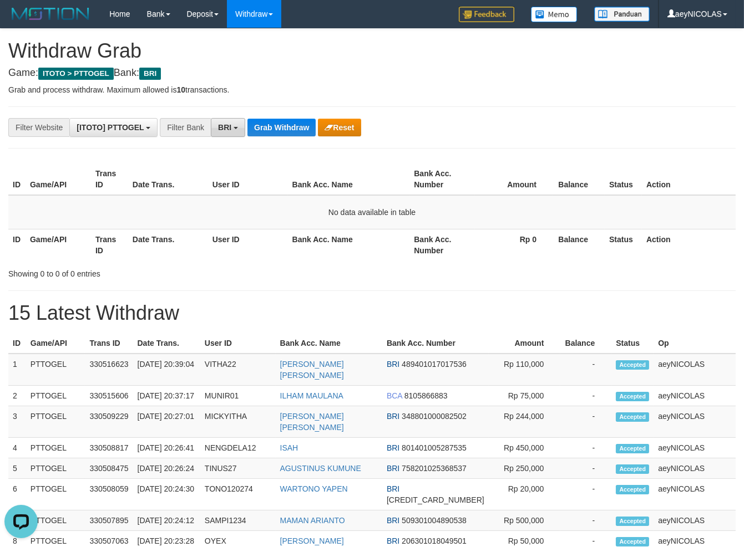
click at [235, 131] on button "BRI" at bounding box center [228, 127] width 34 height 19
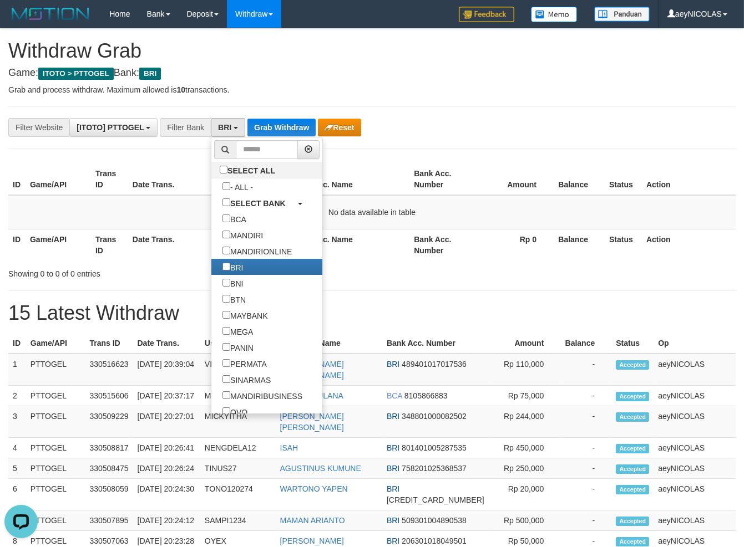
click at [341, 151] on div "**********" at bounding box center [372, 517] width 744 height 977
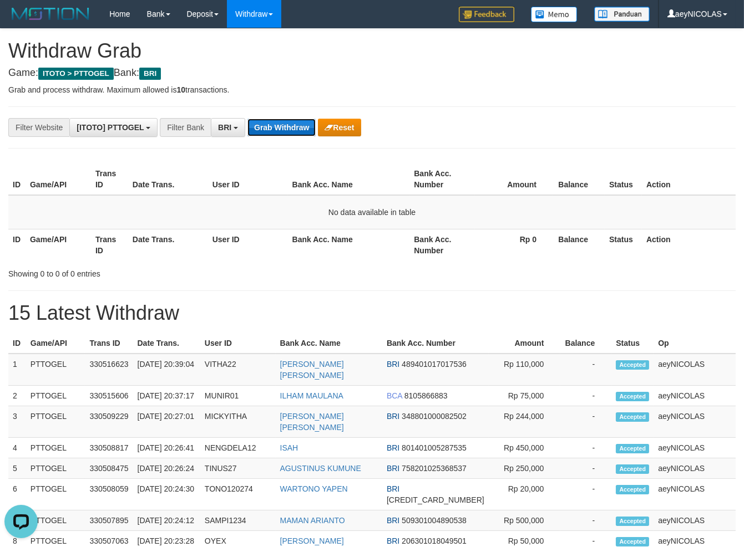
click at [276, 124] on button "Grab Withdraw" at bounding box center [281, 128] width 68 height 18
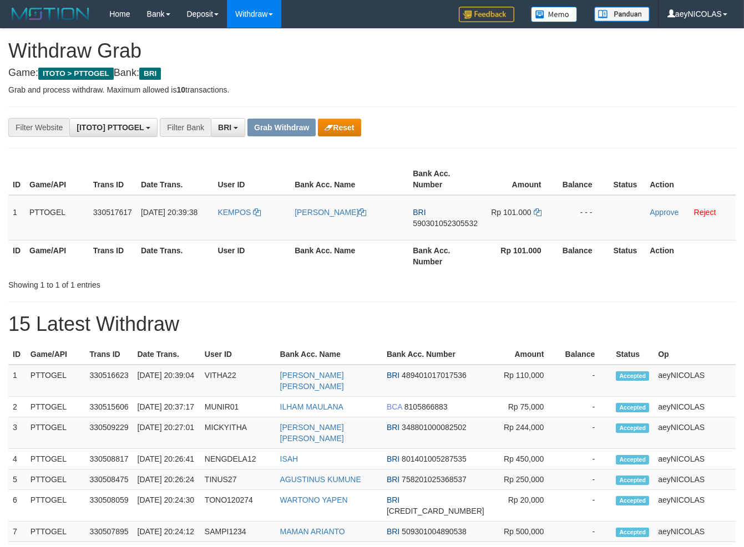
scroll to position [55, 0]
copy tr
drag, startPoint x: 242, startPoint y: 224, endPoint x: 466, endPoint y: 221, distance: 224.1
click at [466, 221] on tr "1 PTTOGEL 330517617 [DATE] 20:39:38 [GEOGRAPHIC_DATA] [PERSON_NAME] BRI 5903010…" at bounding box center [371, 217] width 727 height 45
click at [510, 221] on td "Rp 101.000" at bounding box center [519, 217] width 75 height 45
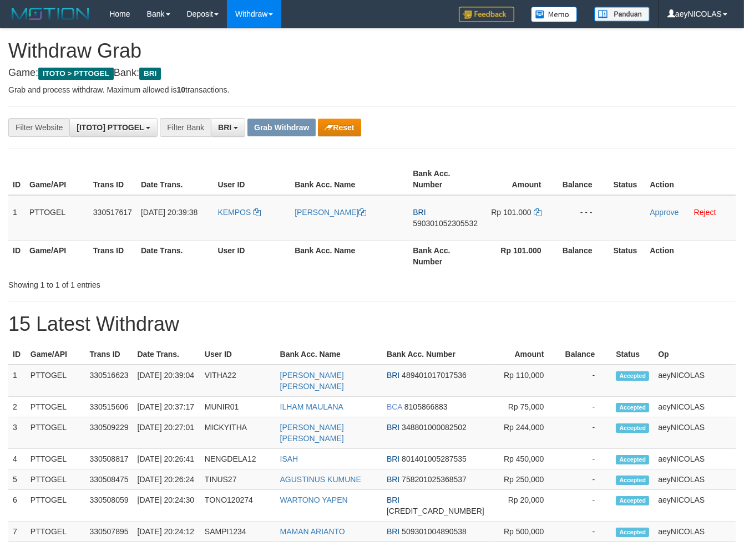
copy tr
click at [435, 224] on span "590301052305532" at bounding box center [445, 223] width 65 height 9
copy tr
click at [435, 224] on span "590301052305532" at bounding box center [445, 223] width 65 height 9
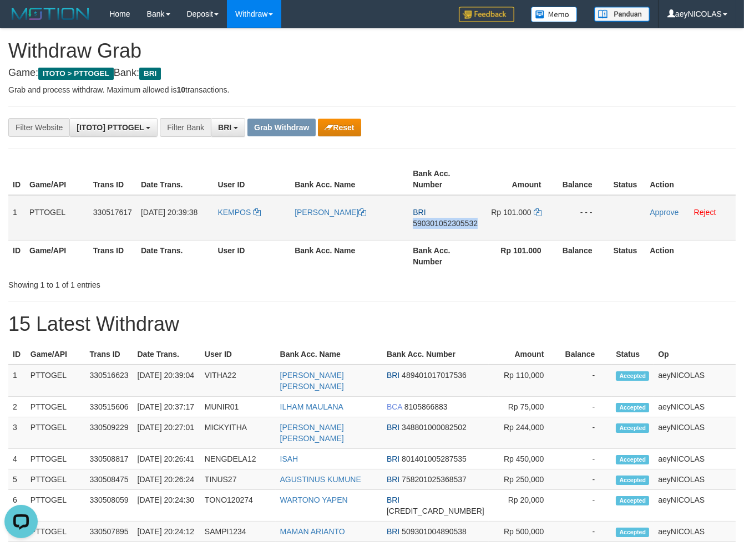
copy span "590301052305532"
click at [432, 219] on td "BRI 590301052305532" at bounding box center [445, 217] width 74 height 45
click at [431, 223] on span "590301052305532" at bounding box center [445, 223] width 65 height 9
copy span "590301052305532"
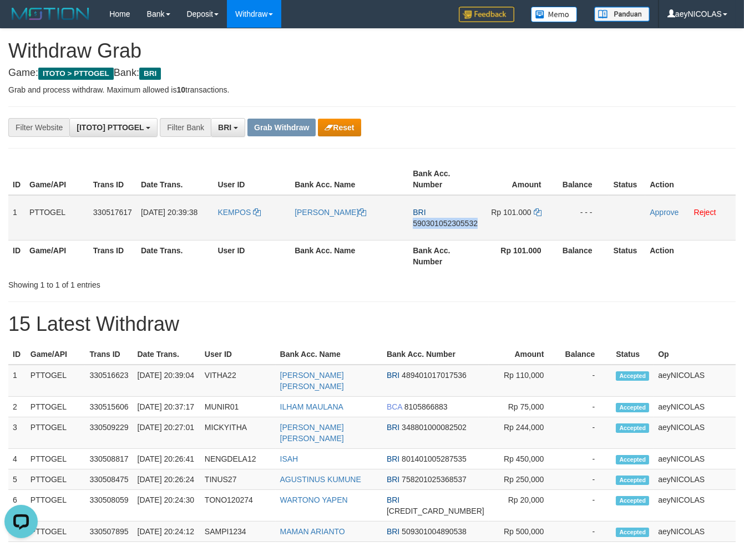
click at [431, 223] on span "590301052305532" at bounding box center [445, 223] width 65 height 9
copy span "590301052305532"
click at [466, 280] on div "Showing 1 to 1 of 1 entries" at bounding box center [372, 283] width 744 height 16
drag, startPoint x: 530, startPoint y: 216, endPoint x: 540, endPoint y: 215, distance: 10.6
click at [535, 216] on td "Rp 101.000" at bounding box center [519, 217] width 75 height 45
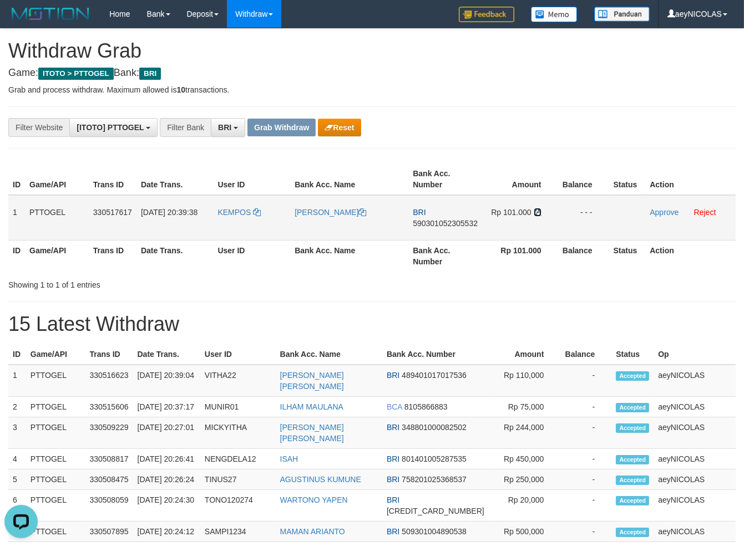
click at [540, 214] on icon at bounding box center [538, 213] width 8 height 8
click at [540, 215] on icon at bounding box center [538, 213] width 8 height 8
drag, startPoint x: 540, startPoint y: 215, endPoint x: 551, endPoint y: 215, distance: 10.5
click at [542, 215] on td "Rp 101.000" at bounding box center [519, 217] width 75 height 45
click at [659, 216] on link "Approve" at bounding box center [664, 212] width 29 height 9
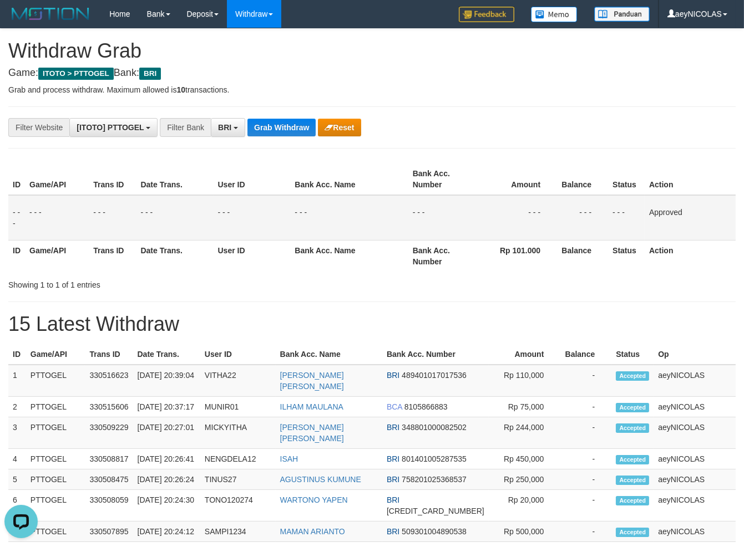
click at [492, 227] on td "- - -" at bounding box center [519, 217] width 76 height 45
click at [264, 130] on button "Grab Withdraw" at bounding box center [281, 128] width 68 height 18
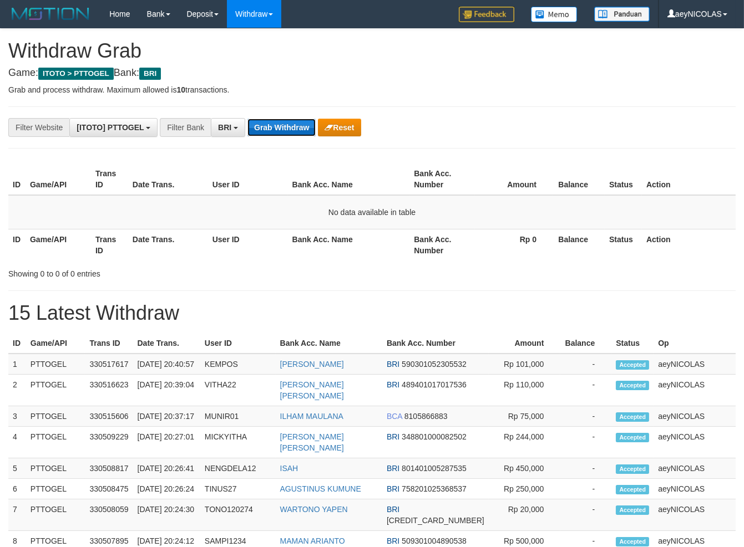
click at [291, 123] on button "Grab Withdraw" at bounding box center [281, 128] width 68 height 18
click at [291, 127] on button "Grab Withdraw" at bounding box center [281, 128] width 68 height 18
drag, startPoint x: 474, startPoint y: 262, endPoint x: 311, endPoint y: 175, distance: 184.1
click at [467, 256] on div "ID Game/API Trans ID Date Trans. User ID Bank Acc. Name Bank Acc. Number Amount…" at bounding box center [372, 212] width 744 height 104
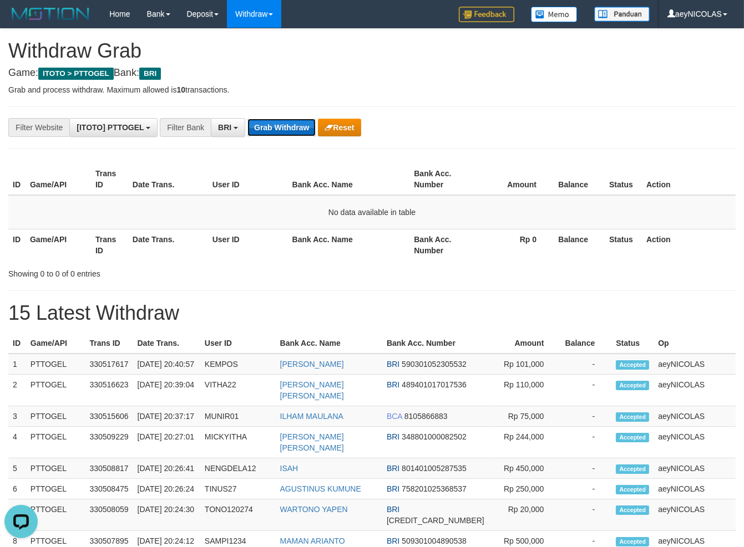
click at [307, 124] on button "Grab Withdraw" at bounding box center [281, 128] width 68 height 18
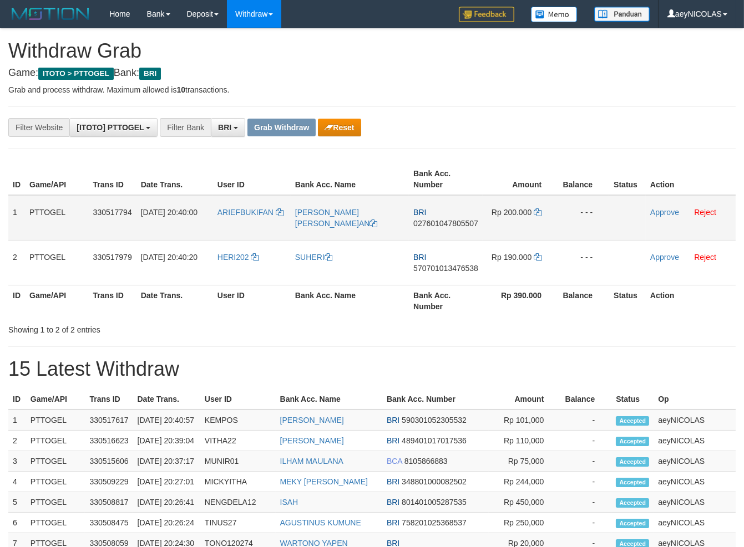
scroll to position [55, 0]
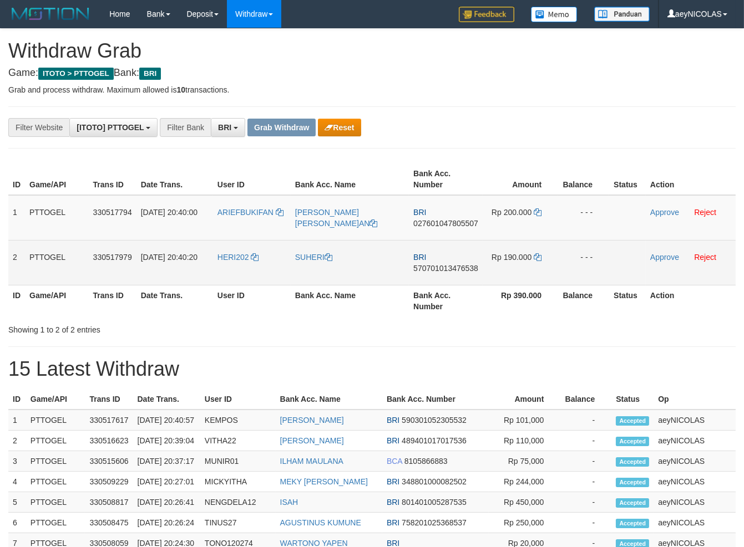
drag, startPoint x: 557, startPoint y: 266, endPoint x: 509, endPoint y: 271, distance: 48.5
click at [509, 271] on tbody "1 PTTOGEL 330517794 [DATE] 20:40:00 ARIEFBUKIFAN [PERSON_NAME]AN BRI 0276010478…" at bounding box center [371, 240] width 727 height 90
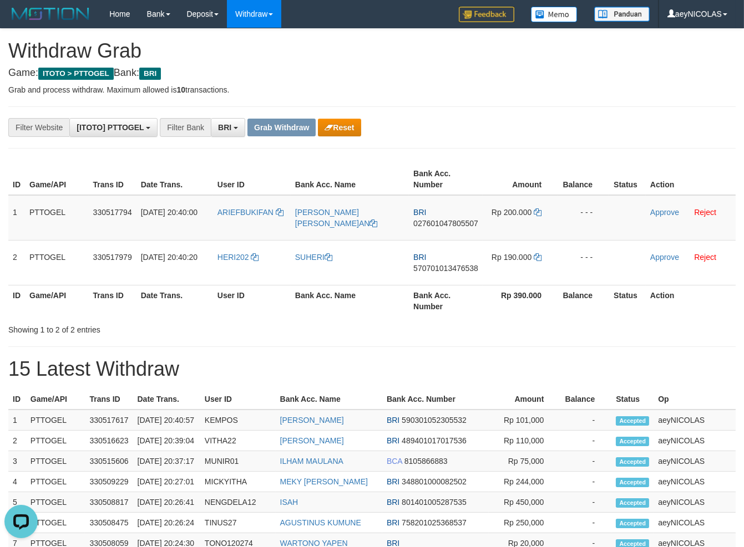
scroll to position [0, 0]
click at [429, 219] on td "BRI 027601047805507" at bounding box center [446, 217] width 74 height 45
click at [427, 225] on span "027601047805507" at bounding box center [445, 223] width 65 height 9
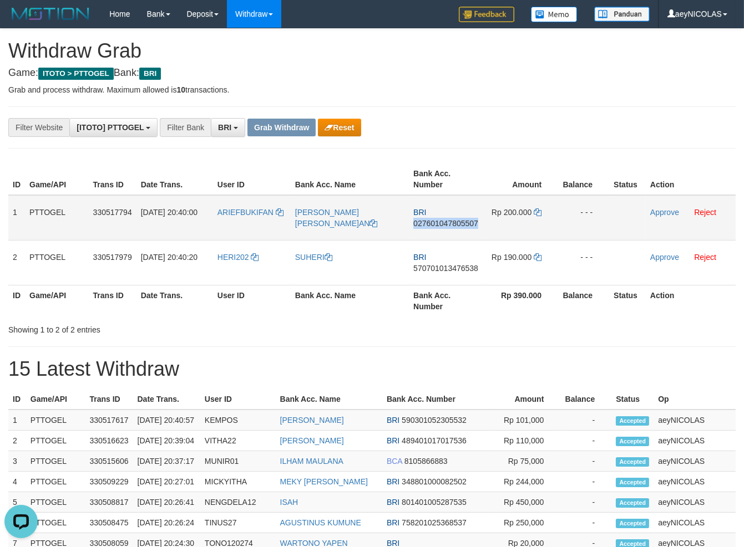
copy span "027601047805507"
click at [430, 224] on span "027601047805507" at bounding box center [445, 223] width 65 height 9
copy span "027601047805507"
click at [402, 334] on div "**********" at bounding box center [372, 529] width 744 height 1000
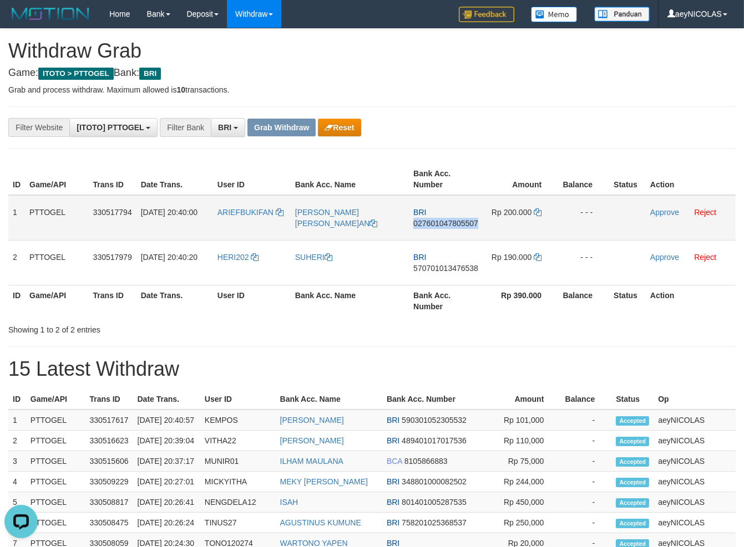
click at [535, 206] on td "Rp 200.000" at bounding box center [520, 217] width 75 height 45
click at [535, 207] on td "Rp 200.000" at bounding box center [520, 217] width 75 height 45
click at [536, 210] on icon at bounding box center [538, 213] width 8 height 8
drag, startPoint x: 536, startPoint y: 210, endPoint x: 662, endPoint y: 211, distance: 125.4
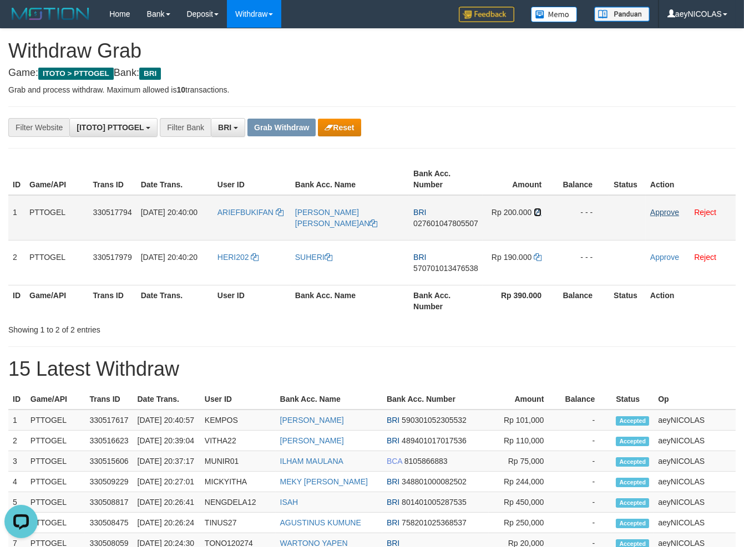
click at [540, 210] on icon at bounding box center [538, 213] width 8 height 8
click at [662, 210] on link "Approve" at bounding box center [664, 212] width 29 height 9
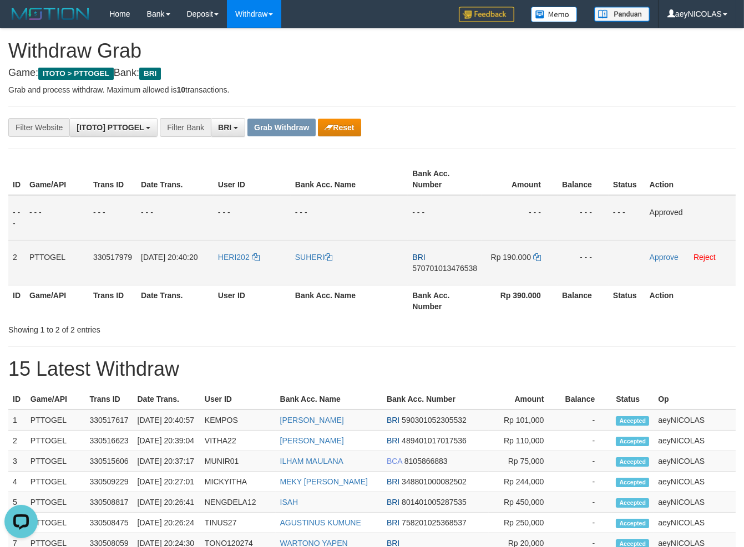
click at [439, 272] on span "570701013476538" at bounding box center [444, 268] width 65 height 9
click at [440, 272] on span "570701013476538" at bounding box center [444, 268] width 65 height 9
copy span "570701013476538"
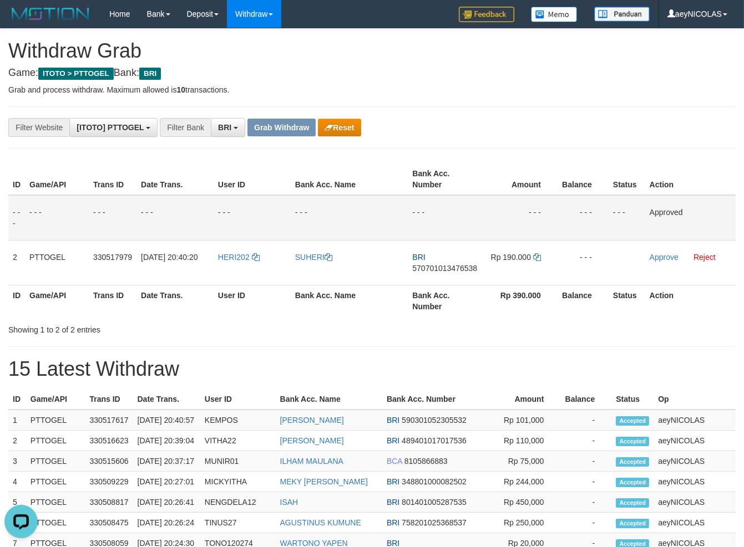
click at [431, 332] on div "Showing 1 to 2 of 2 entries" at bounding box center [372, 328] width 744 height 16
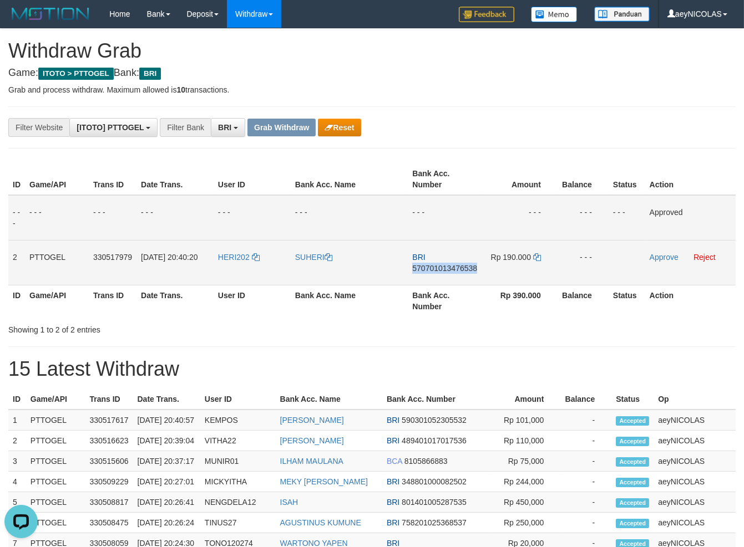
drag, startPoint x: 524, startPoint y: 256, endPoint x: 556, endPoint y: 258, distance: 32.2
click at [537, 256] on td "Rp 190.000" at bounding box center [519, 262] width 76 height 45
click at [556, 258] on td "Rp 190.000" at bounding box center [519, 262] width 76 height 45
click at [541, 262] on td "Rp 190.000" at bounding box center [519, 262] width 76 height 45
click at [540, 260] on td "Rp 190.000" at bounding box center [519, 262] width 76 height 45
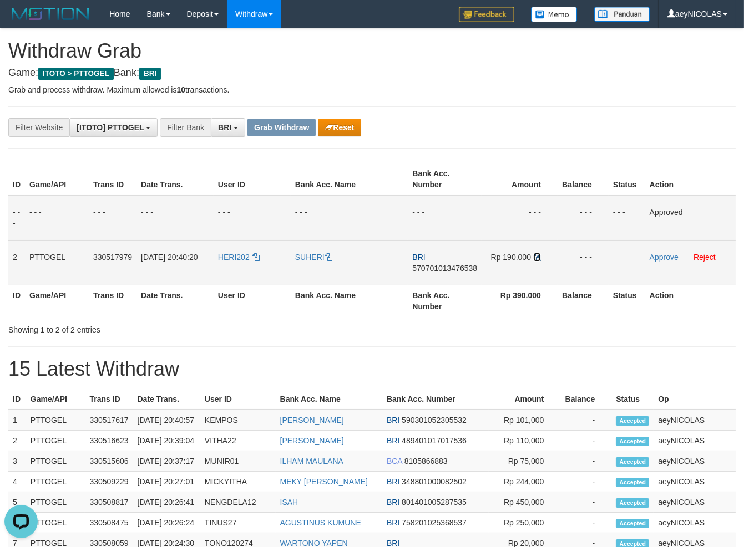
click at [533, 258] on icon at bounding box center [537, 257] width 8 height 8
click at [661, 256] on link "Approve" at bounding box center [664, 257] width 29 height 9
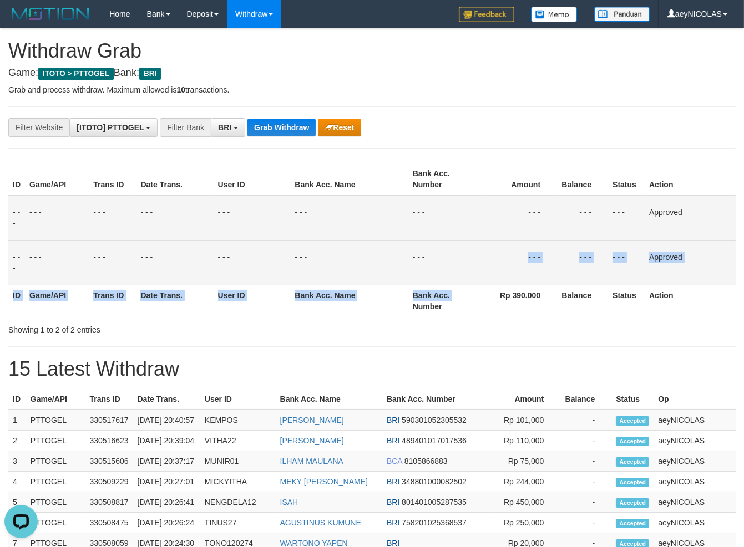
click at [445, 253] on table "ID Game/API Trans ID Date Trans. User ID Bank Acc. Name Bank Acc. Number Amount…" at bounding box center [371, 240] width 727 height 153
click at [261, 129] on button "Grab Withdraw" at bounding box center [281, 128] width 68 height 18
drag, startPoint x: 261, startPoint y: 129, endPoint x: 87, endPoint y: 192, distance: 185.6
click at [247, 135] on button "Grab Withdraw" at bounding box center [281, 128] width 68 height 18
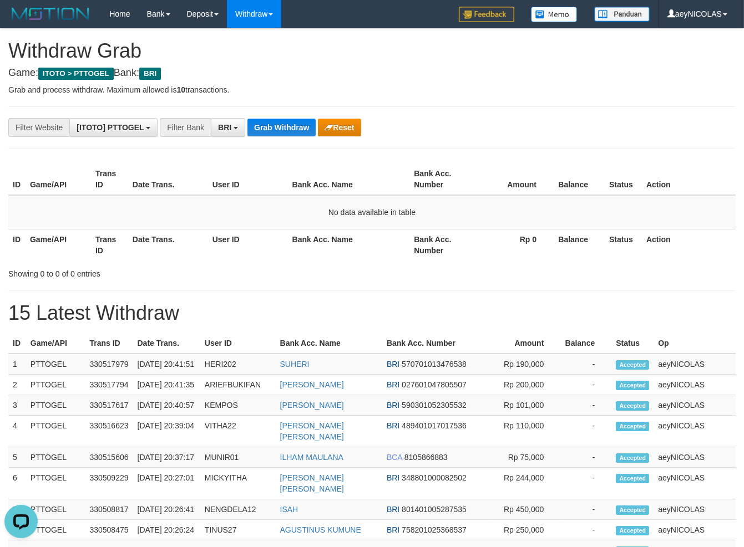
click at [210, 134] on div "Filter Bank" at bounding box center [185, 127] width 51 height 19
click at [224, 129] on span "BRI" at bounding box center [224, 127] width 13 height 9
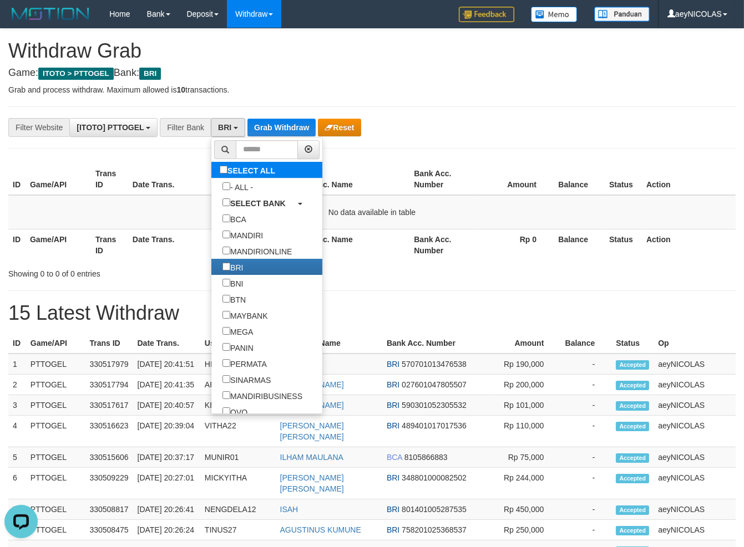
select select "***"
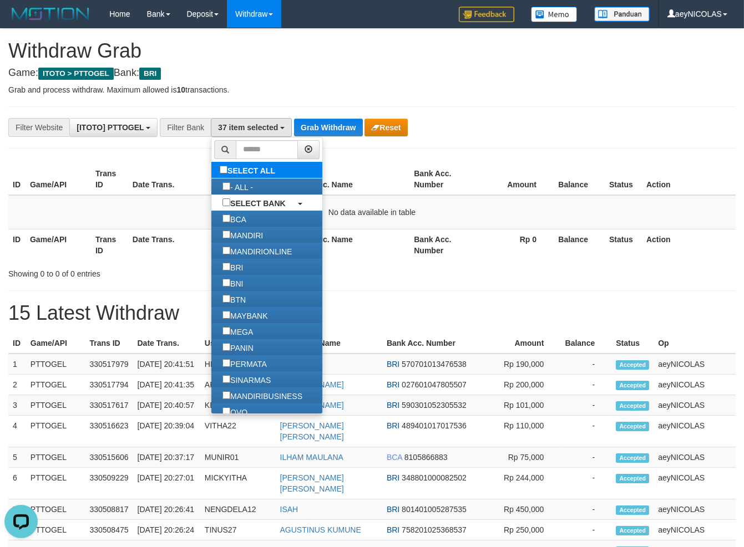
scroll to position [423, 0]
click at [211, 168] on label "SELECT ALL" at bounding box center [248, 170] width 75 height 16
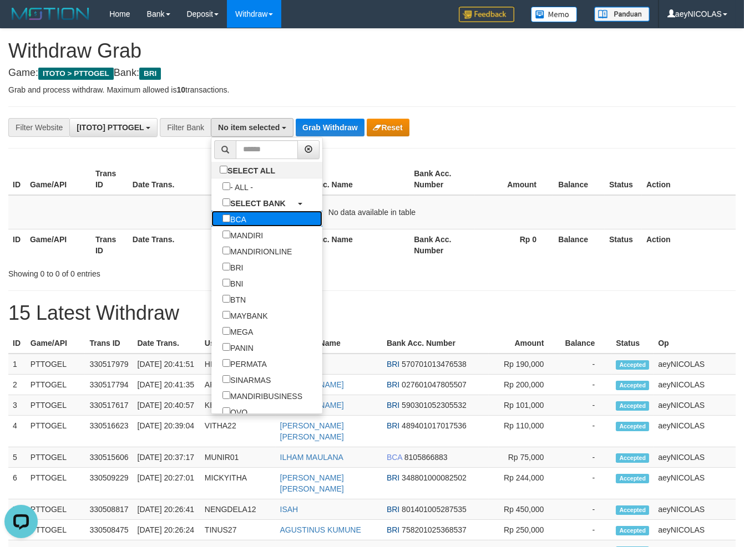
click at [211, 224] on label "BCA" at bounding box center [234, 219] width 46 height 16
select select "***"
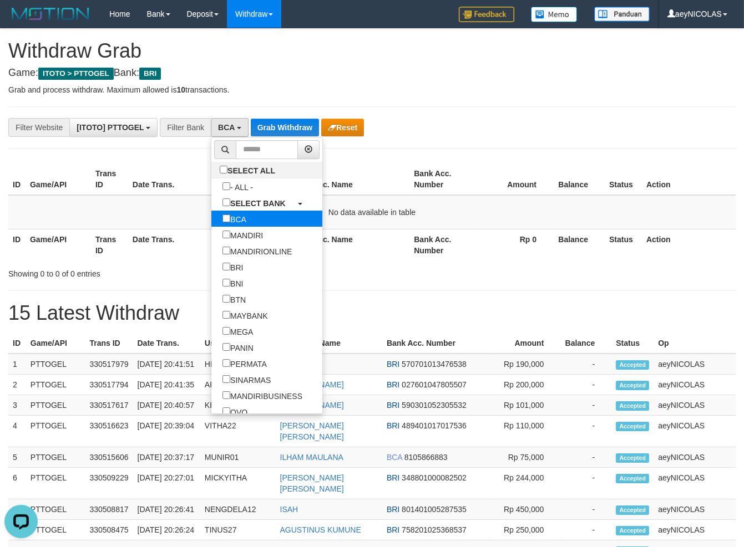
scroll to position [32, 0]
drag, startPoint x: 355, startPoint y: 195, endPoint x: 285, endPoint y: 123, distance: 100.0
click at [343, 182] on table "ID Game/API Trans ID Date Trans. User ID Bank Acc. Name Bank Acc. Number Amount…" at bounding box center [371, 212] width 727 height 97
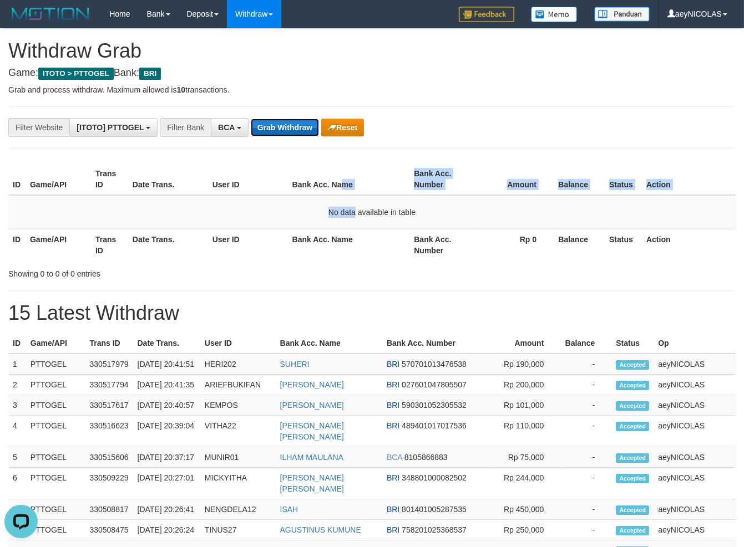
click at [285, 123] on button "Grab Withdraw" at bounding box center [285, 128] width 68 height 18
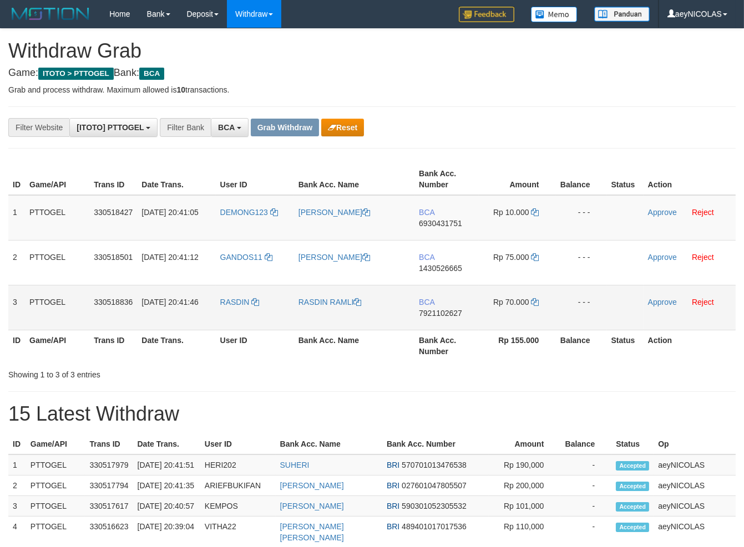
scroll to position [21, 0]
click at [503, 314] on tbody "1 PTTOGEL 330518427 01/09/2025 20:41:05 DEMONG123 KUKUH HERMANTO BCA 6930431751…" at bounding box center [371, 262] width 727 height 135
click at [424, 218] on td "BCA 6930431751" at bounding box center [446, 217] width 64 height 45
click at [440, 224] on span "6930431751" at bounding box center [440, 223] width 43 height 9
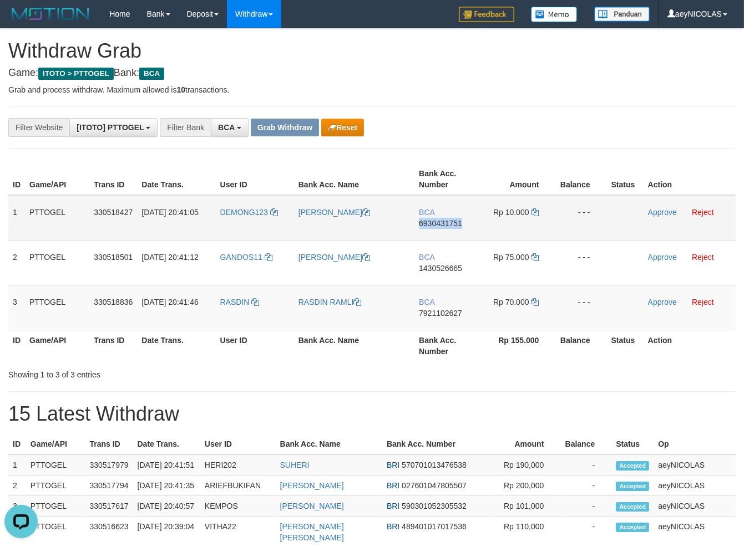
click at [440, 224] on span "6930431751" at bounding box center [440, 223] width 43 height 9
copy span "6930431751"
click at [440, 223] on span "6930431751" at bounding box center [440, 223] width 43 height 9
copy span "6930431751"
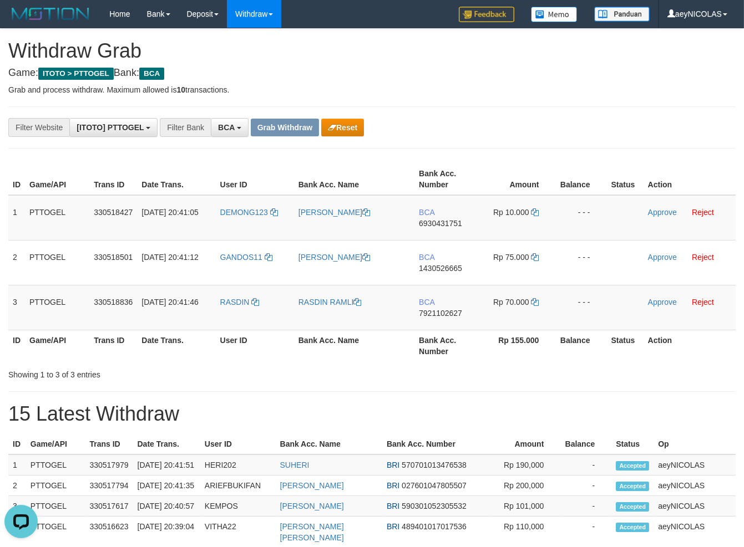
click at [460, 386] on div "**********" at bounding box center [372, 551] width 744 height 1045
click at [532, 215] on icon at bounding box center [535, 213] width 8 height 8
copy span "6930431751"
click at [534, 212] on icon at bounding box center [535, 213] width 8 height 8
drag, startPoint x: 534, startPoint y: 212, endPoint x: 673, endPoint y: 212, distance: 139.2
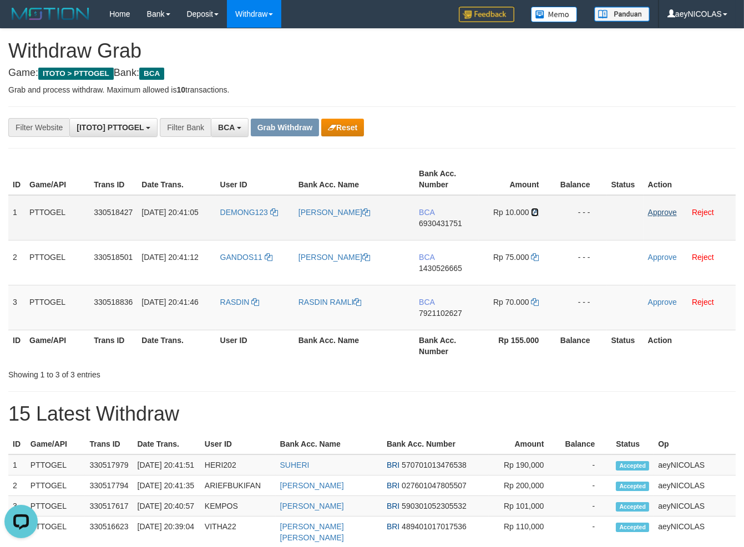
click at [536, 211] on icon at bounding box center [535, 213] width 8 height 8
click at [660, 209] on link "Approve" at bounding box center [662, 212] width 29 height 9
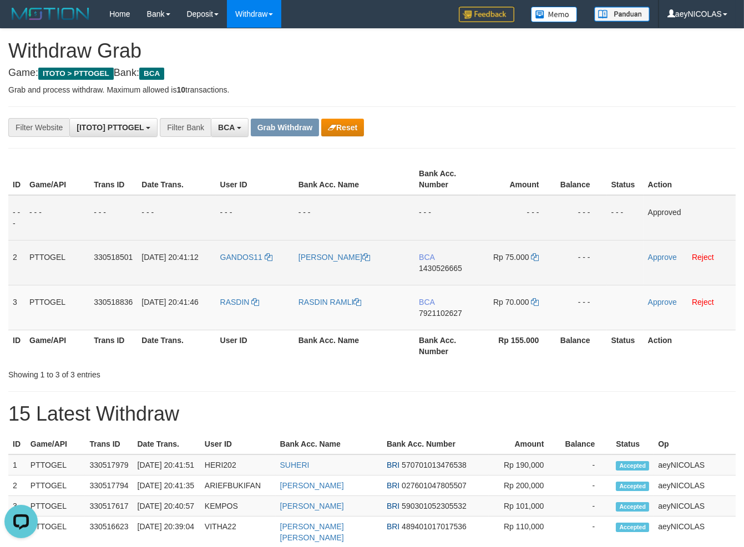
click at [444, 270] on span "1430526665" at bounding box center [440, 268] width 43 height 9
copy span "1430526665"
drag, startPoint x: 434, startPoint y: 278, endPoint x: 439, endPoint y: 256, distance: 22.3
click at [435, 272] on td "BCA 1430526665" at bounding box center [446, 262] width 64 height 45
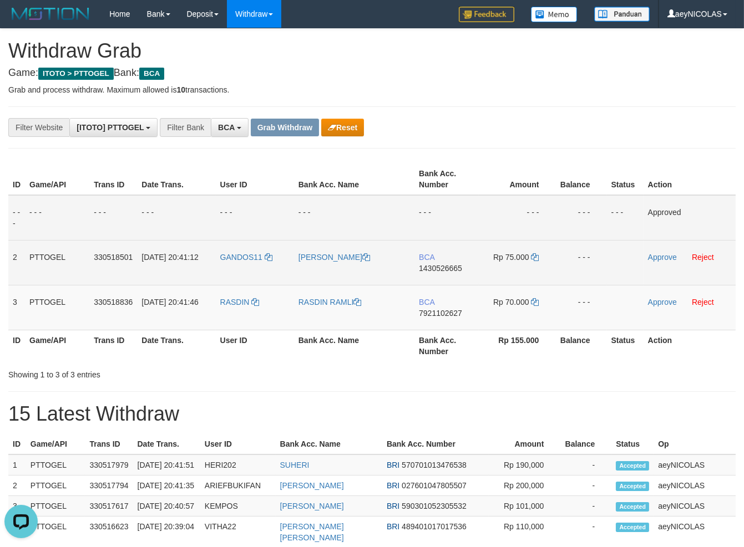
click at [439, 256] on td "BCA 1430526665" at bounding box center [446, 262] width 64 height 45
click at [440, 263] on td "BCA 1430526665" at bounding box center [446, 262] width 64 height 45
click at [437, 265] on span "1430526665" at bounding box center [440, 268] width 43 height 9
copy span "1430526665"
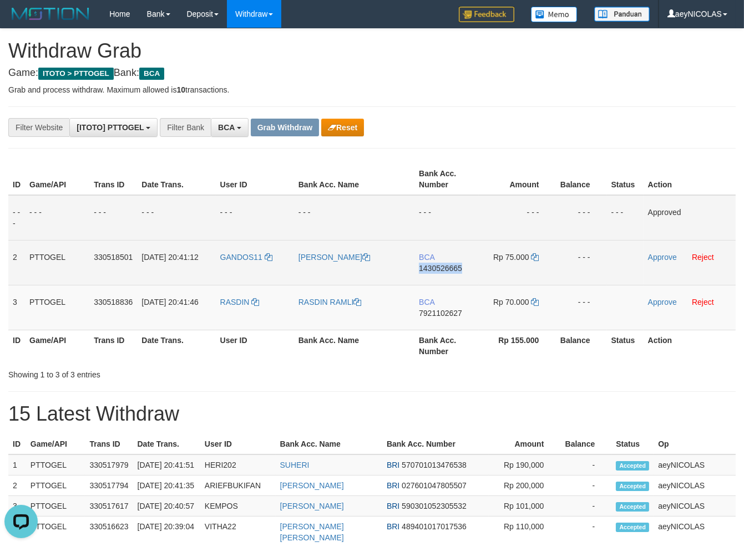
click at [437, 265] on span "1430526665" at bounding box center [440, 268] width 43 height 9
copy span "1430526665"
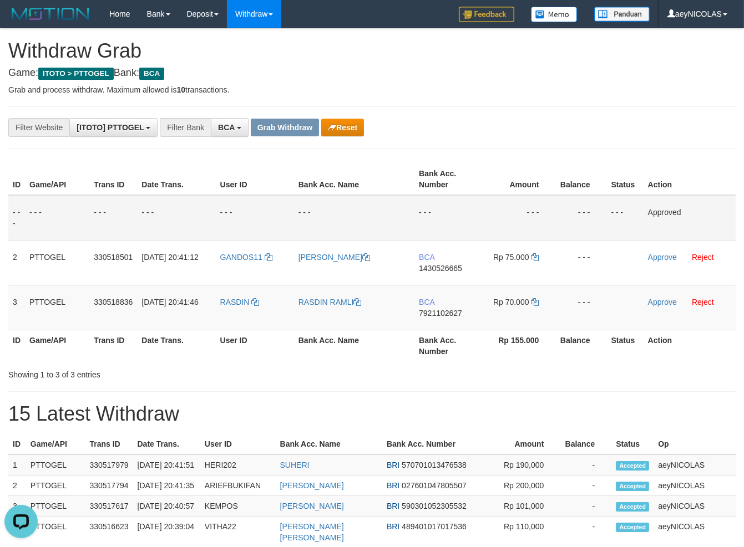
click at [429, 384] on div "**********" at bounding box center [372, 551] width 744 height 1045
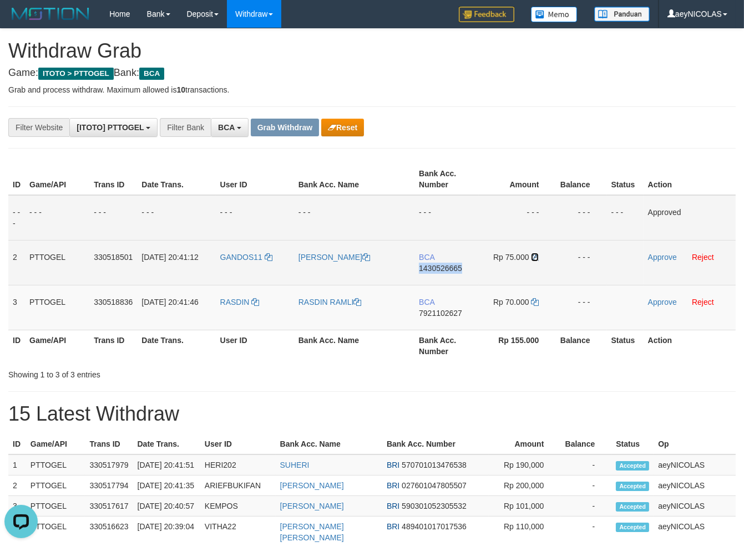
click at [532, 259] on icon at bounding box center [535, 257] width 8 height 8
copy span "1430526665"
click at [532, 259] on icon at bounding box center [535, 257] width 8 height 8
click at [659, 258] on link "Approve" at bounding box center [662, 257] width 29 height 9
click at [450, 309] on span "7921102627" at bounding box center [440, 313] width 43 height 9
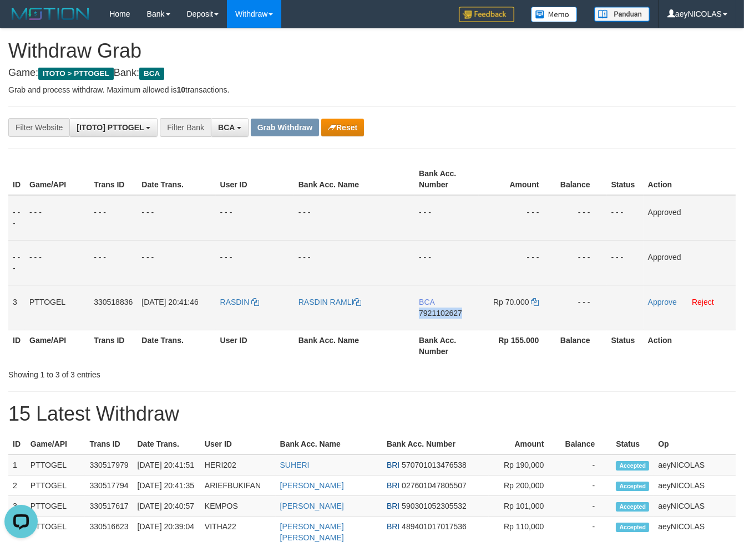
click at [450, 309] on span "7921102627" at bounding box center [440, 313] width 43 height 9
copy span "7921102627"
click at [386, 384] on div "**********" at bounding box center [372, 551] width 744 height 1045
click at [524, 369] on div "ID Game/API Trans ID Date Trans. User ID Bank Acc. Name Bank Acc. Number Amount…" at bounding box center [371, 270] width 727 height 221
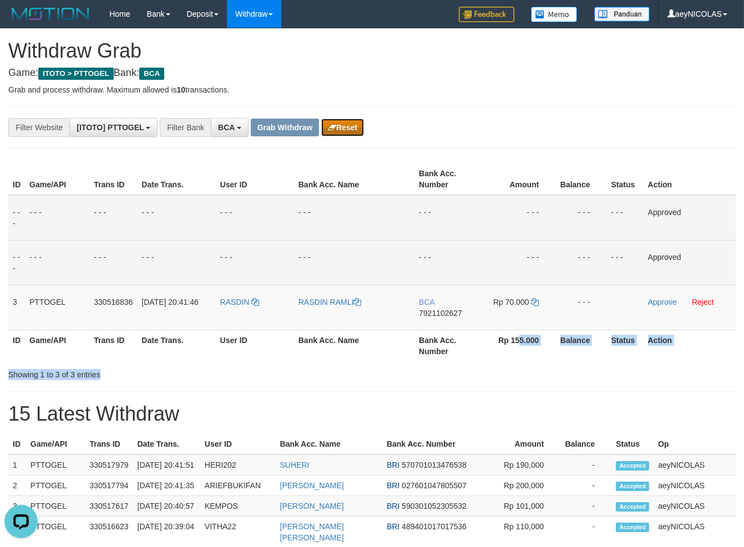
click at [345, 123] on button "Reset" at bounding box center [342, 128] width 43 height 18
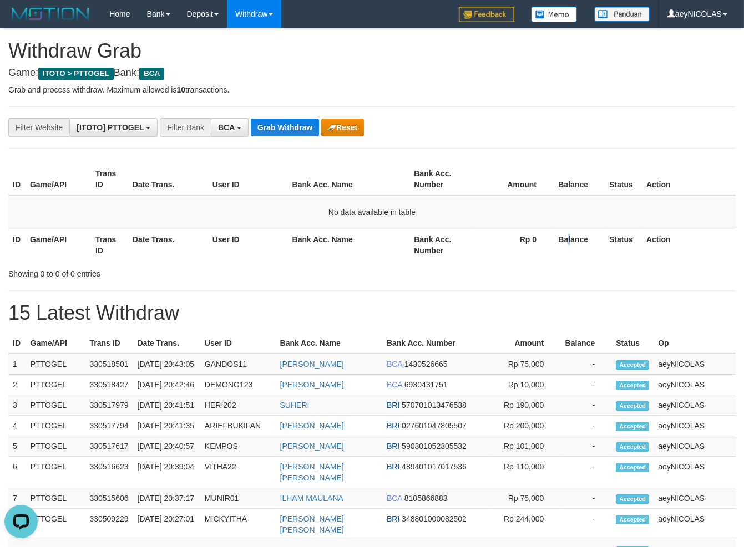
click at [566, 246] on th "Balance" at bounding box center [579, 245] width 52 height 32
click at [644, 323] on h1 "15 Latest Withdraw" at bounding box center [371, 313] width 727 height 22
drag, startPoint x: 240, startPoint y: 124, endPoint x: 234, endPoint y: 129, distance: 8.2
click at [240, 124] on button "BCA" at bounding box center [230, 127] width 38 height 19
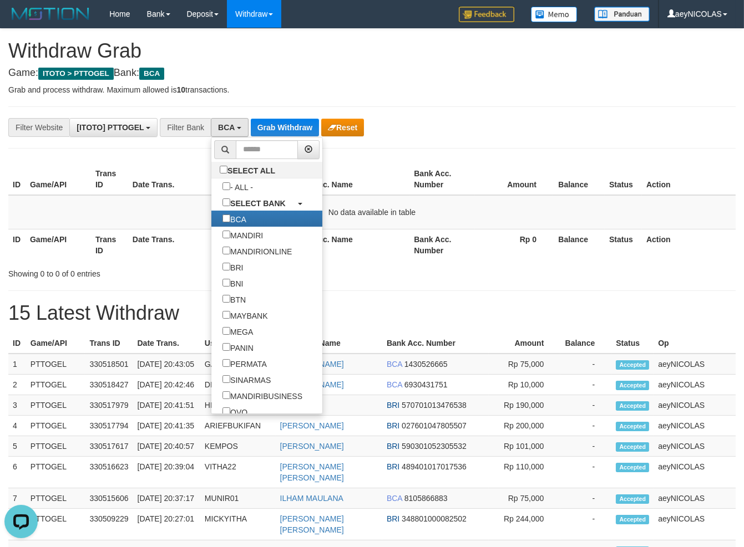
click at [214, 159] on span at bounding box center [225, 149] width 22 height 19
click at [211, 163] on label "SELECT ALL" at bounding box center [248, 170] width 75 height 16
select select "***"
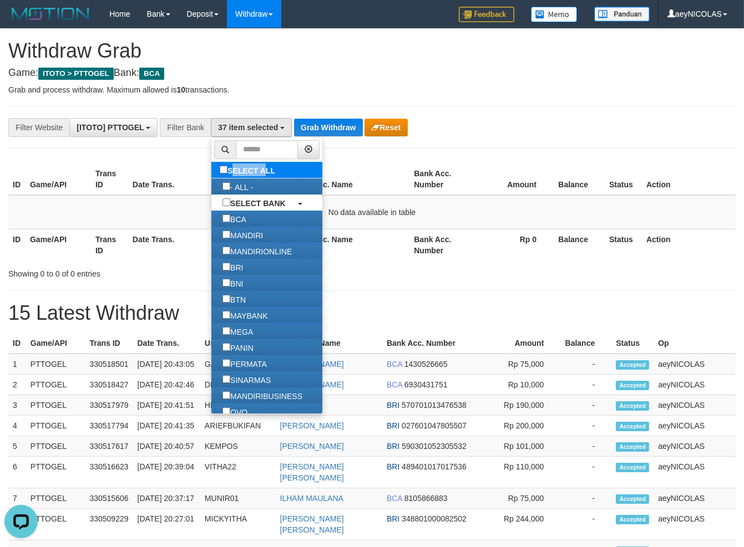
click at [211, 164] on label "SELECT ALL" at bounding box center [248, 170] width 75 height 16
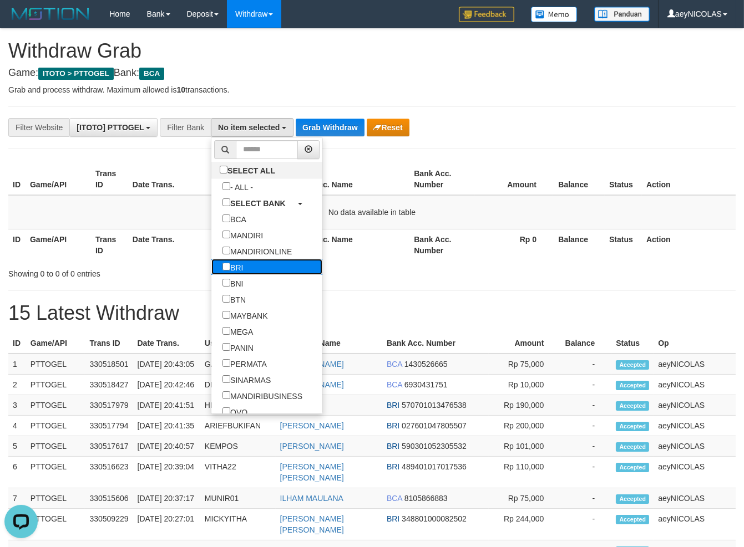
click at [211, 267] on label "BRI" at bounding box center [232, 267] width 43 height 16
select select "***"
click at [377, 195] on table "ID Game/API Trans ID Date Trans. User ID Bank Acc. Name Bank Acc. Number Amount…" at bounding box center [371, 212] width 727 height 97
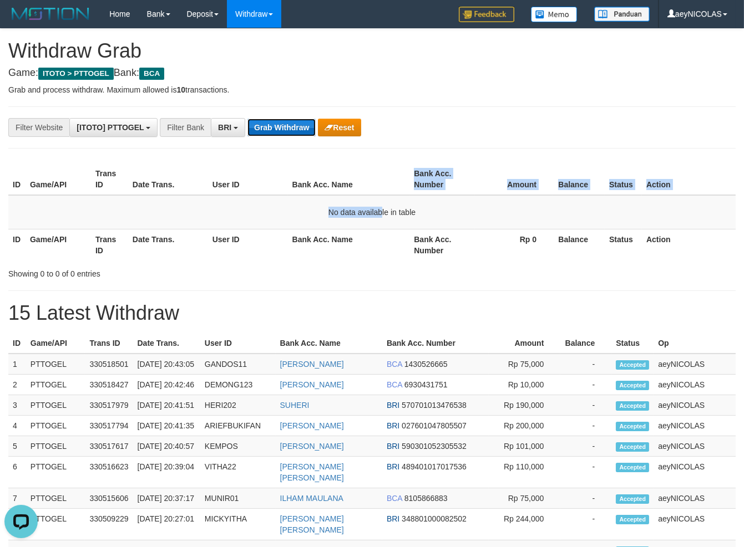
click at [300, 125] on button "Grab Withdraw" at bounding box center [281, 128] width 68 height 18
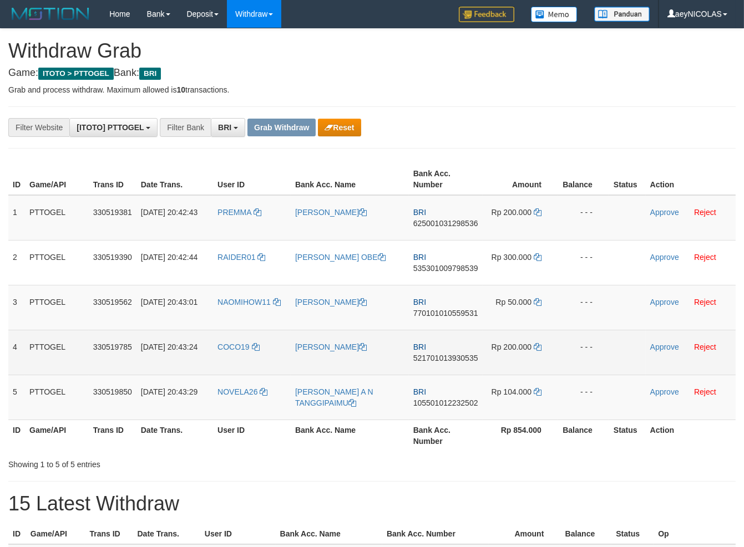
scroll to position [55, 0]
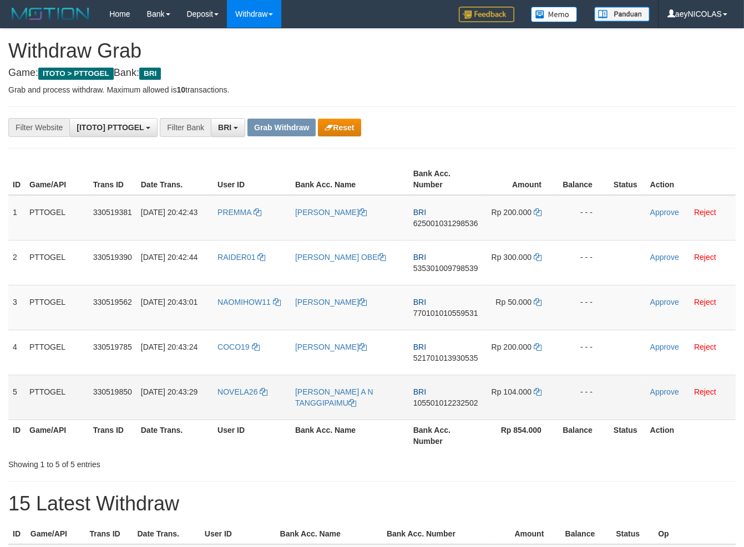
copy tr
drag, startPoint x: 0, startPoint y: 0, endPoint x: 506, endPoint y: 383, distance: 634.7
click at [519, 382] on tbody "1 PTTOGEL 330519381 [DATE] 20:42:43 PREMMA EKO PURWADI BRI 625001031298536 Rp 2…" at bounding box center [371, 307] width 727 height 225
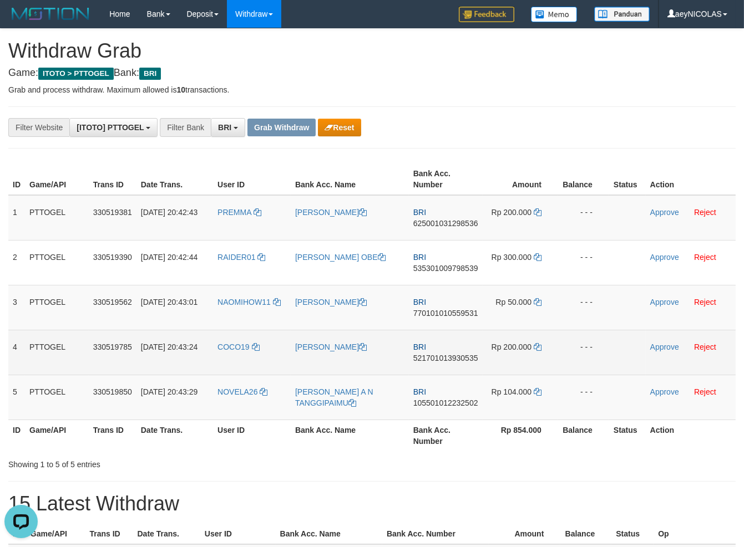
scroll to position [0, 0]
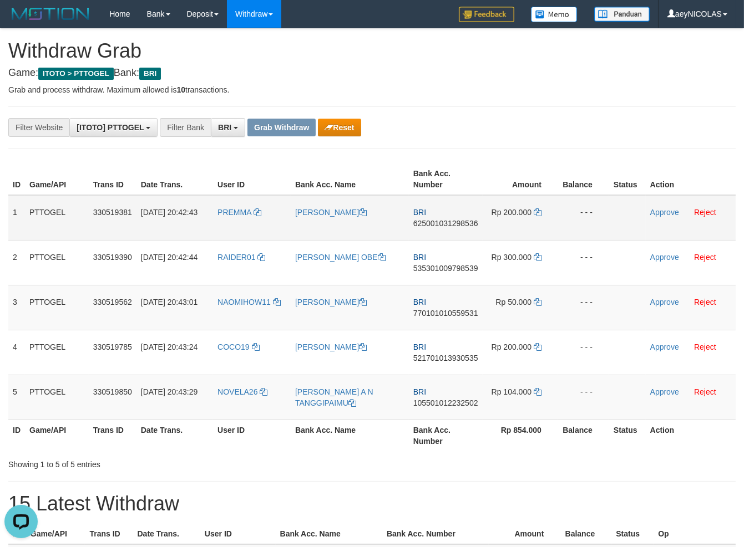
click at [477, 229] on td "BRI 625001031298536" at bounding box center [446, 217] width 74 height 45
click at [455, 225] on span "625001031298536" at bounding box center [445, 223] width 65 height 9
copy span "625001031298536"
click at [447, 219] on span "625001031298536" at bounding box center [445, 223] width 65 height 9
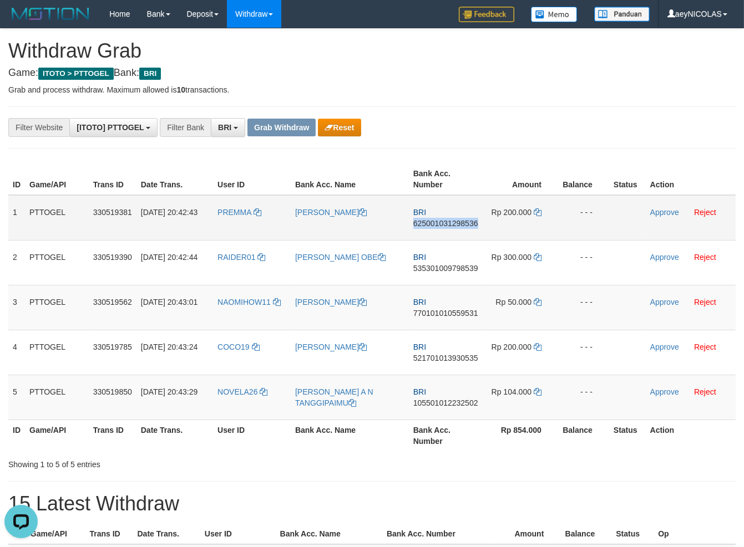
click at [447, 221] on span "625001031298536" at bounding box center [445, 223] width 65 height 9
copy span "625001031298536"
click at [349, 131] on button "Reset" at bounding box center [339, 128] width 43 height 18
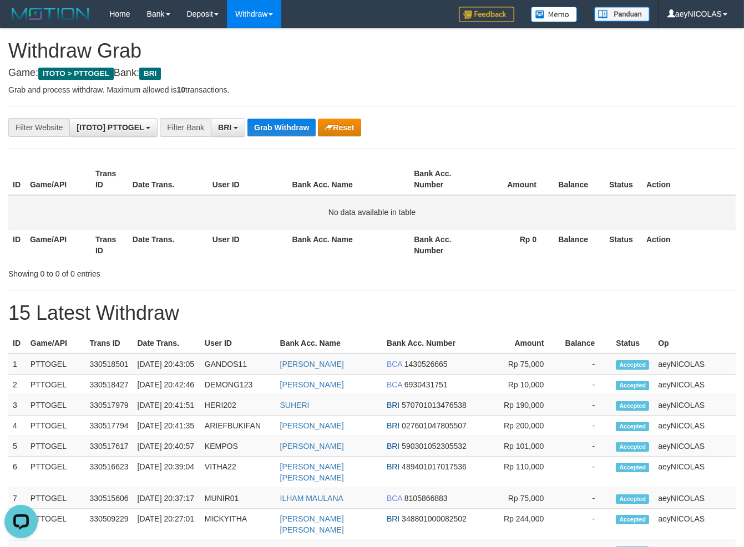
drag, startPoint x: 454, startPoint y: 221, endPoint x: 407, endPoint y: 202, distance: 50.6
click at [453, 219] on td "No data available in table" at bounding box center [371, 212] width 727 height 34
click at [288, 314] on h1 "15 Latest Withdraw" at bounding box center [371, 313] width 727 height 22
